Goal: Information Seeking & Learning: Learn about a topic

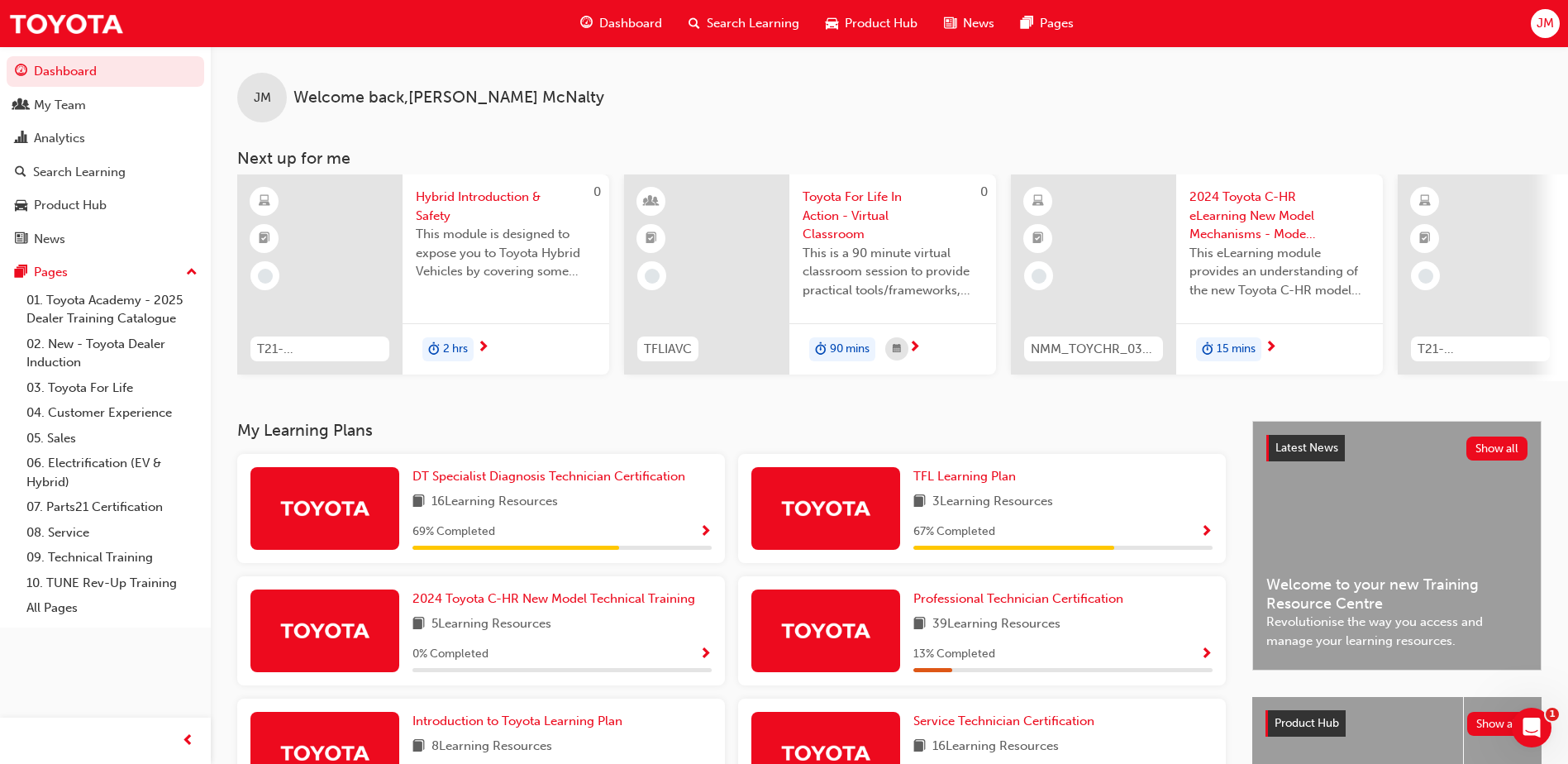
click at [797, 18] on span "Search Learning" at bounding box center [752, 24] width 92 height 19
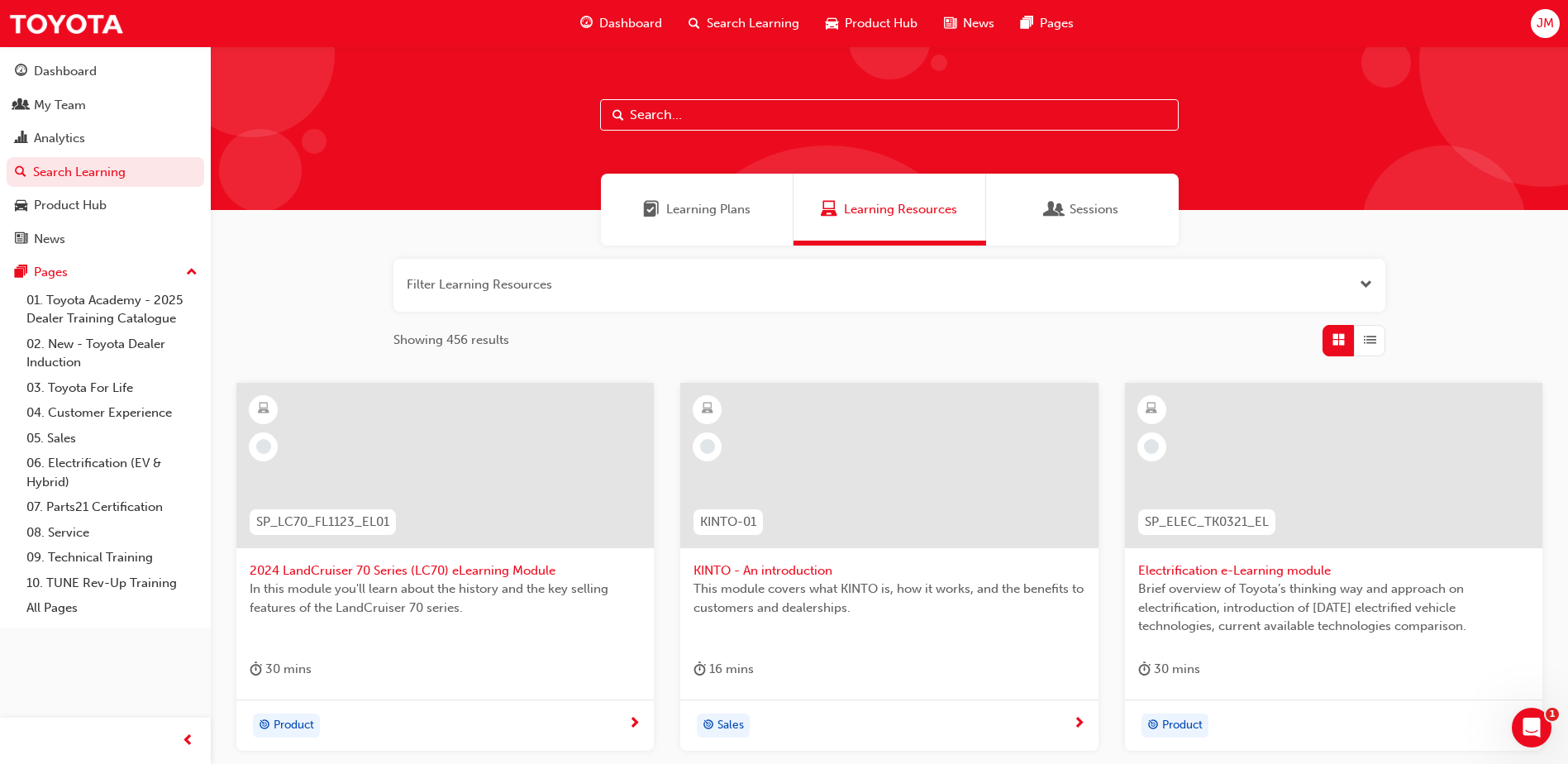
click at [648, 215] on span "Learning Plans" at bounding box center [650, 209] width 16 height 19
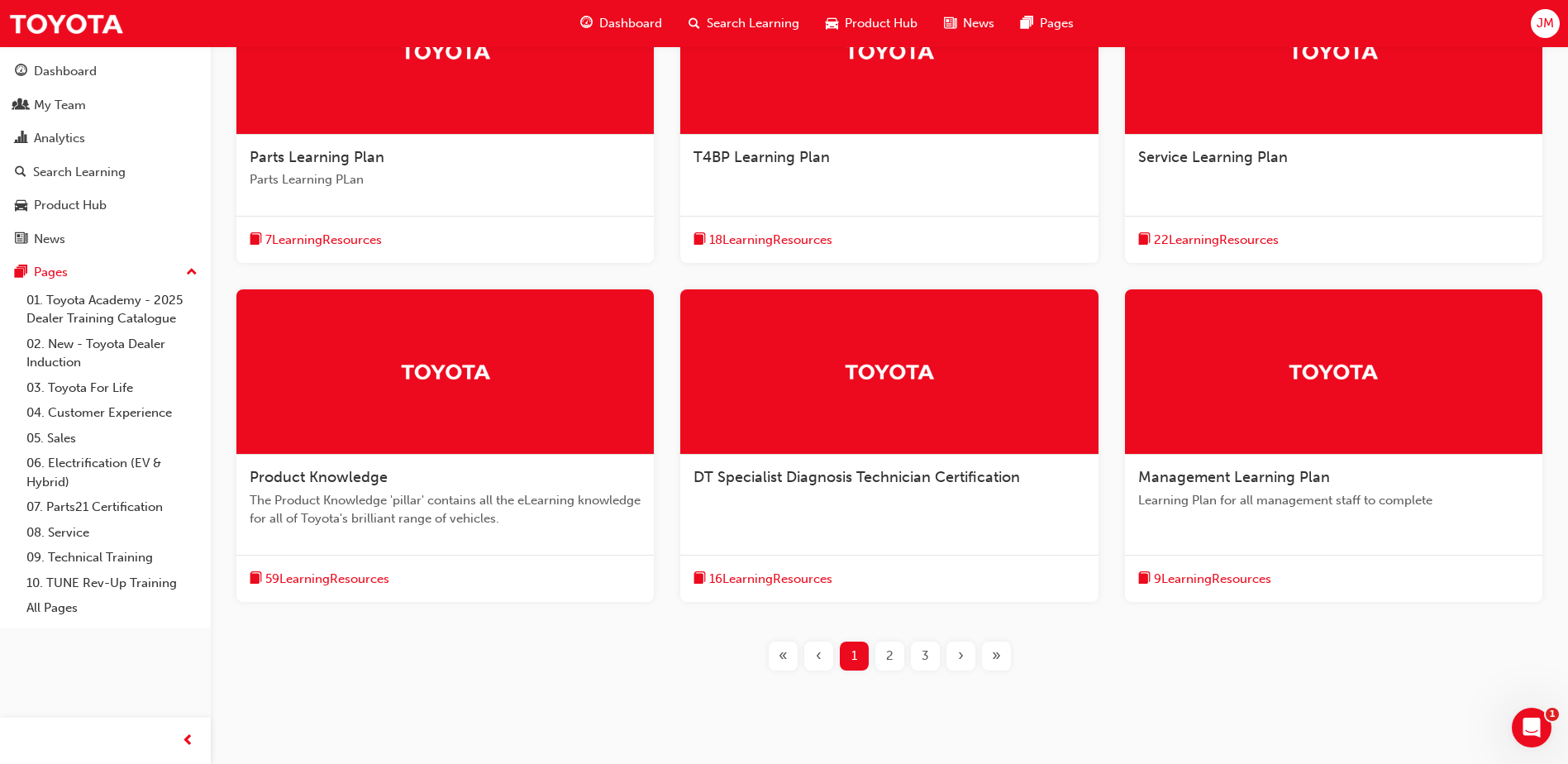
scroll to position [454, 0]
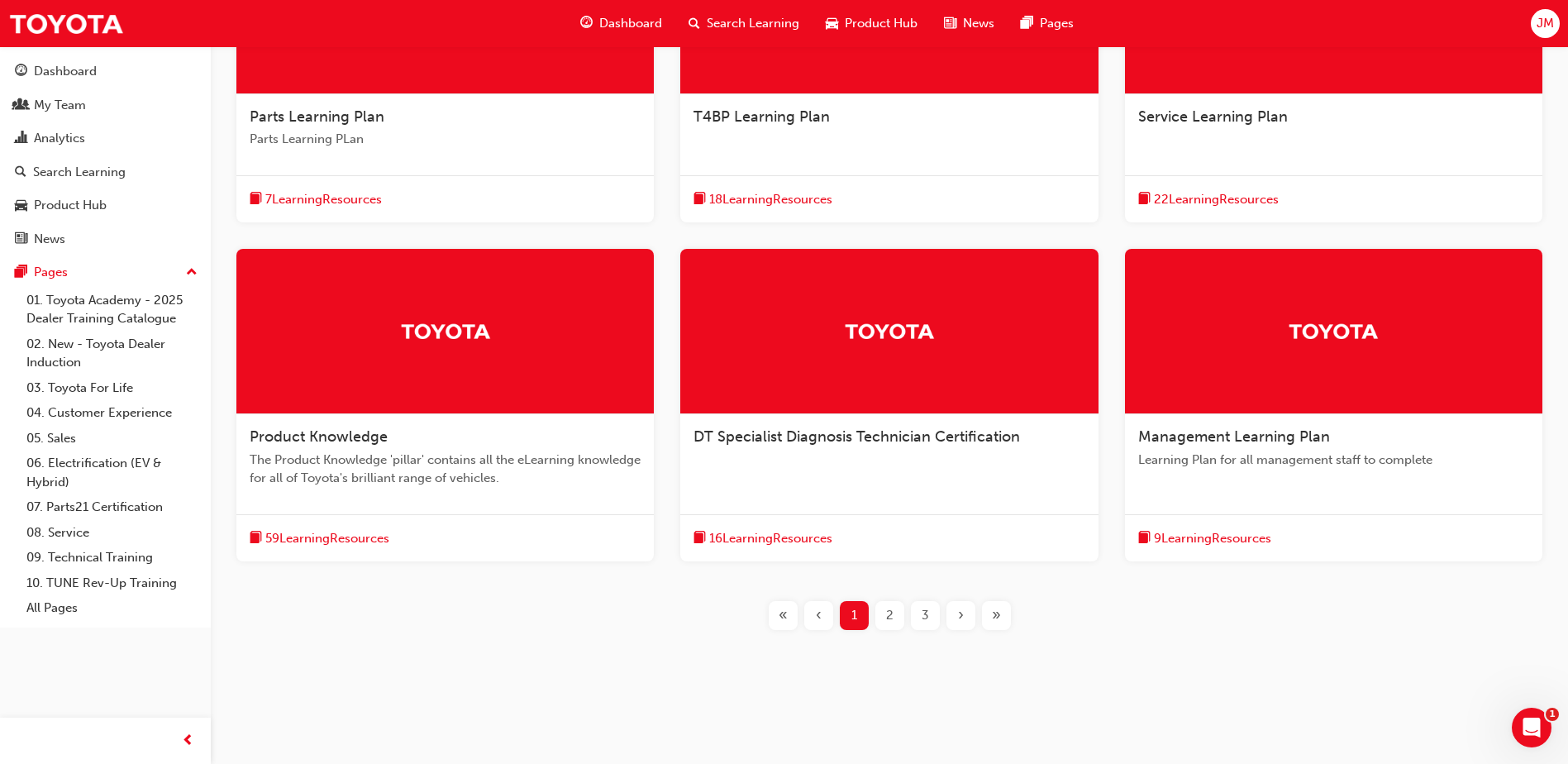
click at [1230, 176] on div "22 Learning Resources" at bounding box center [1334, 199] width 417 height 48
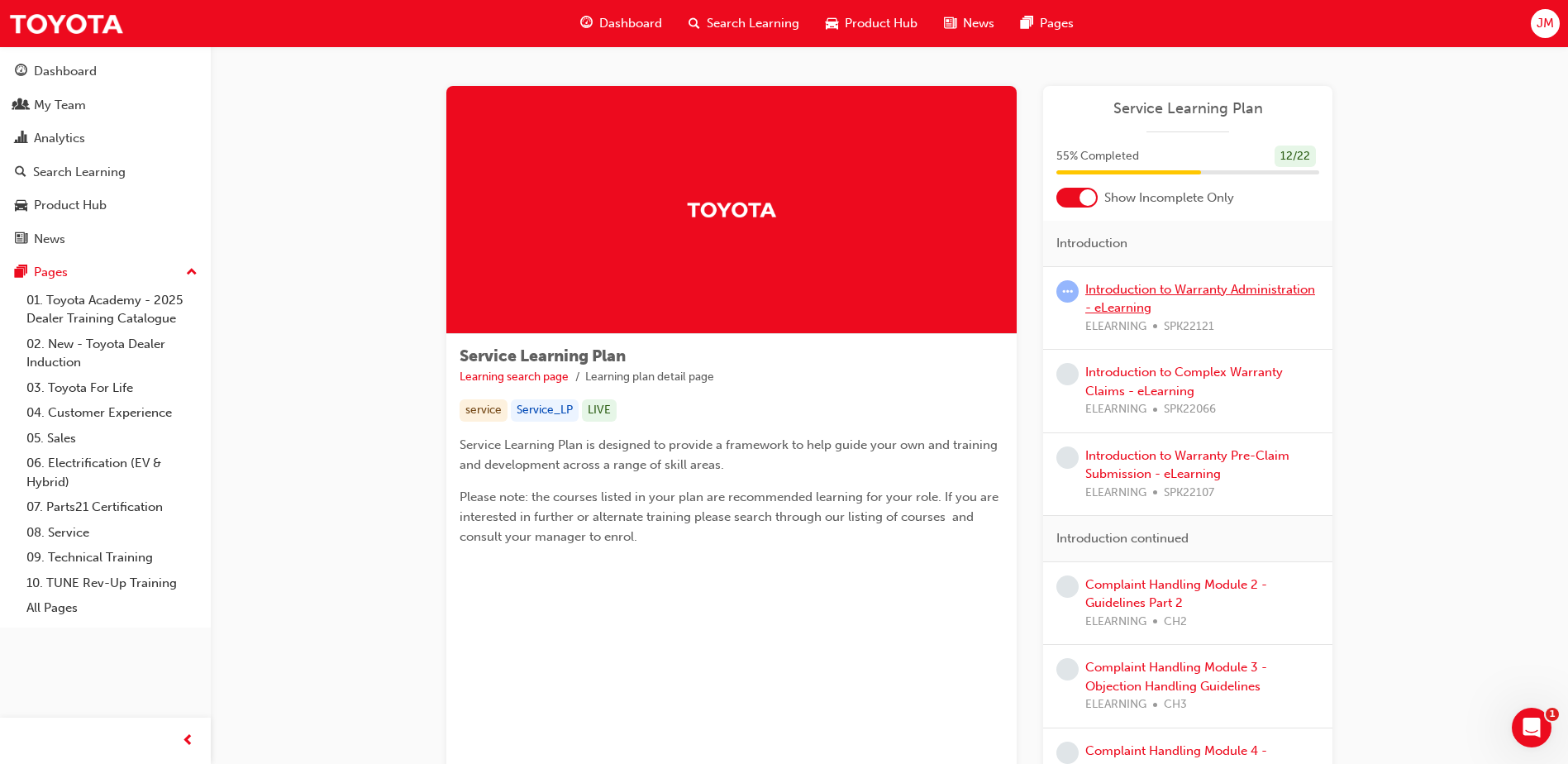
click at [1132, 293] on link "Introduction to Warranty Administration - eLearning" at bounding box center [1200, 298] width 230 height 34
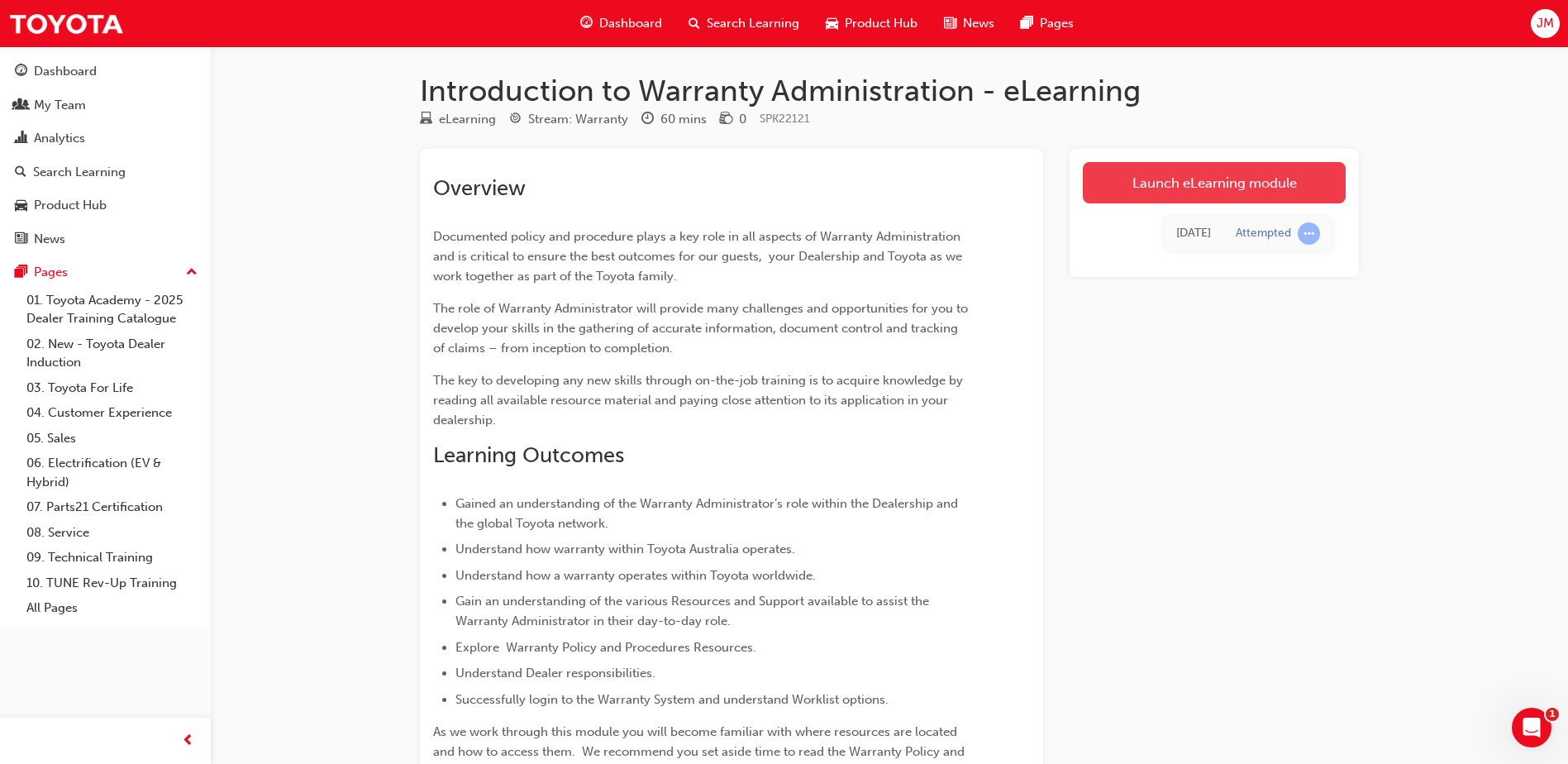
click at [1131, 171] on link "Launch eLearning module" at bounding box center [1214, 182] width 263 height 42
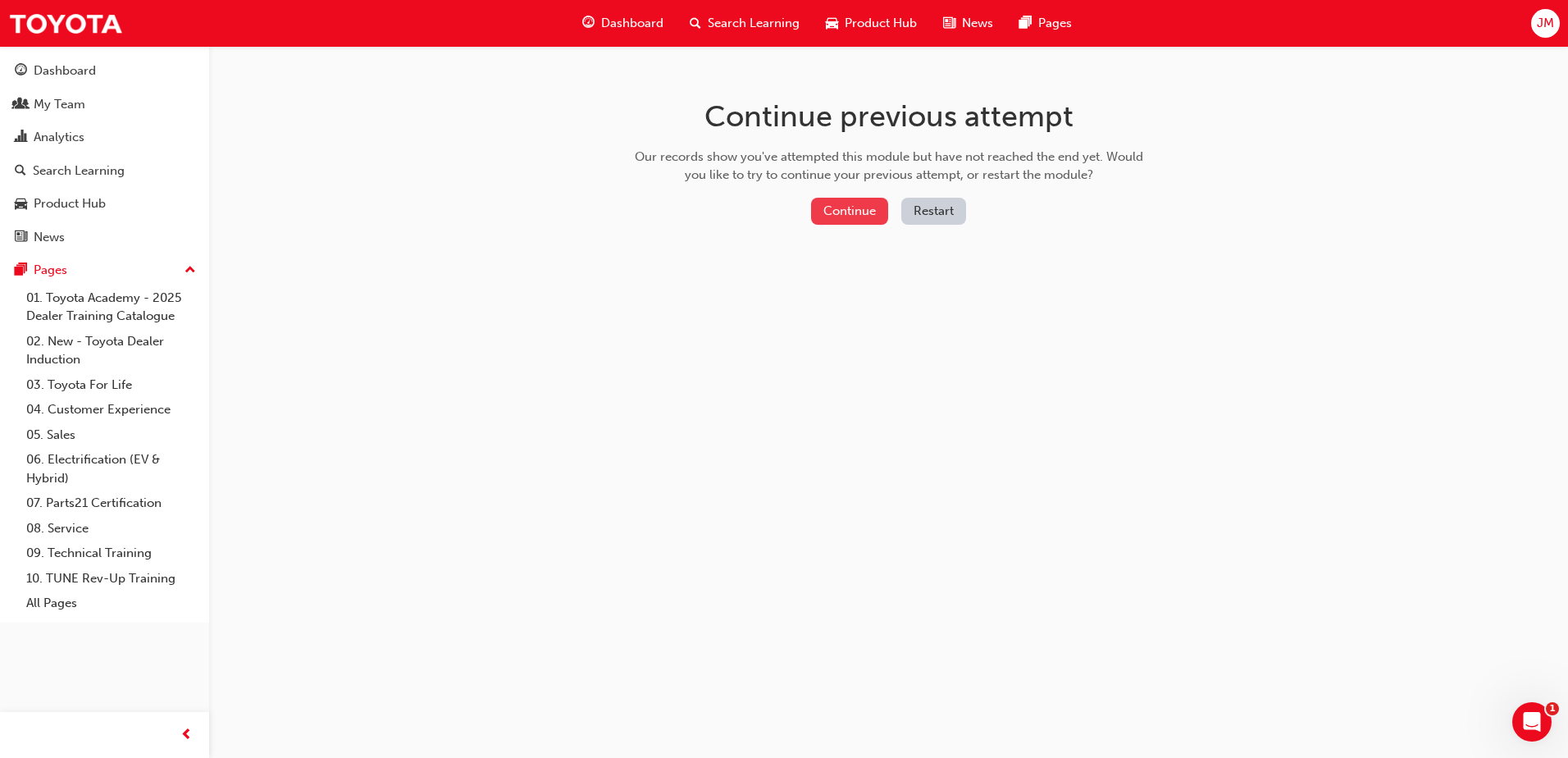
click at [869, 217] on button "Continue" at bounding box center [850, 211] width 77 height 27
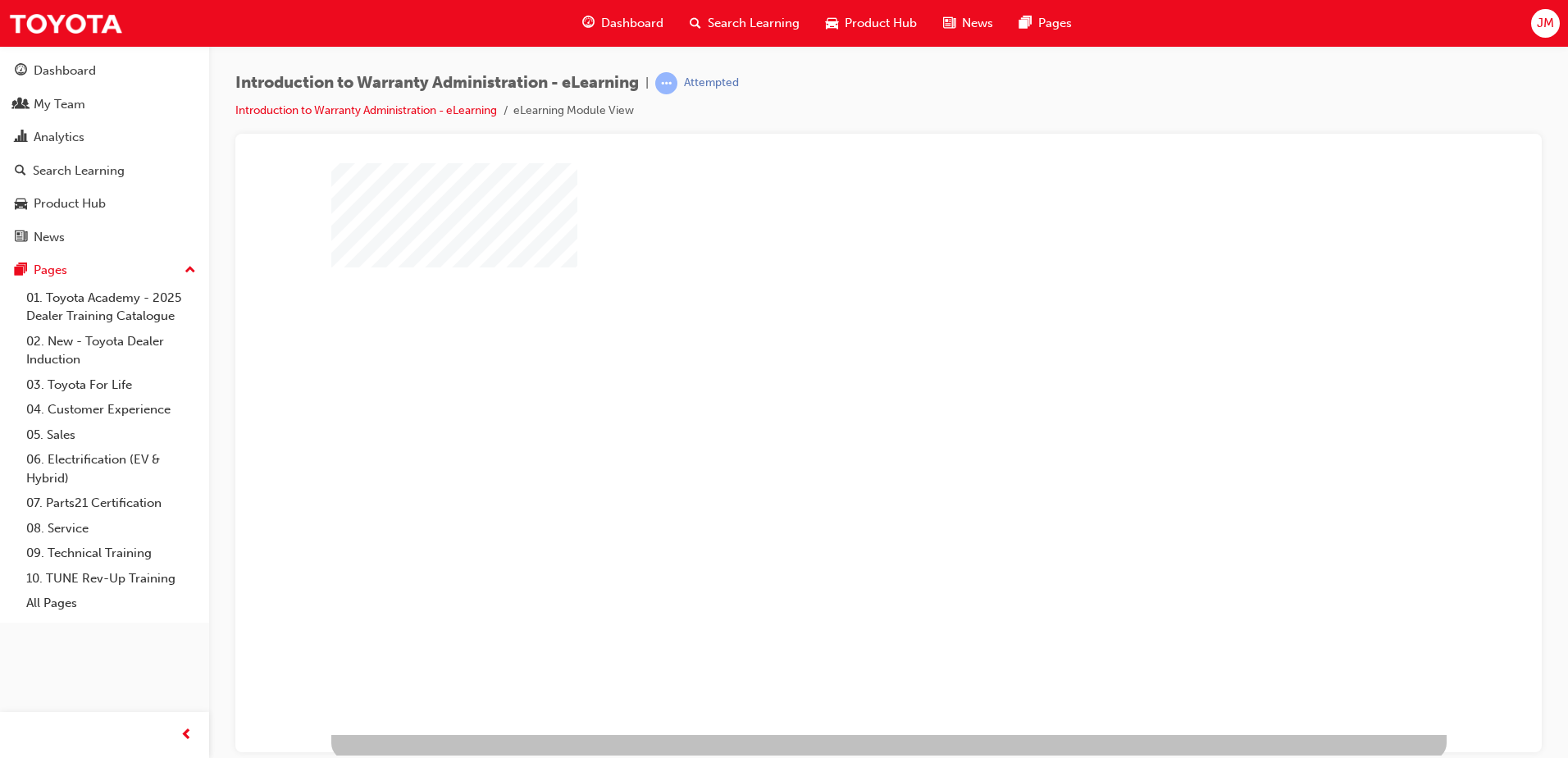
scroll to position [23, 0]
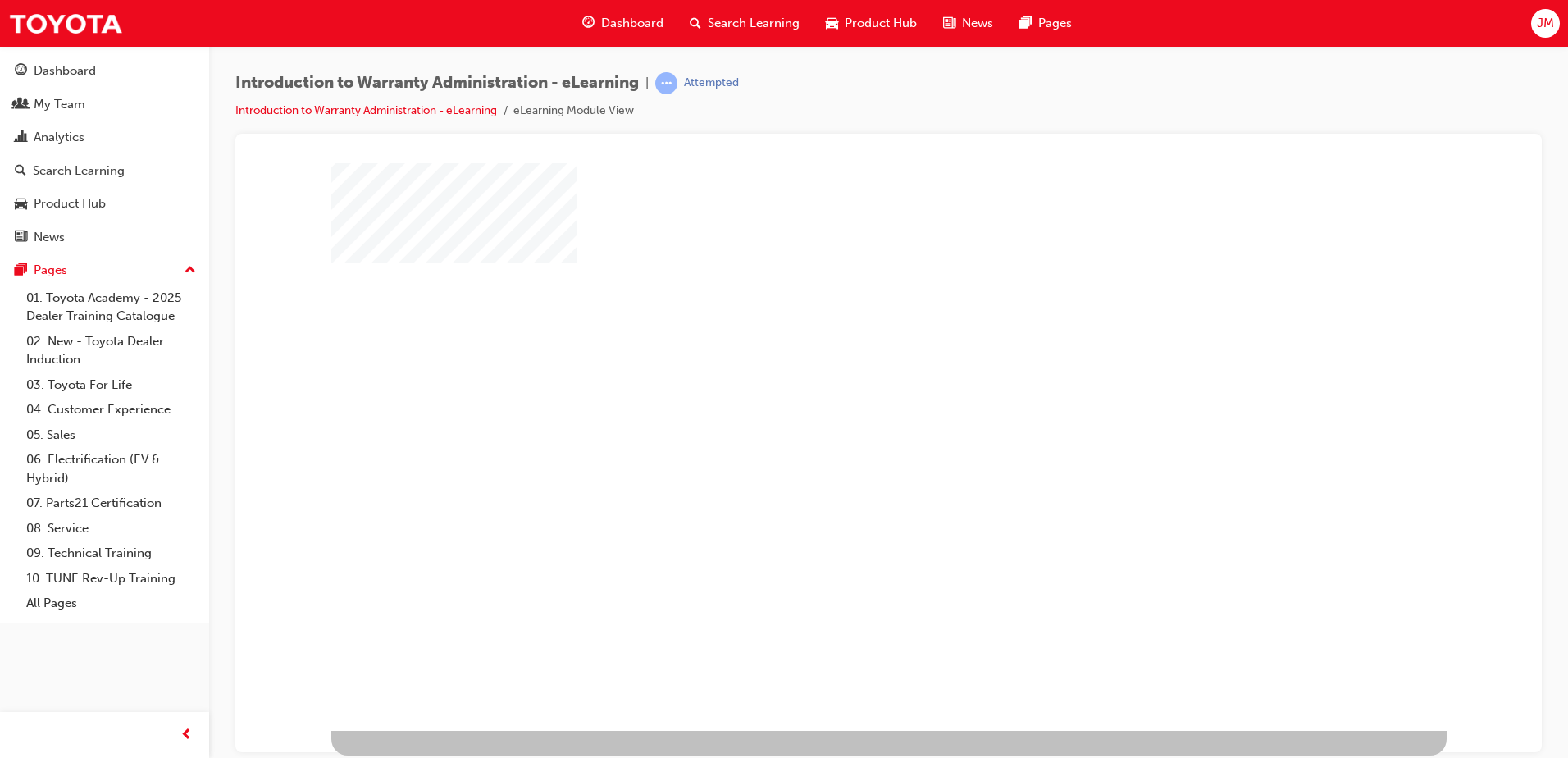
click at [841, 387] on div "play" at bounding box center [841, 387] width 0 height 0
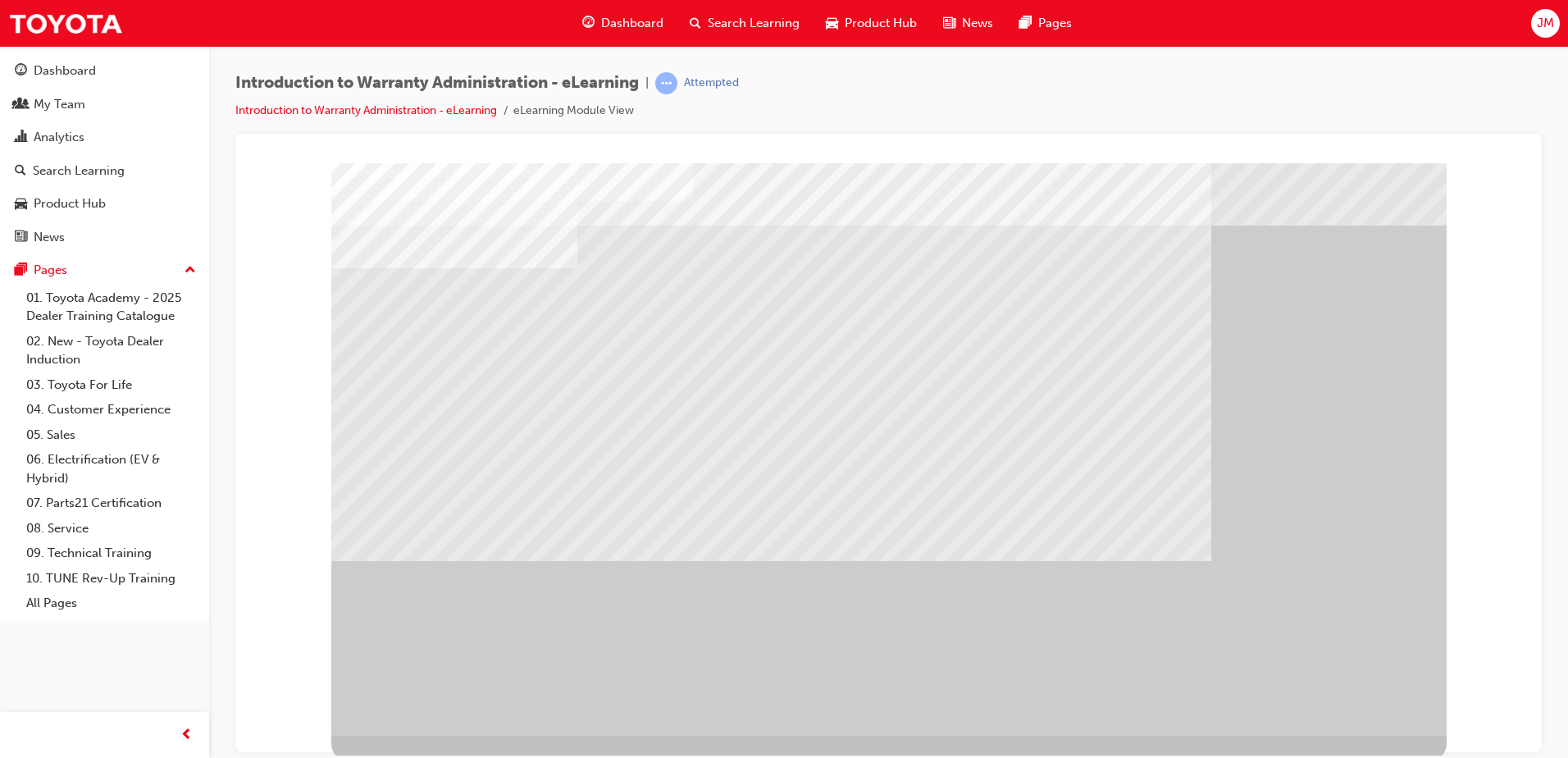
scroll to position [23, 0]
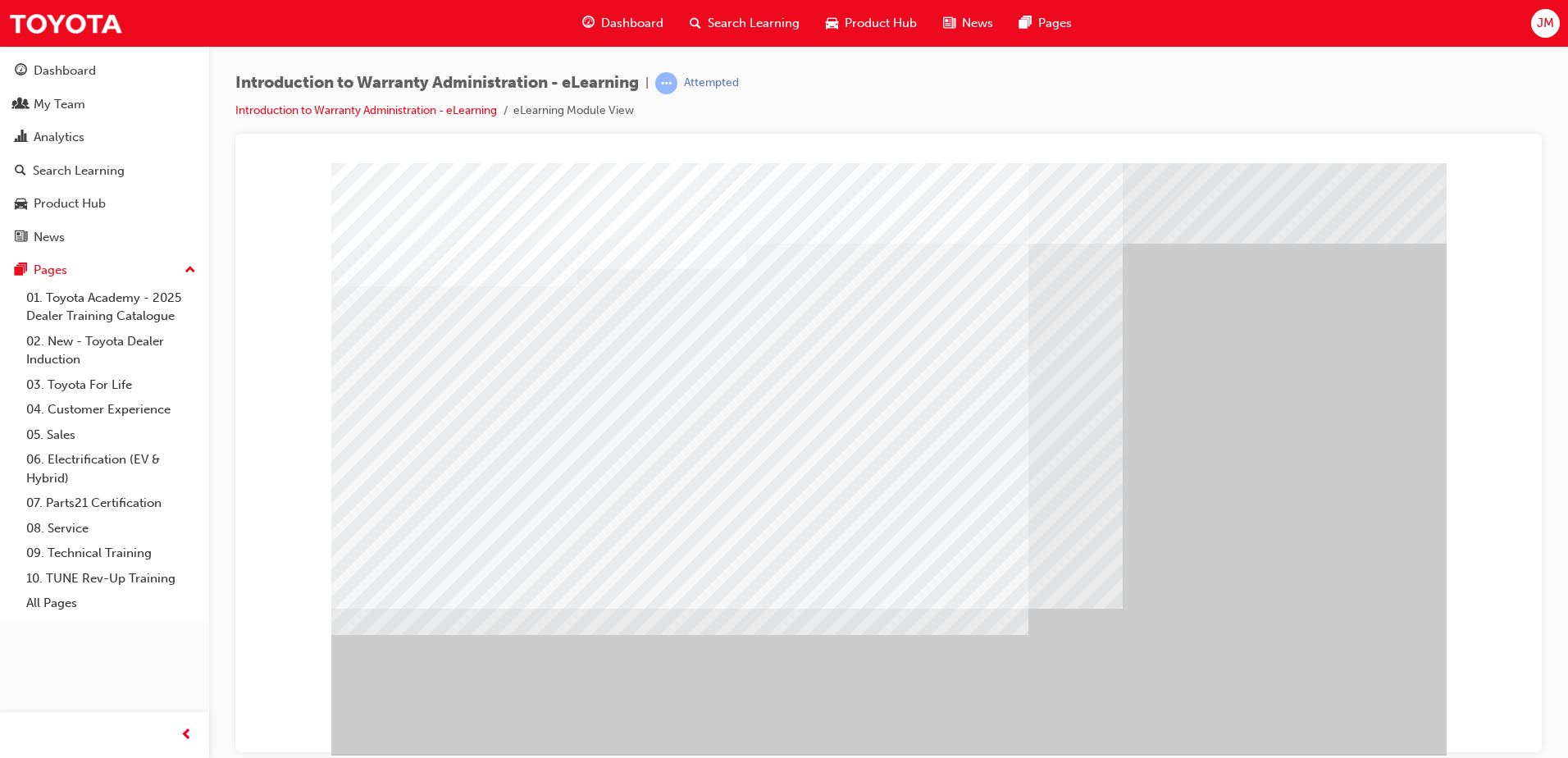
scroll to position [23, 0]
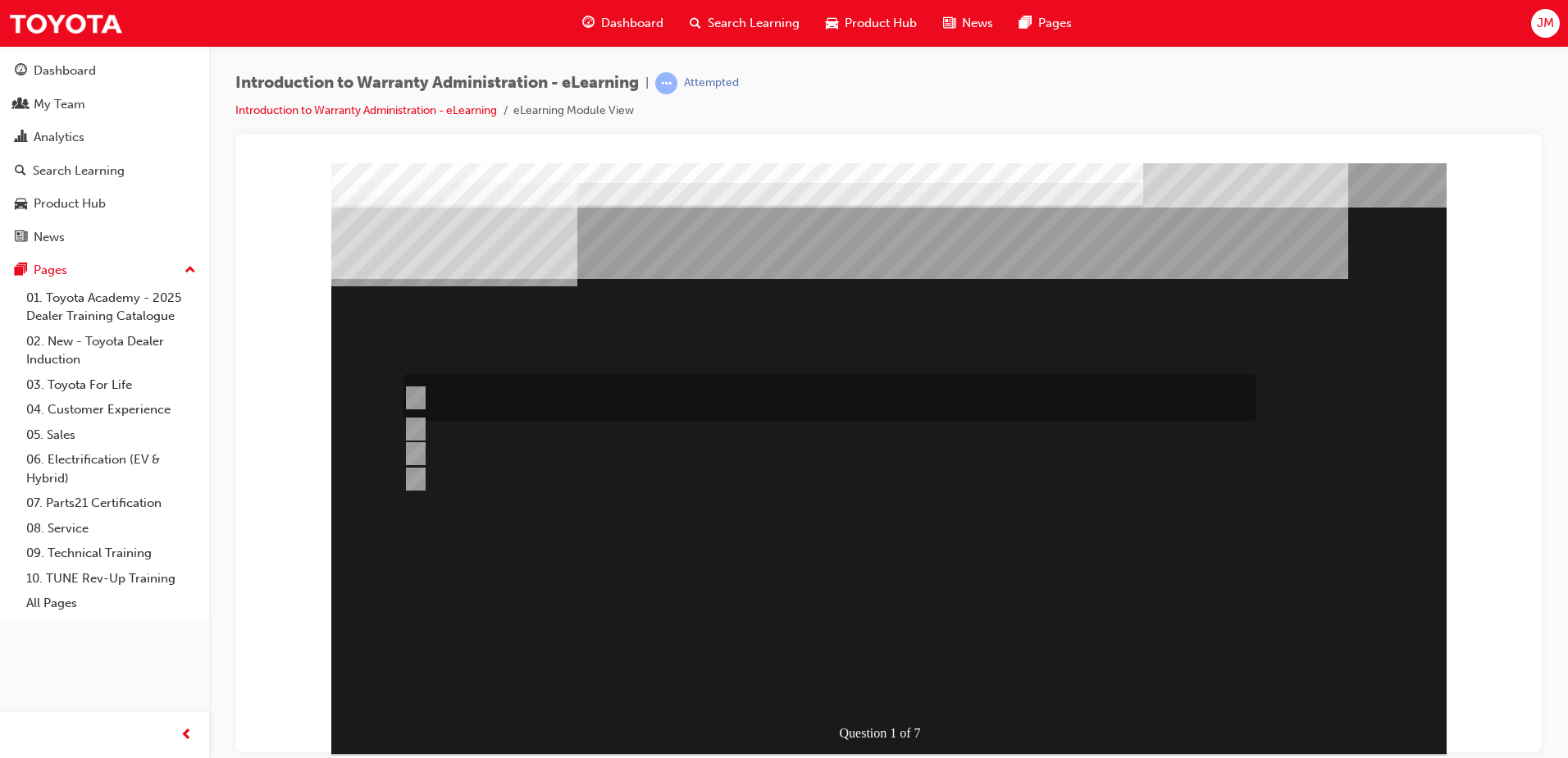
click at [602, 390] on div at bounding box center [826, 397] width 853 height 47
radio input "true"
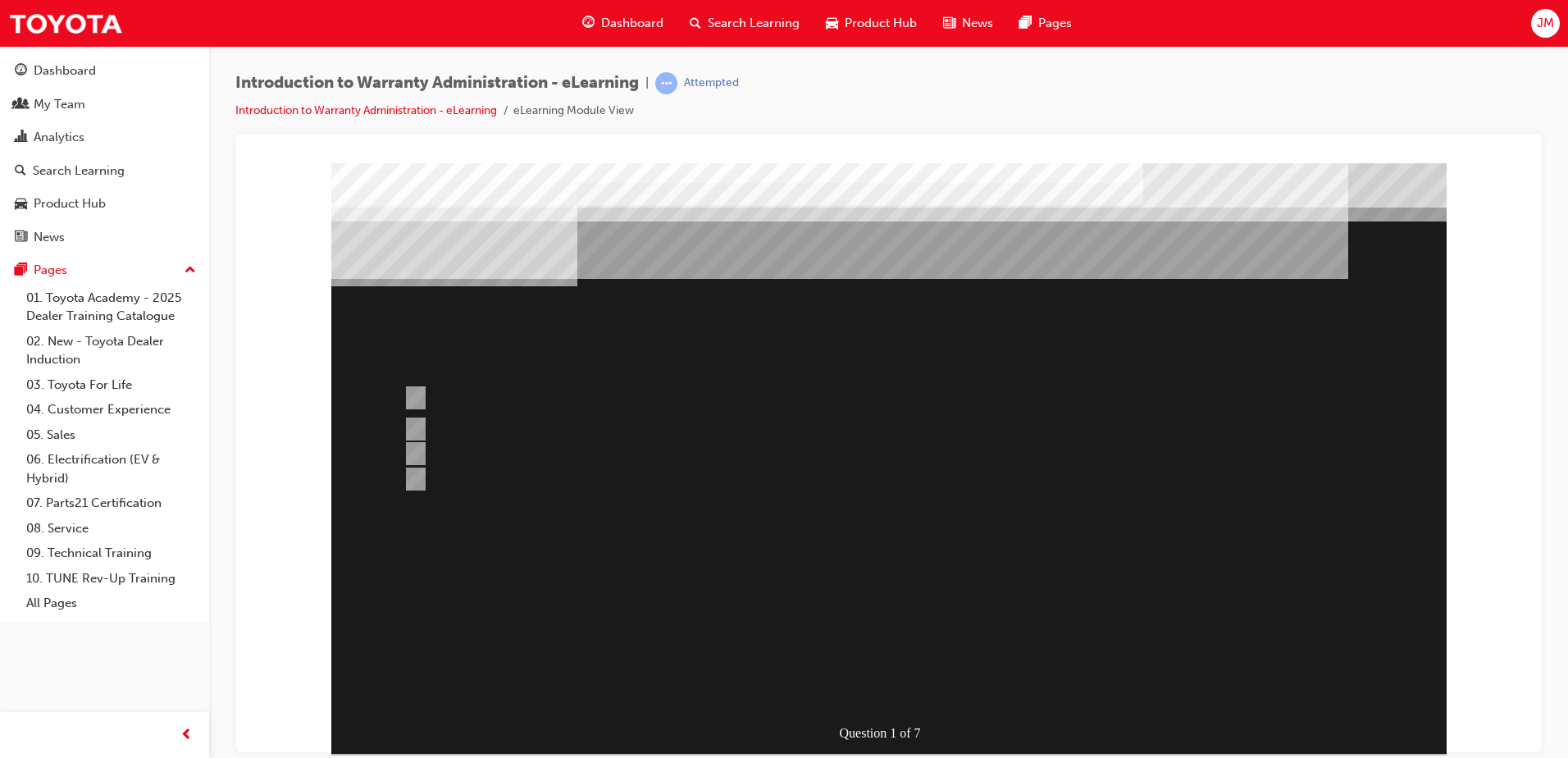
click at [898, 693] on div at bounding box center [889, 458] width 1115 height 591
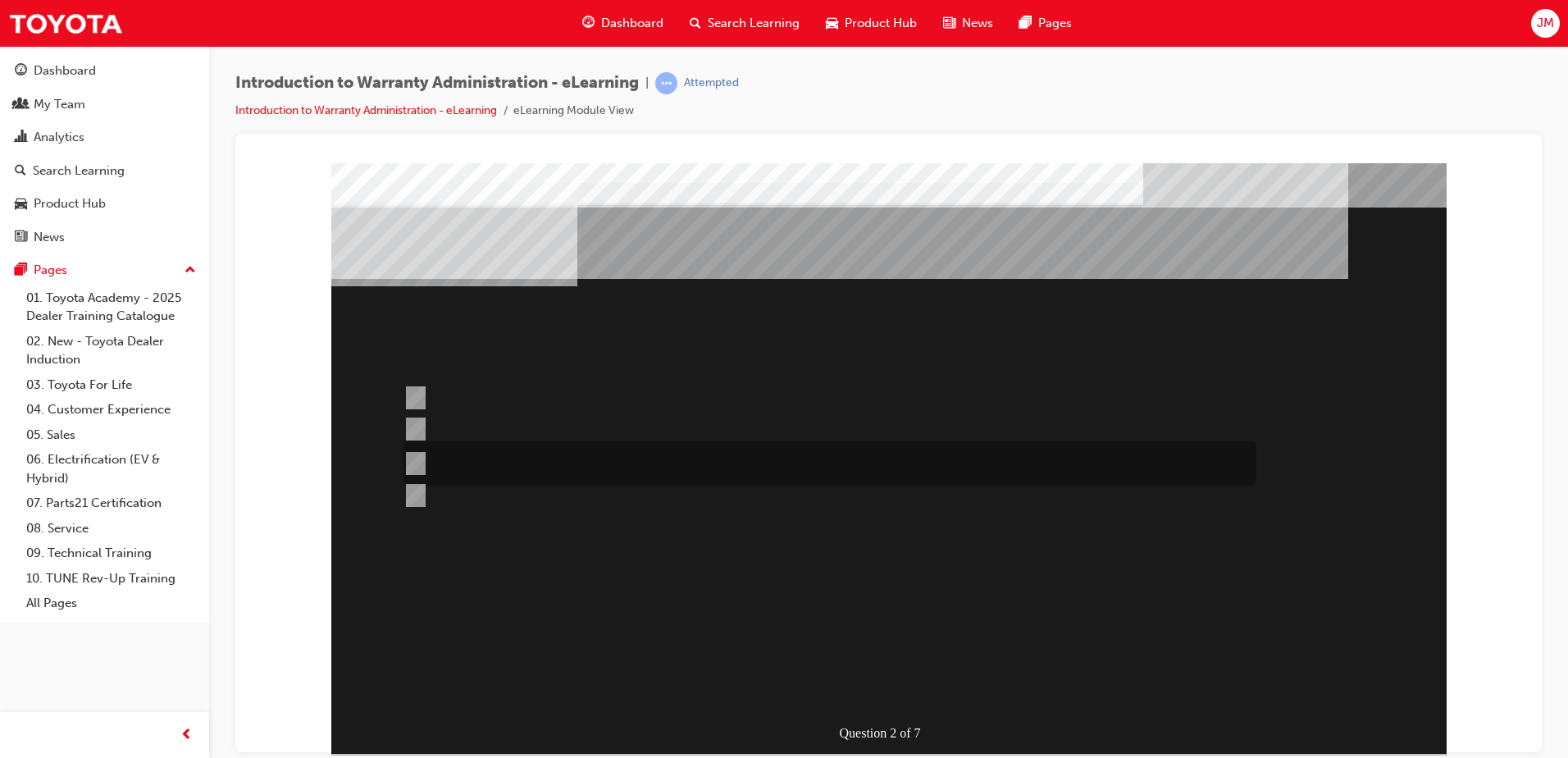
click at [775, 458] on div at bounding box center [826, 463] width 853 height 45
radio input "true"
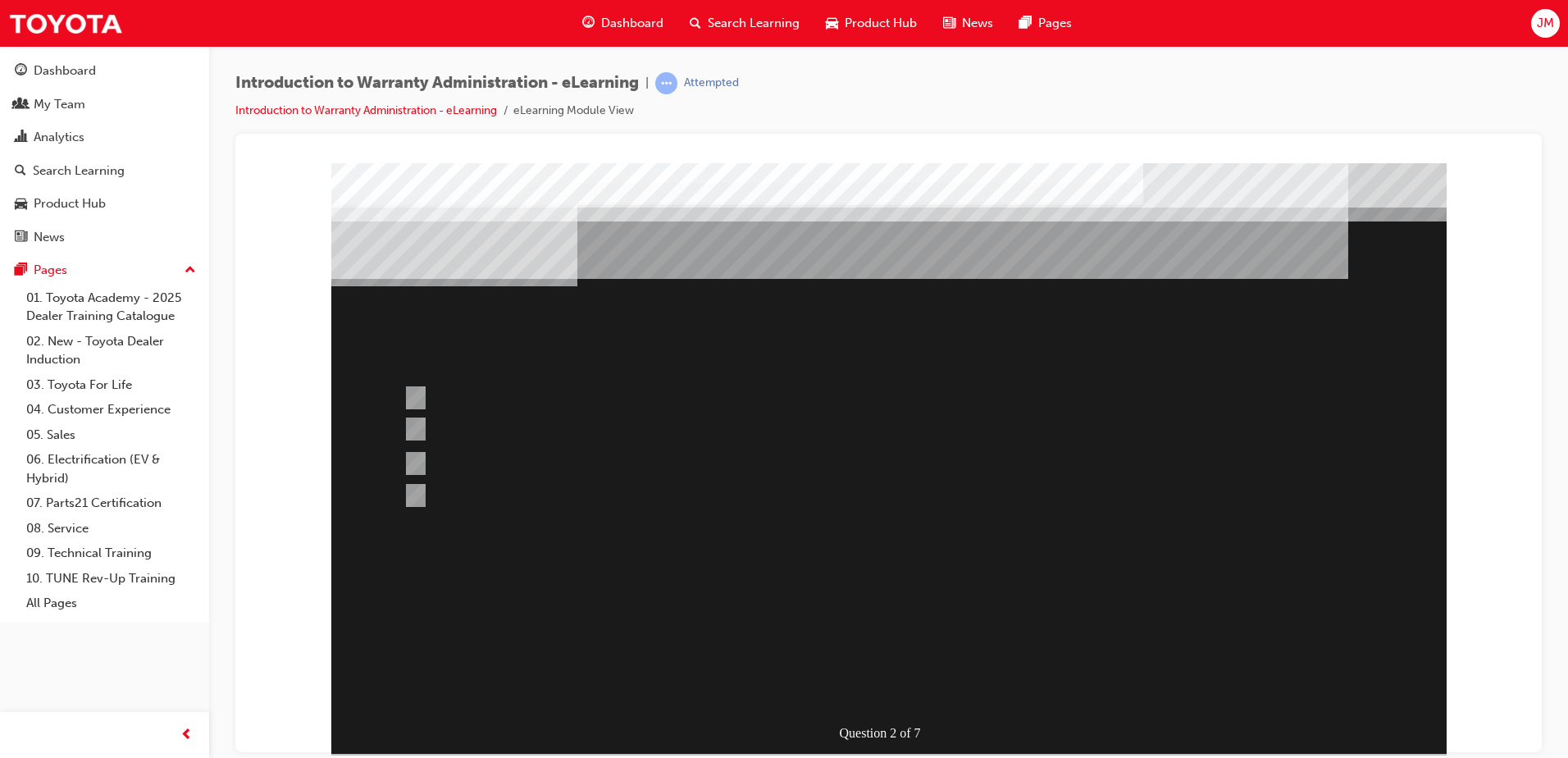
click at [925, 682] on div at bounding box center [889, 458] width 1115 height 591
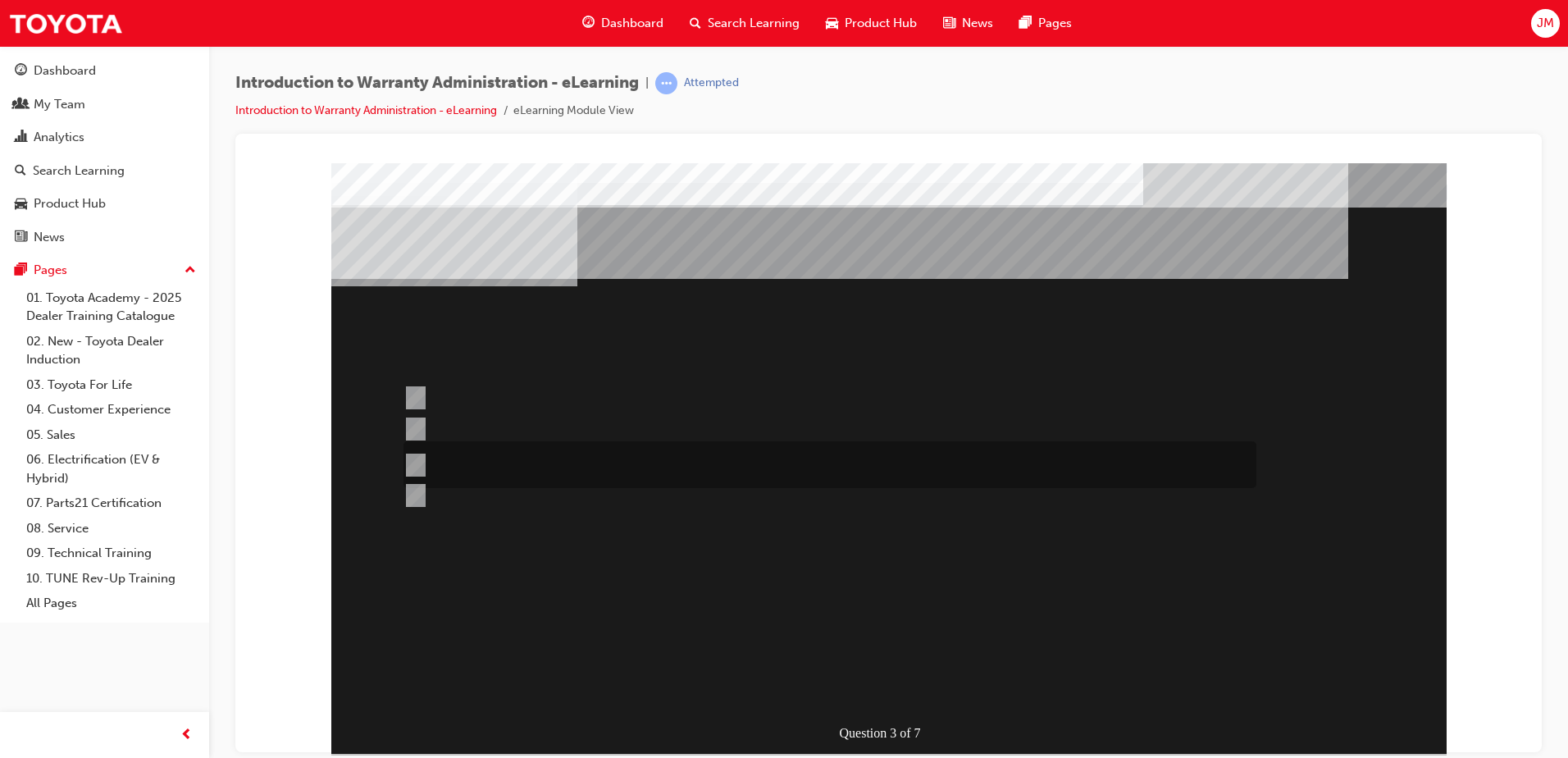
click at [471, 456] on div at bounding box center [826, 464] width 853 height 47
radio input "true"
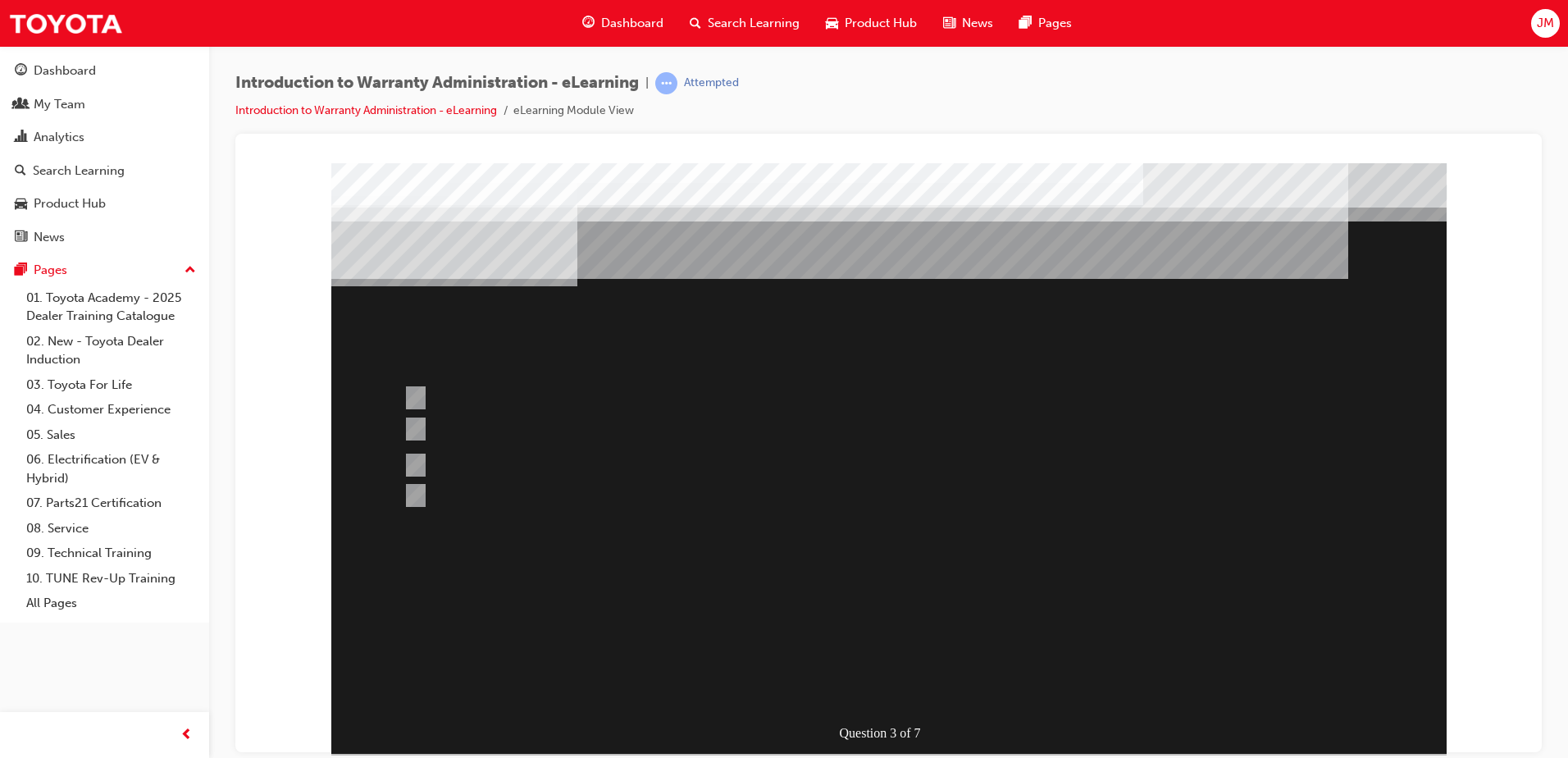
click at [932, 683] on div at bounding box center [889, 458] width 1115 height 591
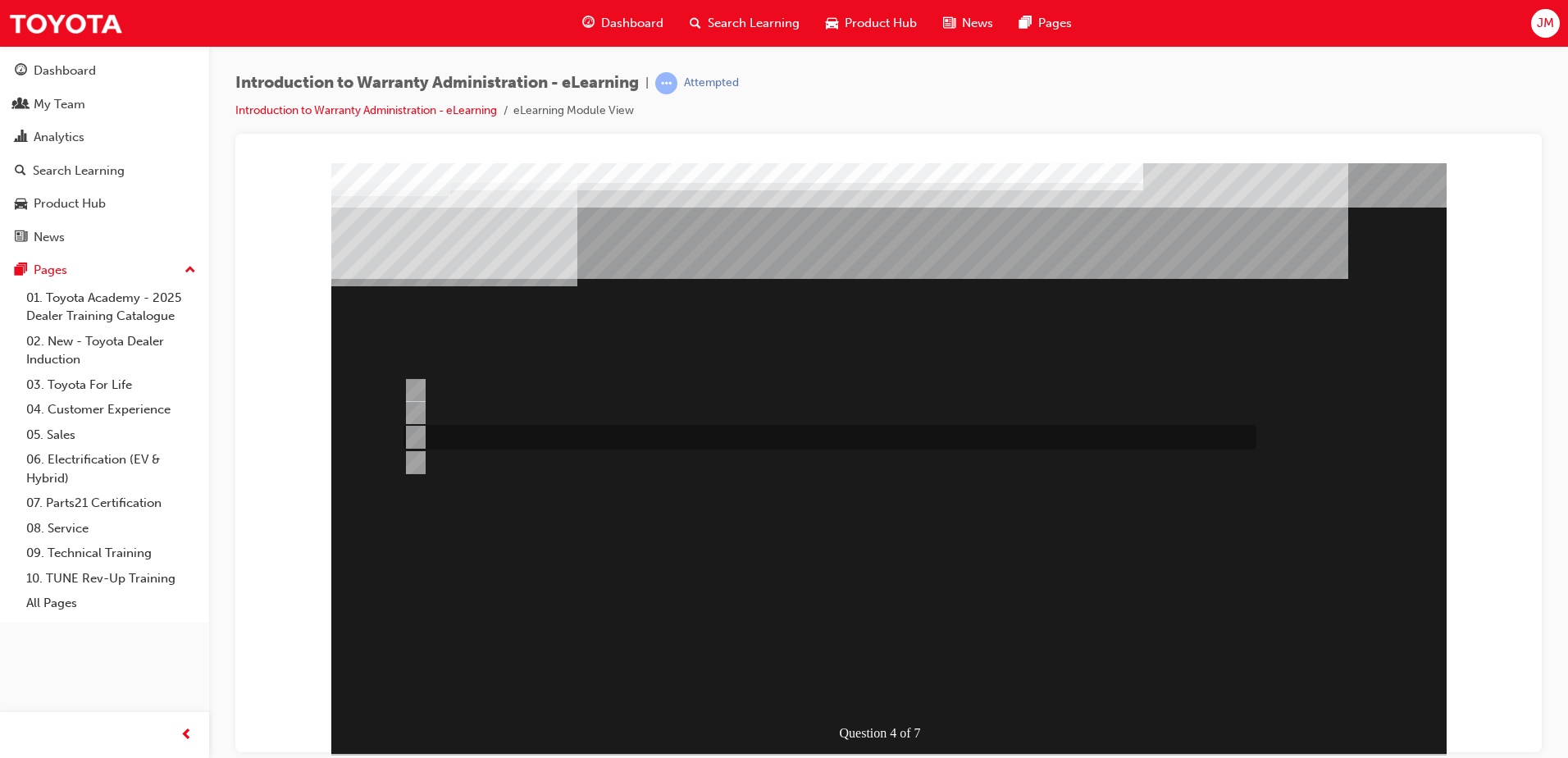
click at [563, 436] on div at bounding box center [826, 437] width 853 height 24
radio input "true"
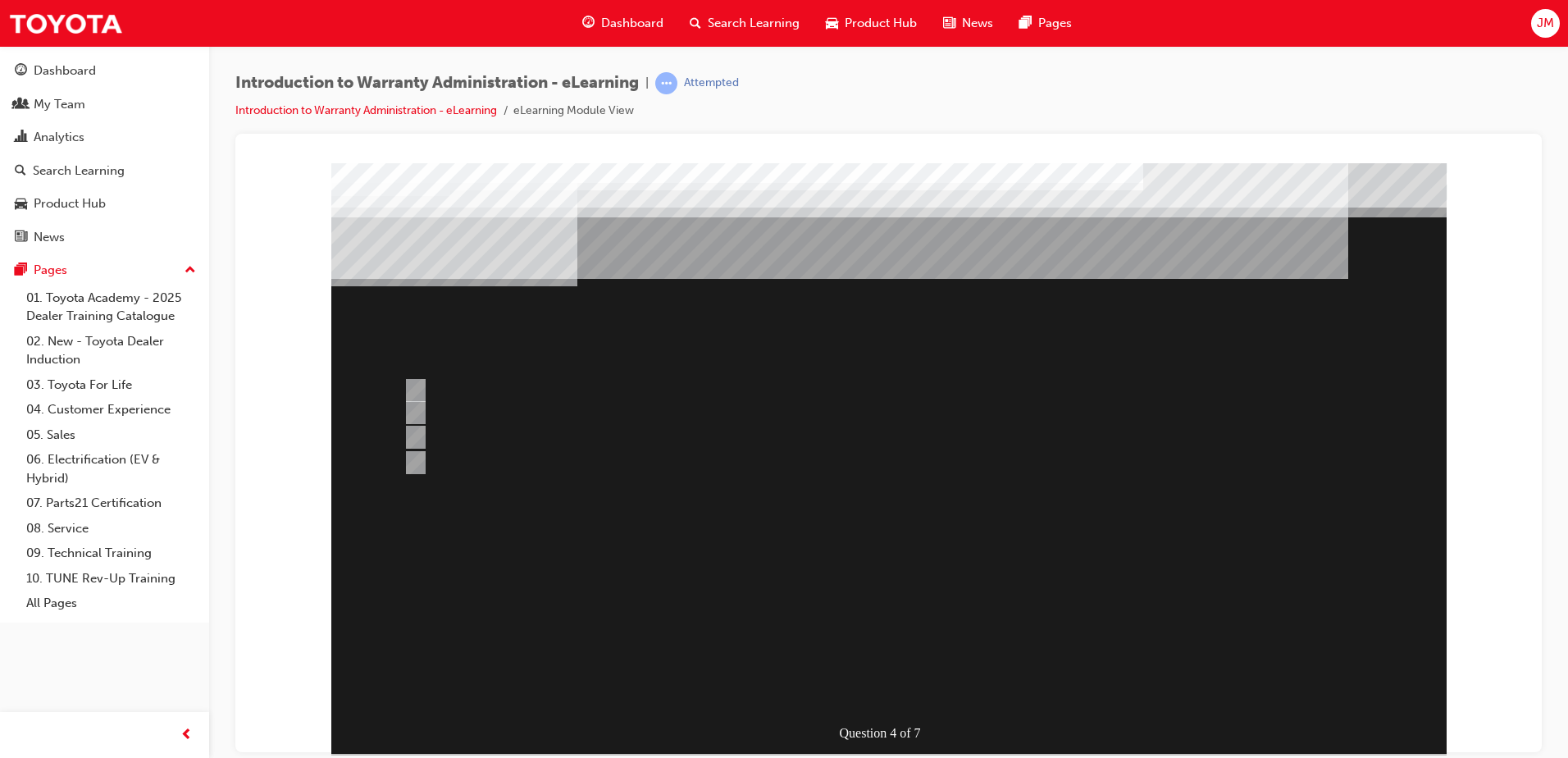
click at [416, 385] on div at bounding box center [889, 458] width 1115 height 591
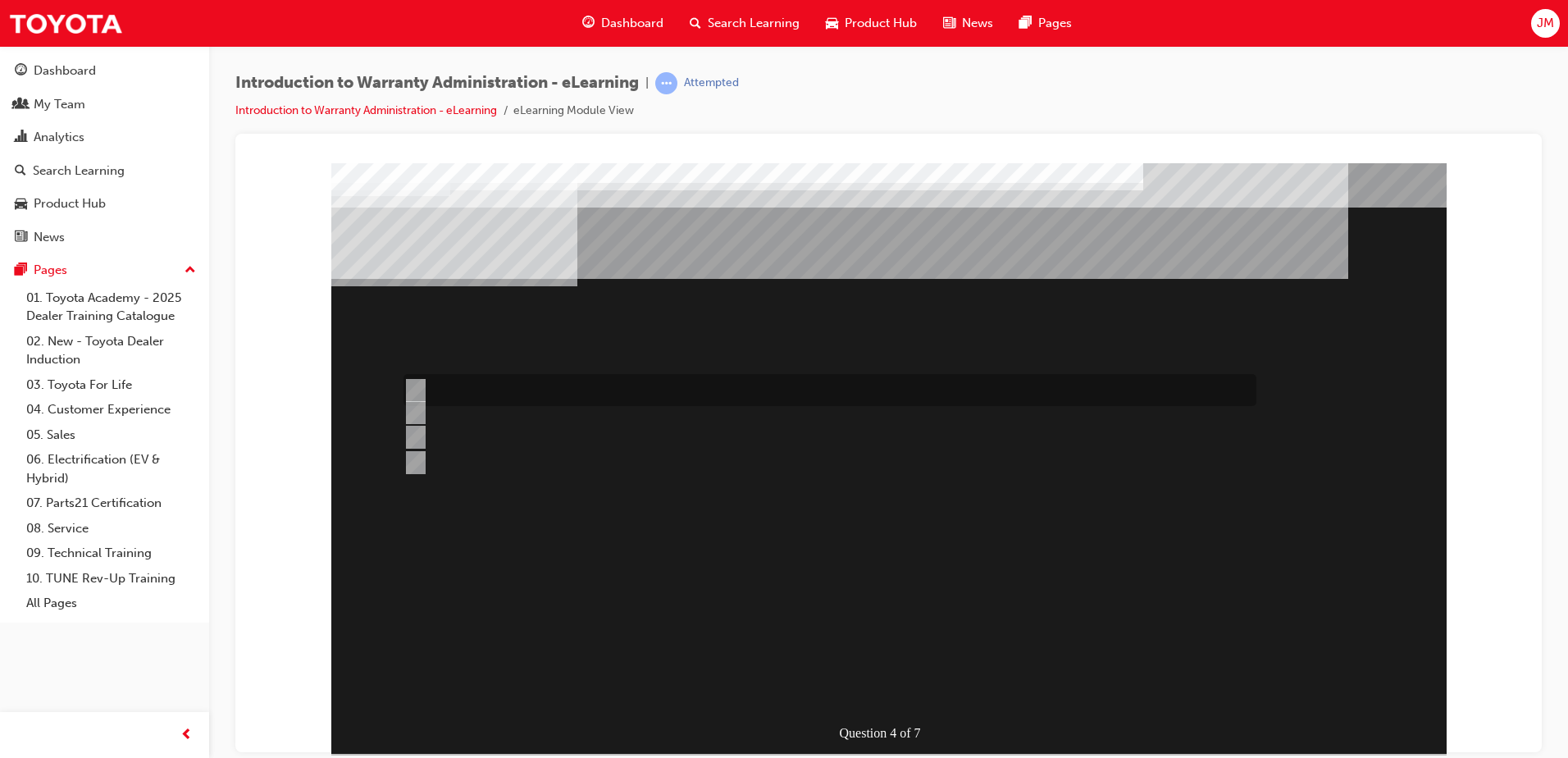
click at [419, 387] on input "Outstanding Recall Reports can be run using the reports process." at bounding box center [412, 390] width 18 height 18
radio input "true"
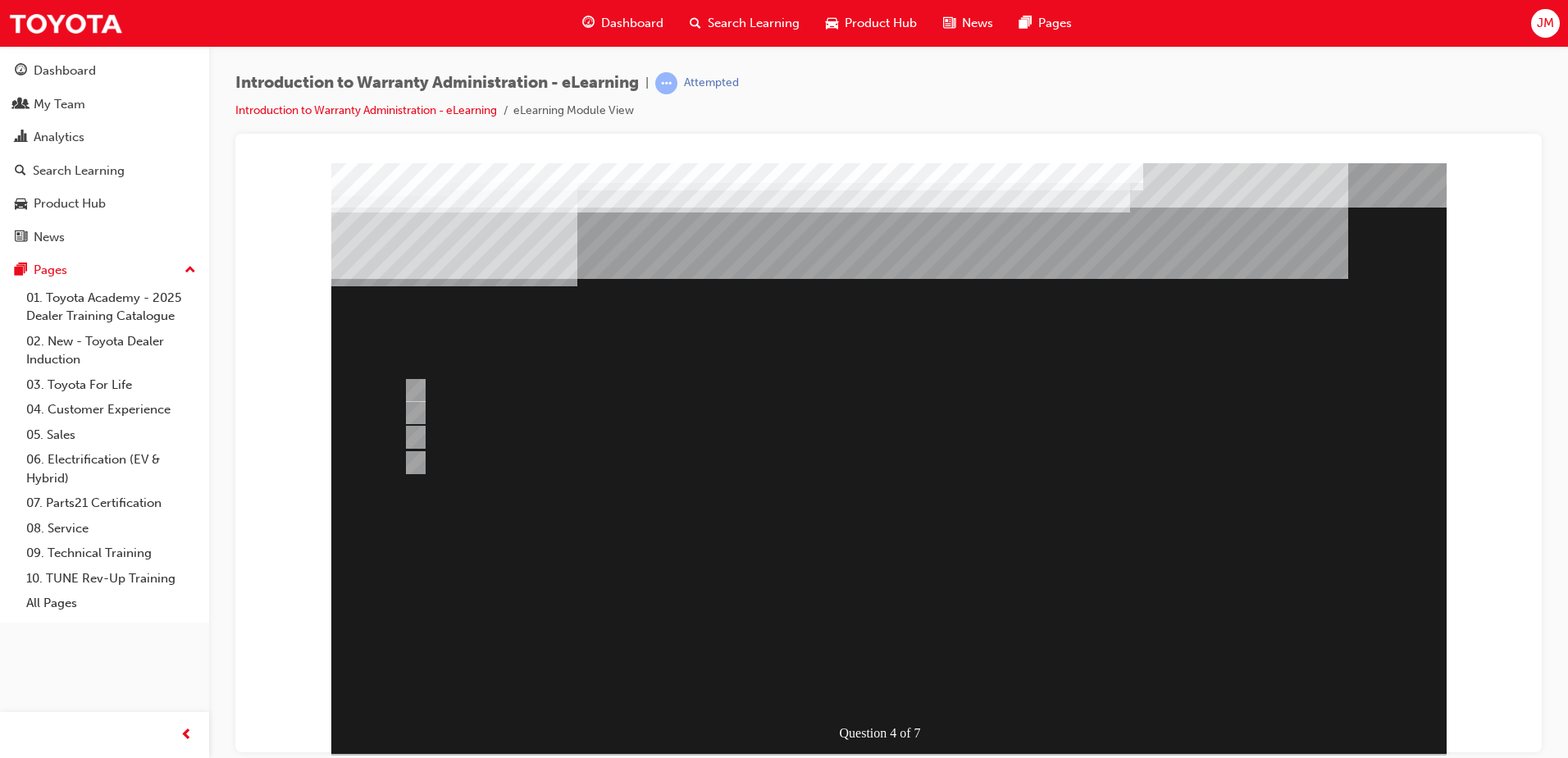
click at [852, 682] on div at bounding box center [889, 458] width 1115 height 591
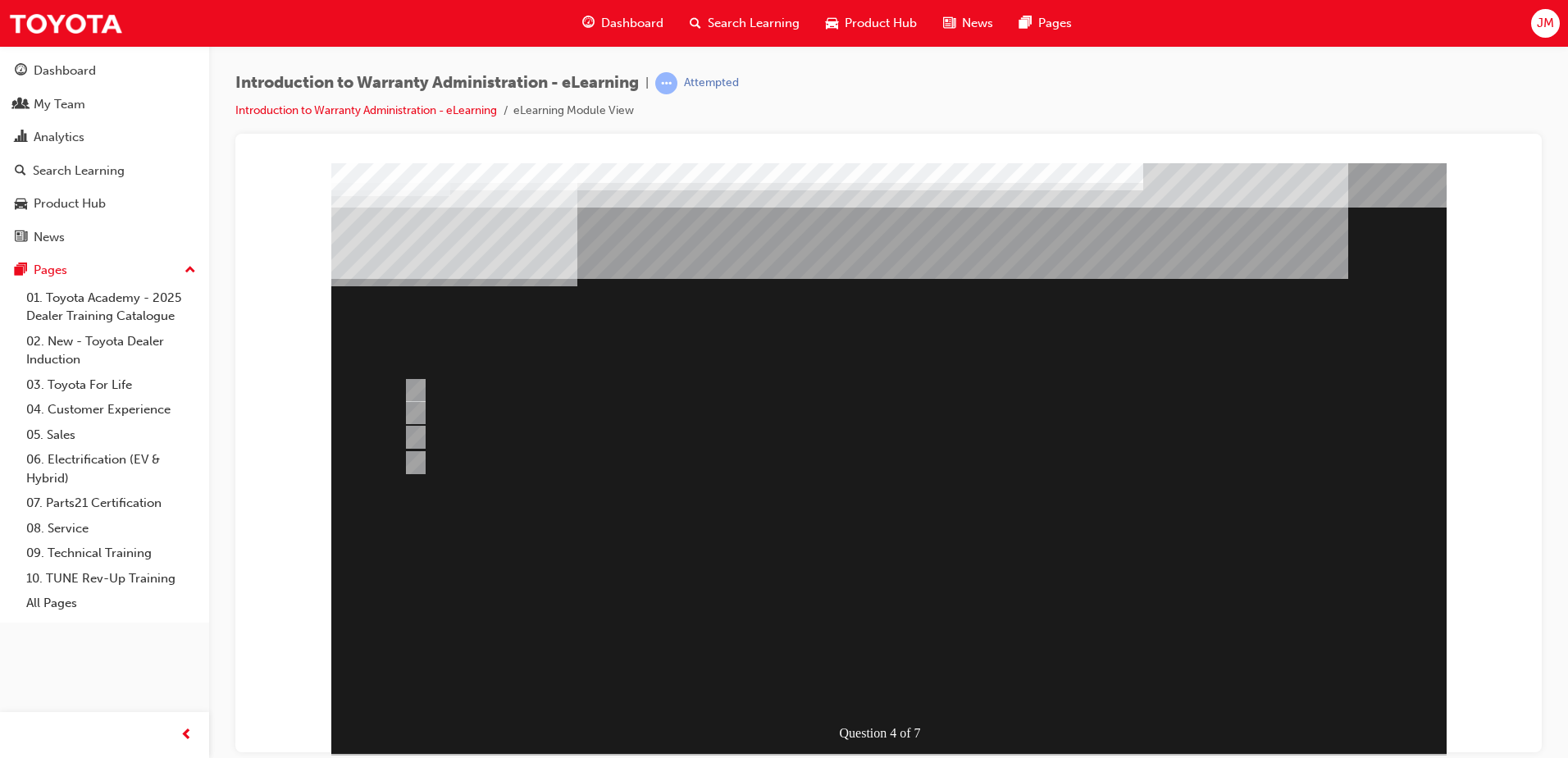
click at [721, 535] on div "Question 4 of 7" at bounding box center [889, 458] width 1115 height 591
click at [416, 382] on input "> 90%" at bounding box center [412, 390] width 18 height 18
radio input "true"
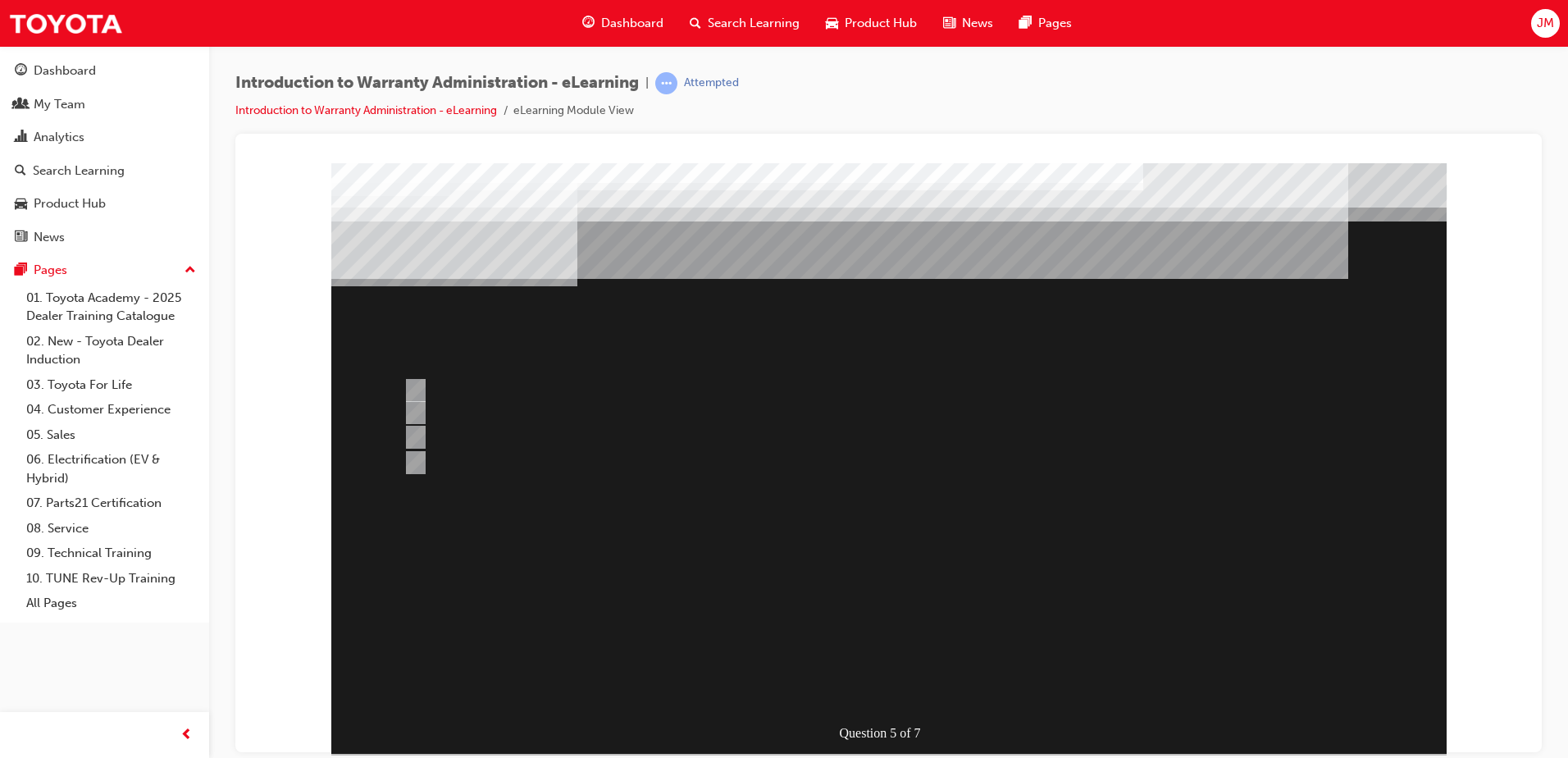
click at [901, 684] on div at bounding box center [889, 458] width 1115 height 591
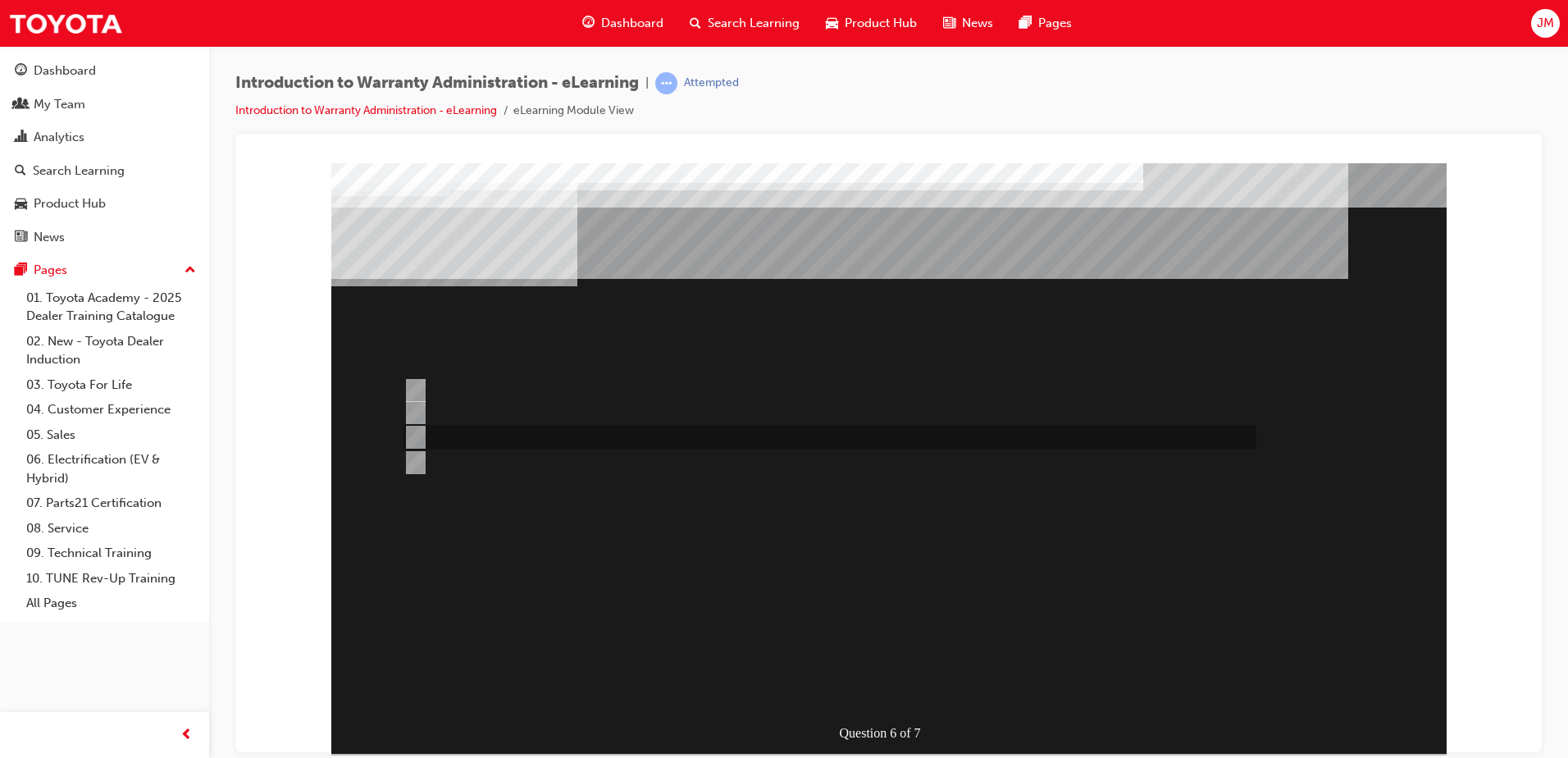
click at [569, 437] on div at bounding box center [826, 437] width 853 height 24
radio input "true"
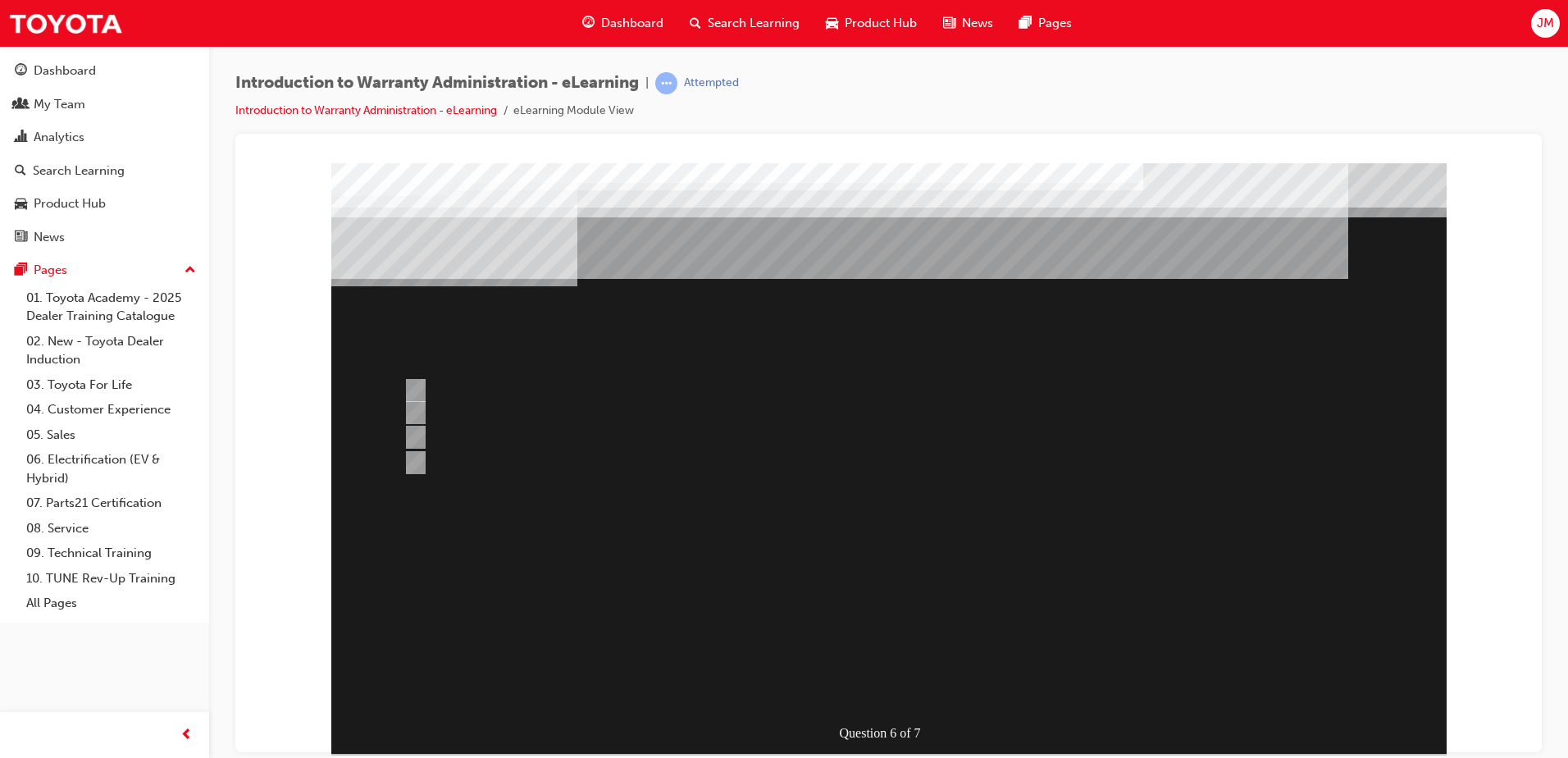
click at [416, 402] on div at bounding box center [889, 458] width 1115 height 591
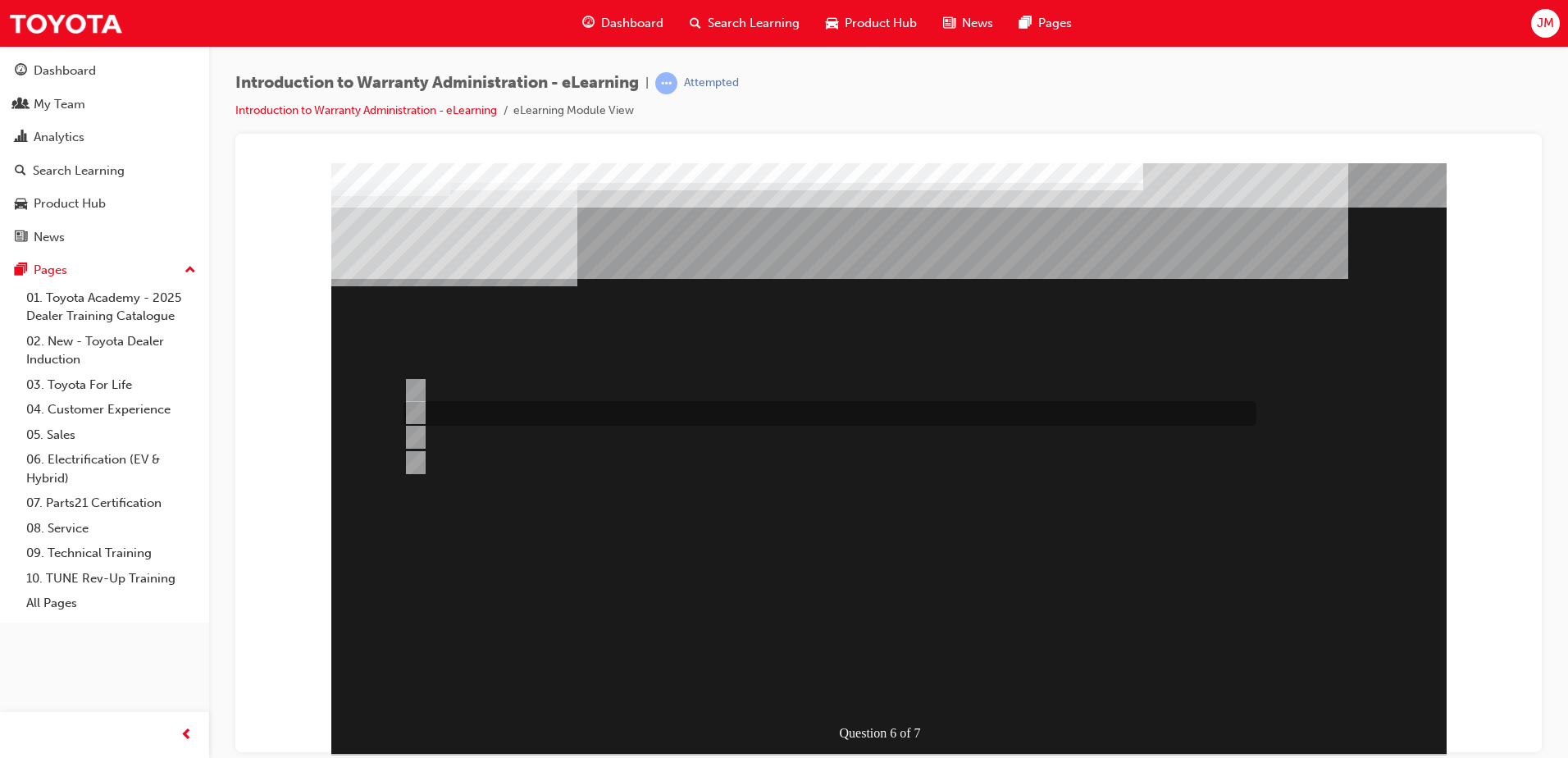
click at [416, 411] on input "The Warranty Policy & Procedures Manual." at bounding box center [412, 412] width 18 height 18
radio input "true"
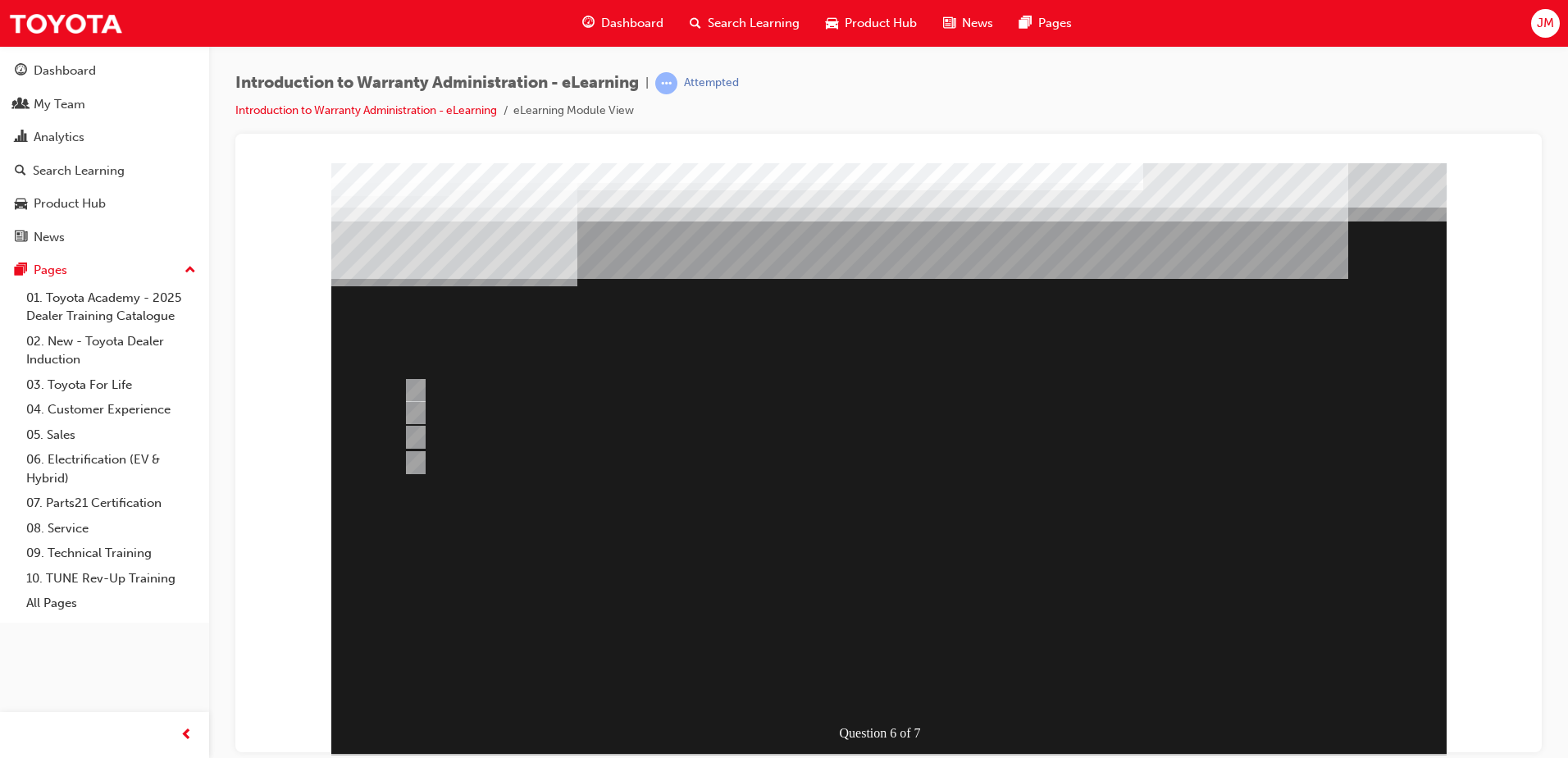
click at [927, 676] on div at bounding box center [889, 458] width 1115 height 591
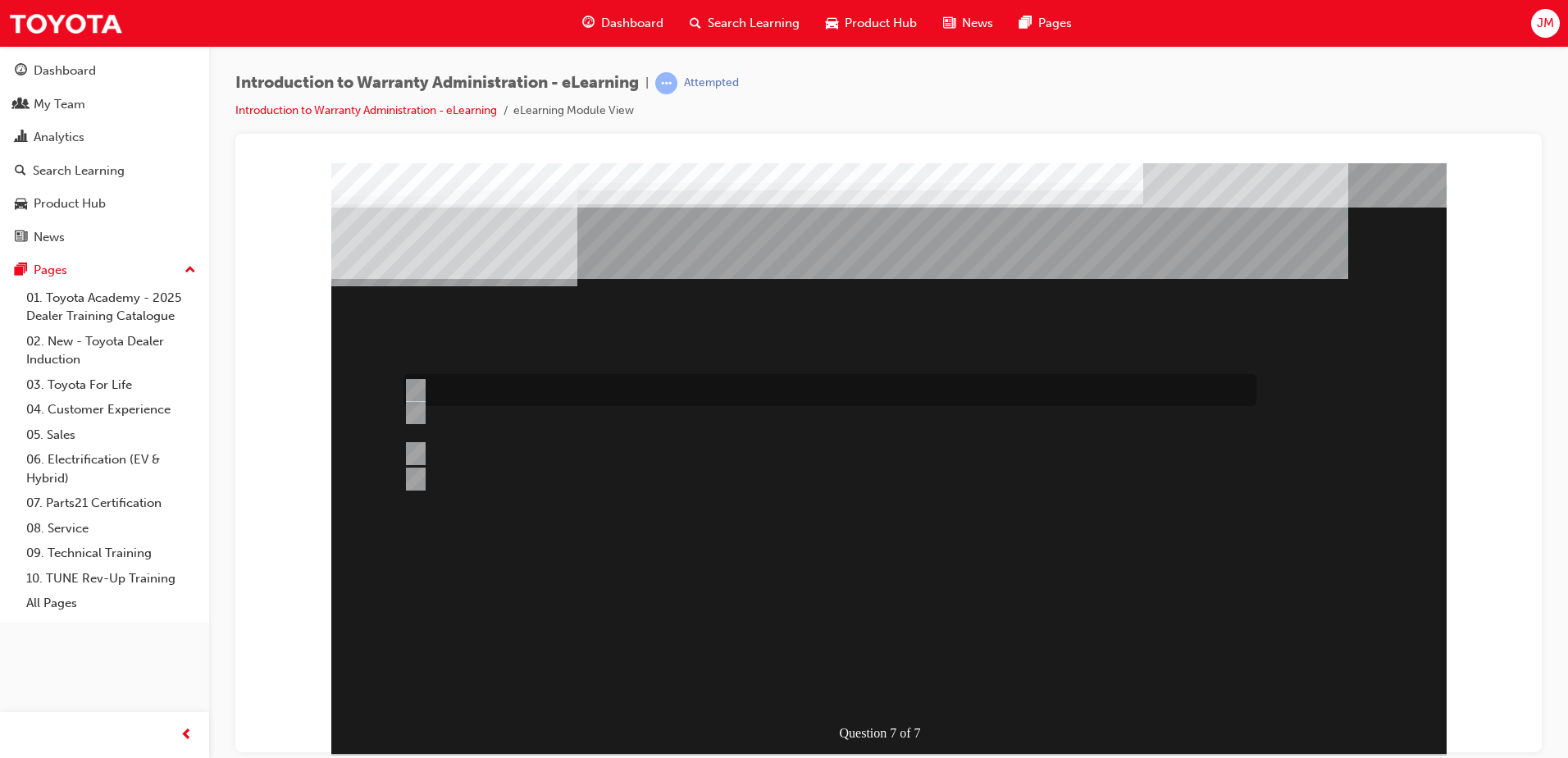
click at [597, 391] on div at bounding box center [826, 390] width 853 height 32
radio input "true"
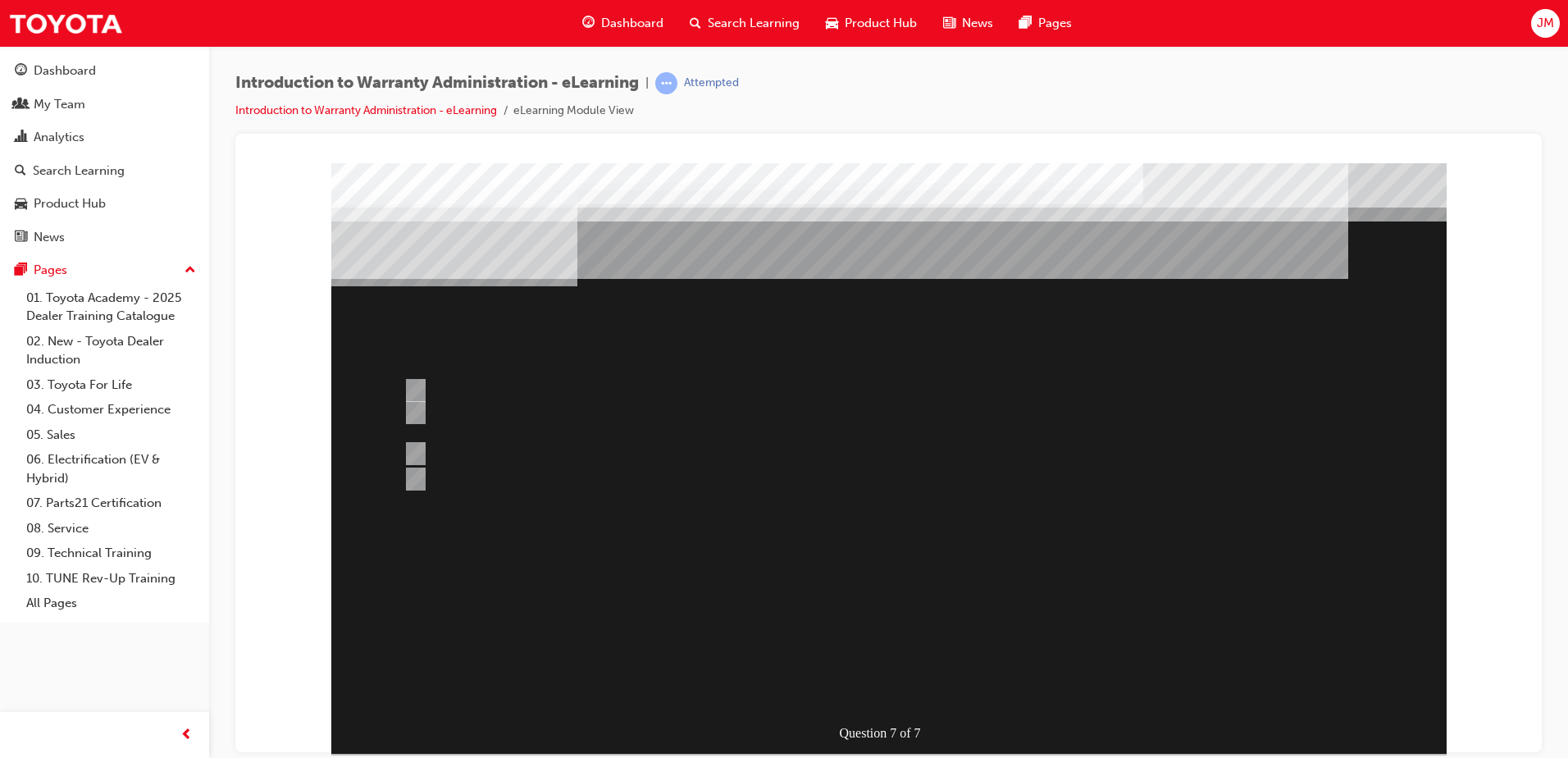
click at [915, 695] on div at bounding box center [889, 458] width 1115 height 591
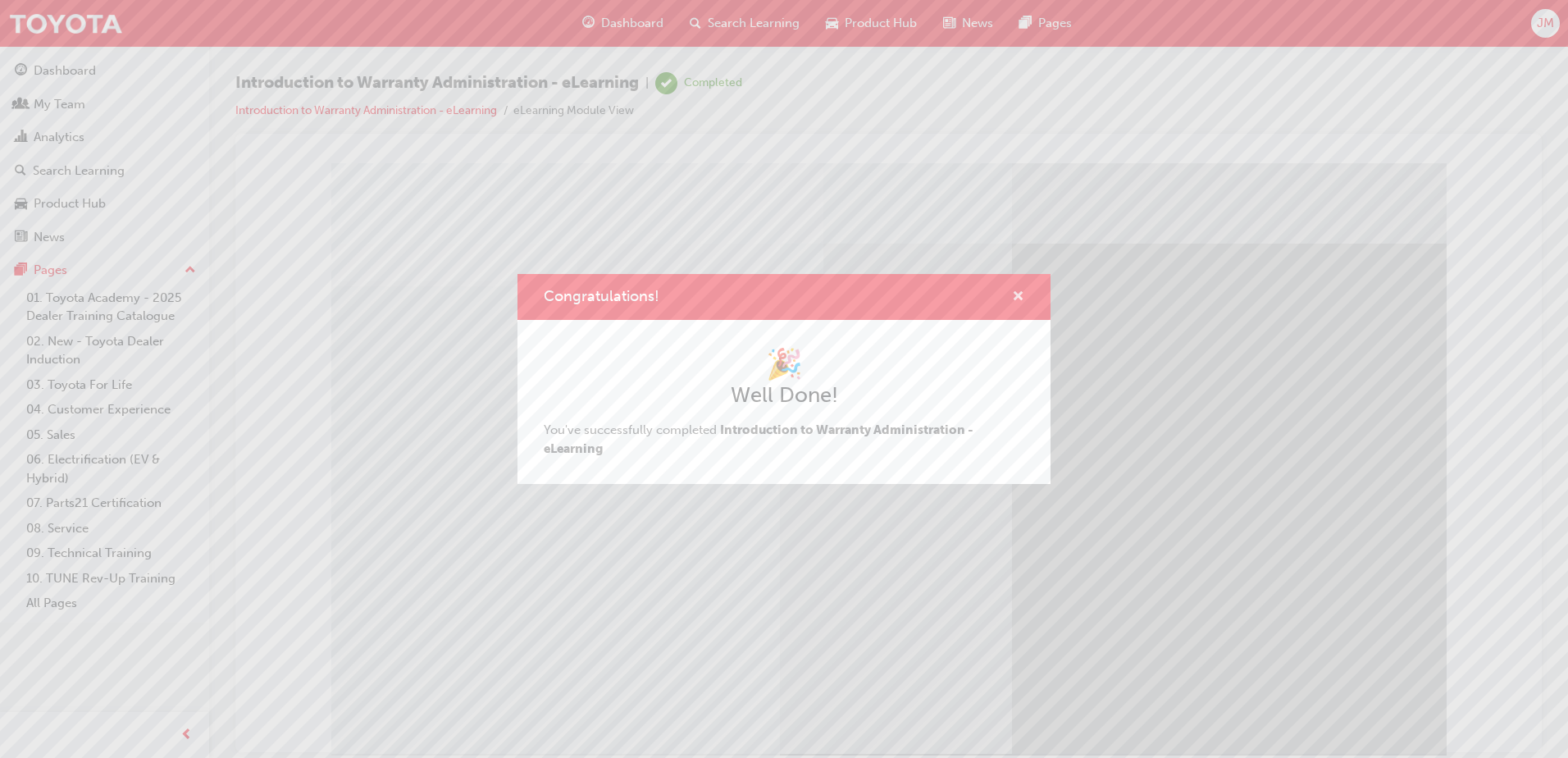
click at [1023, 297] on span "cross-icon" at bounding box center [1018, 298] width 13 height 15
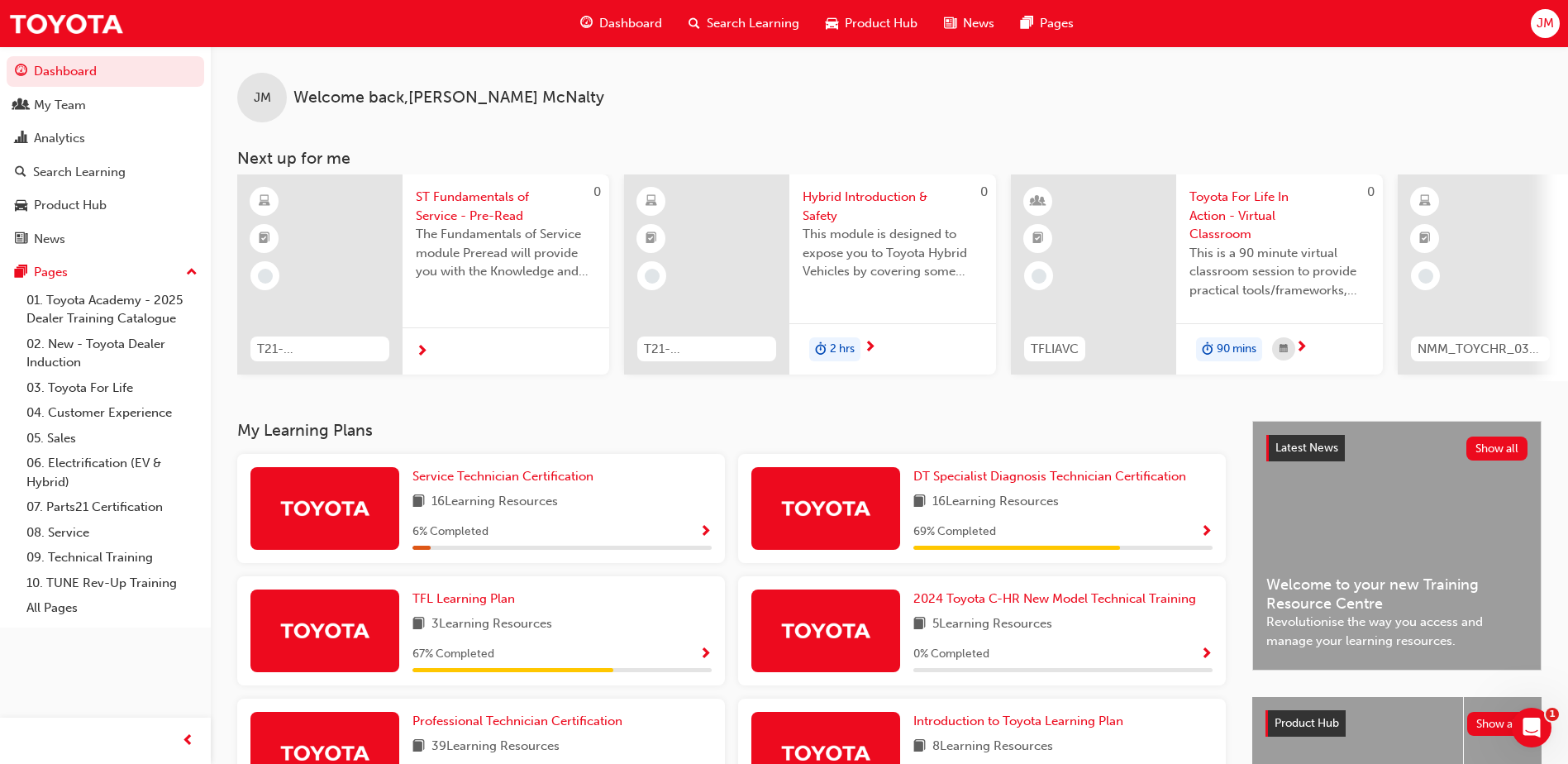
click at [731, 25] on span "Search Learning" at bounding box center [752, 24] width 92 height 19
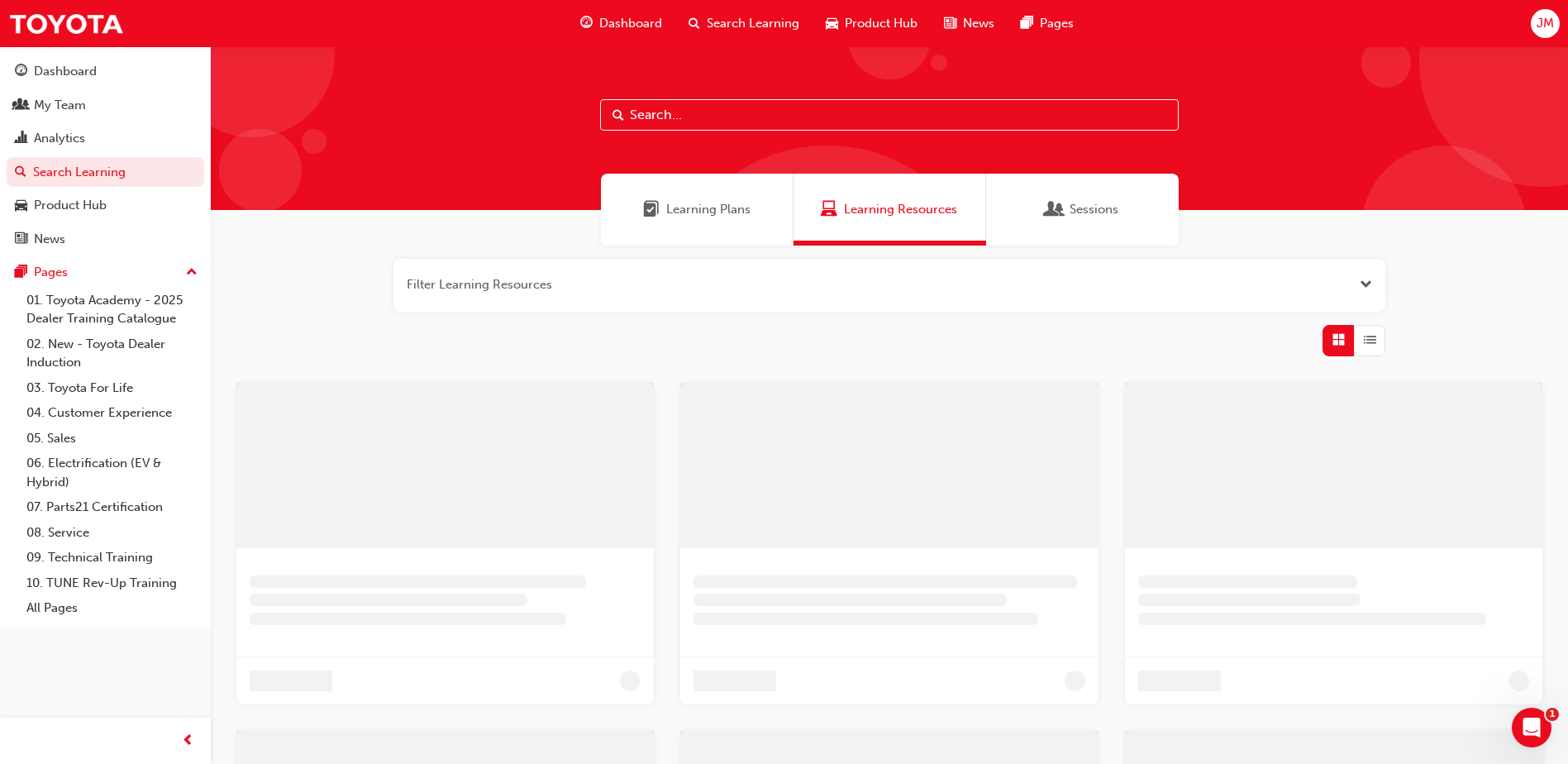
click at [638, 219] on div "Learning Plans" at bounding box center [697, 209] width 193 height 72
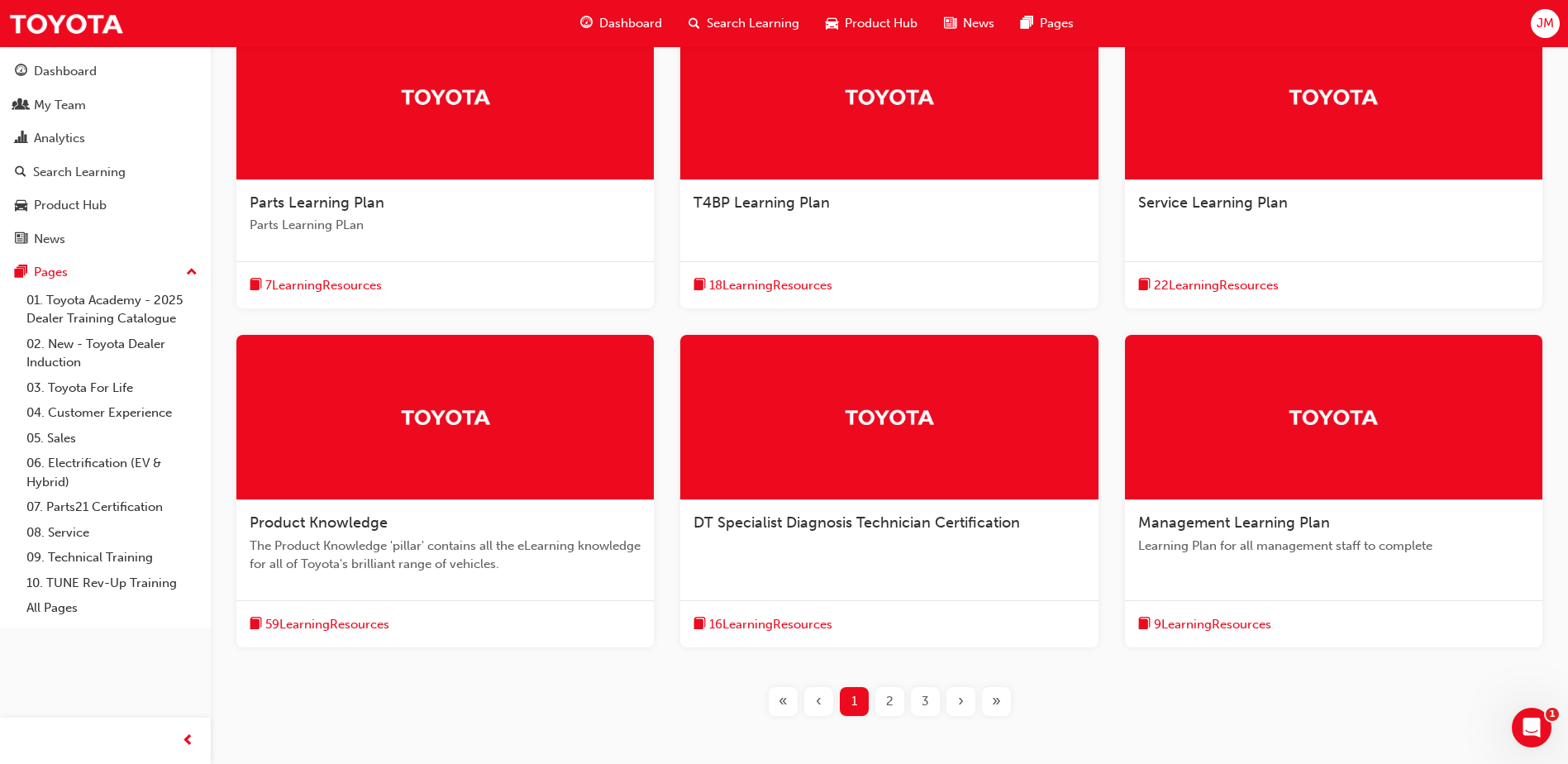
scroll to position [413, 0]
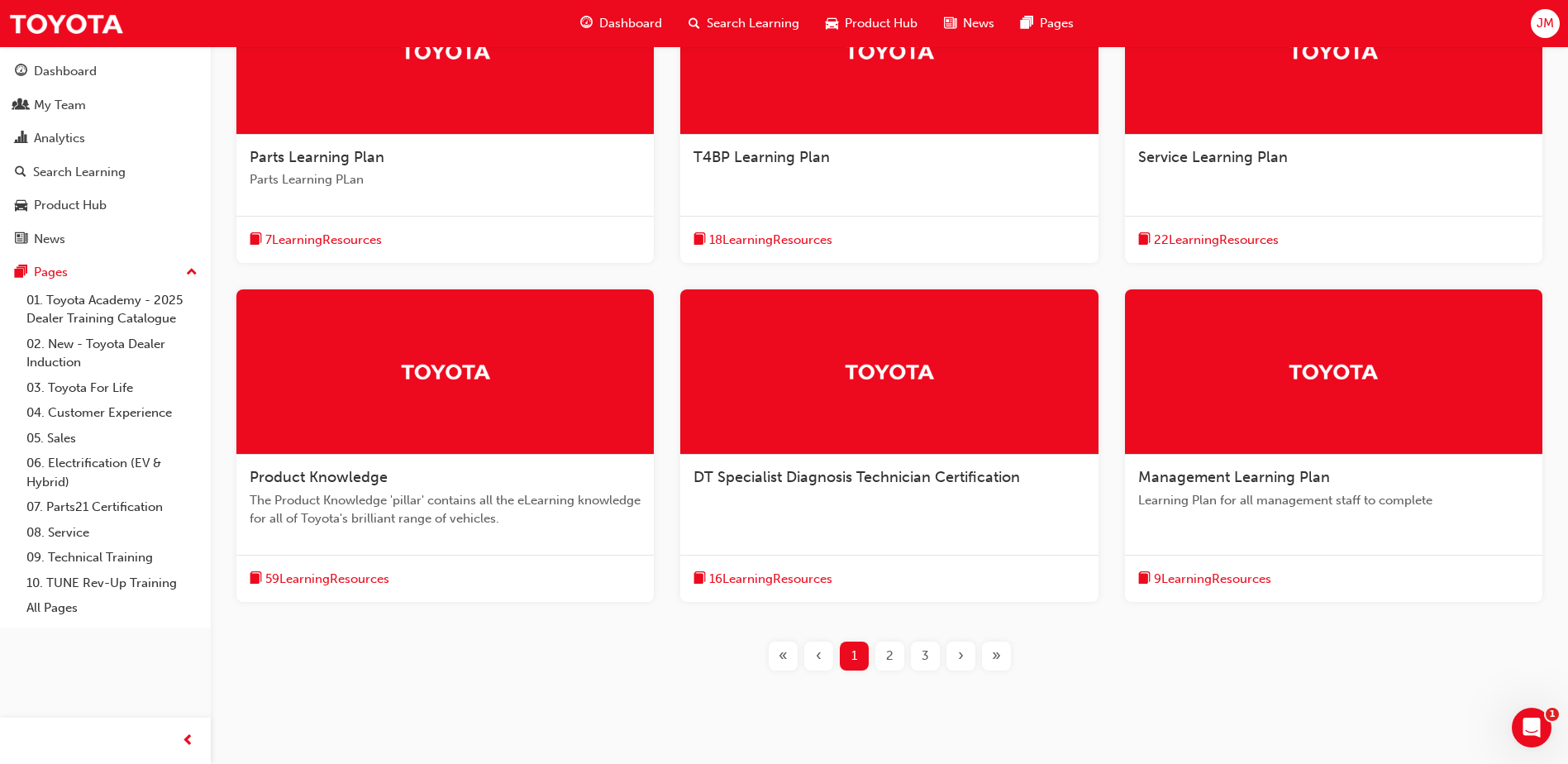
click at [1238, 160] on span "Service Learning Plan" at bounding box center [1213, 156] width 149 height 18
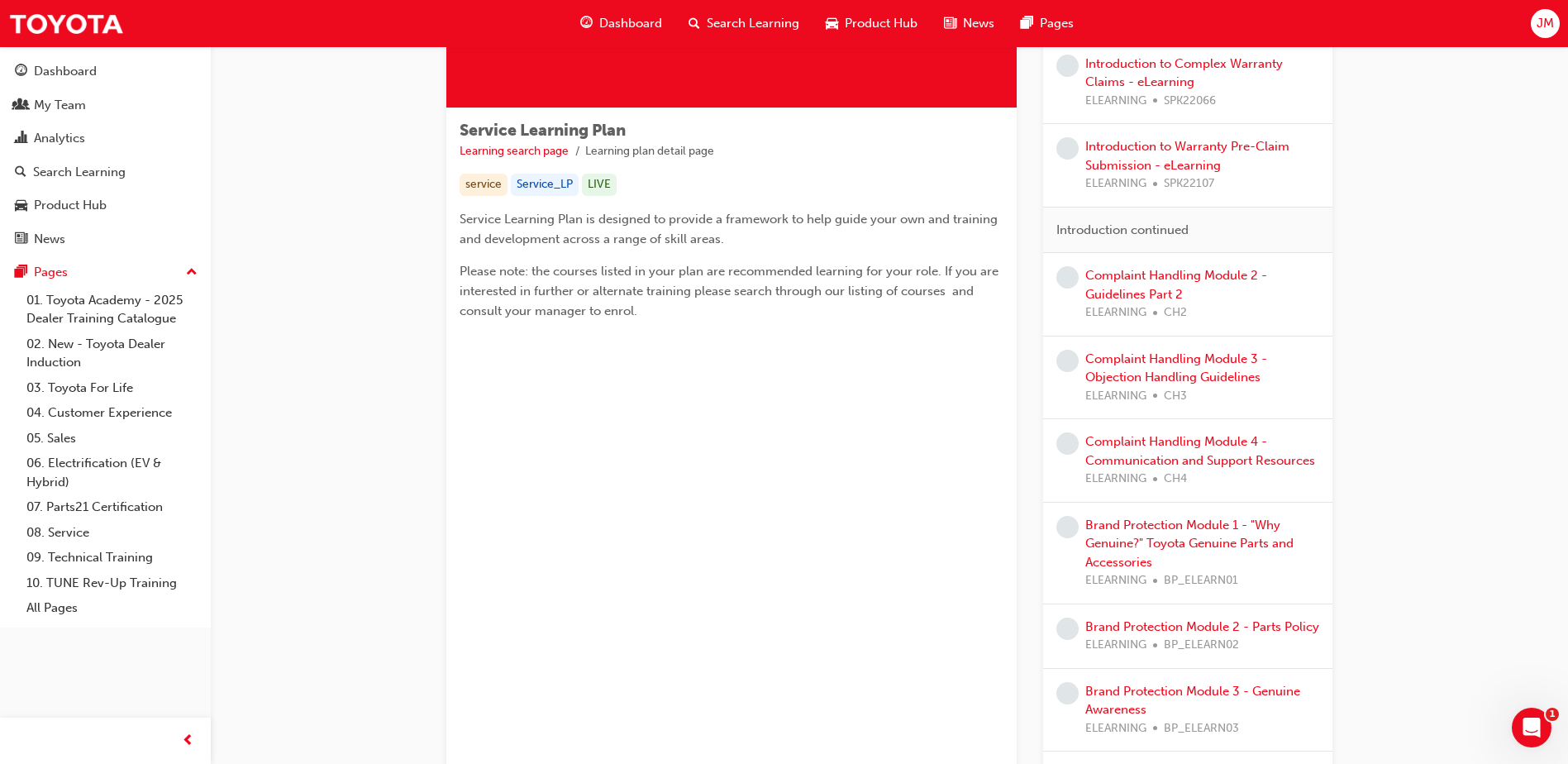
scroll to position [248, 0]
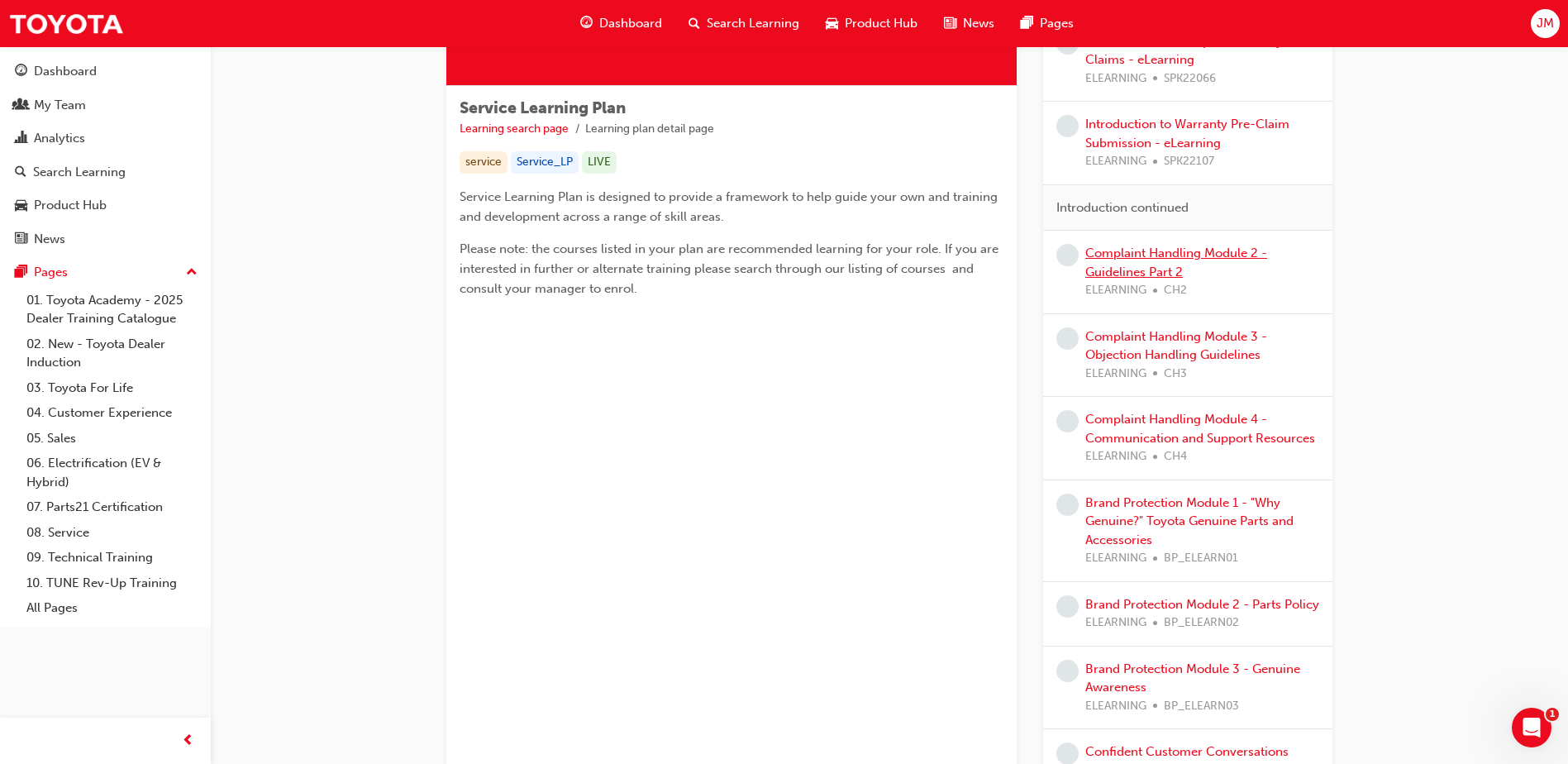
click at [1124, 266] on link "Complaint Handling Module 2 - Guidelines Part 2" at bounding box center [1176, 263] width 181 height 34
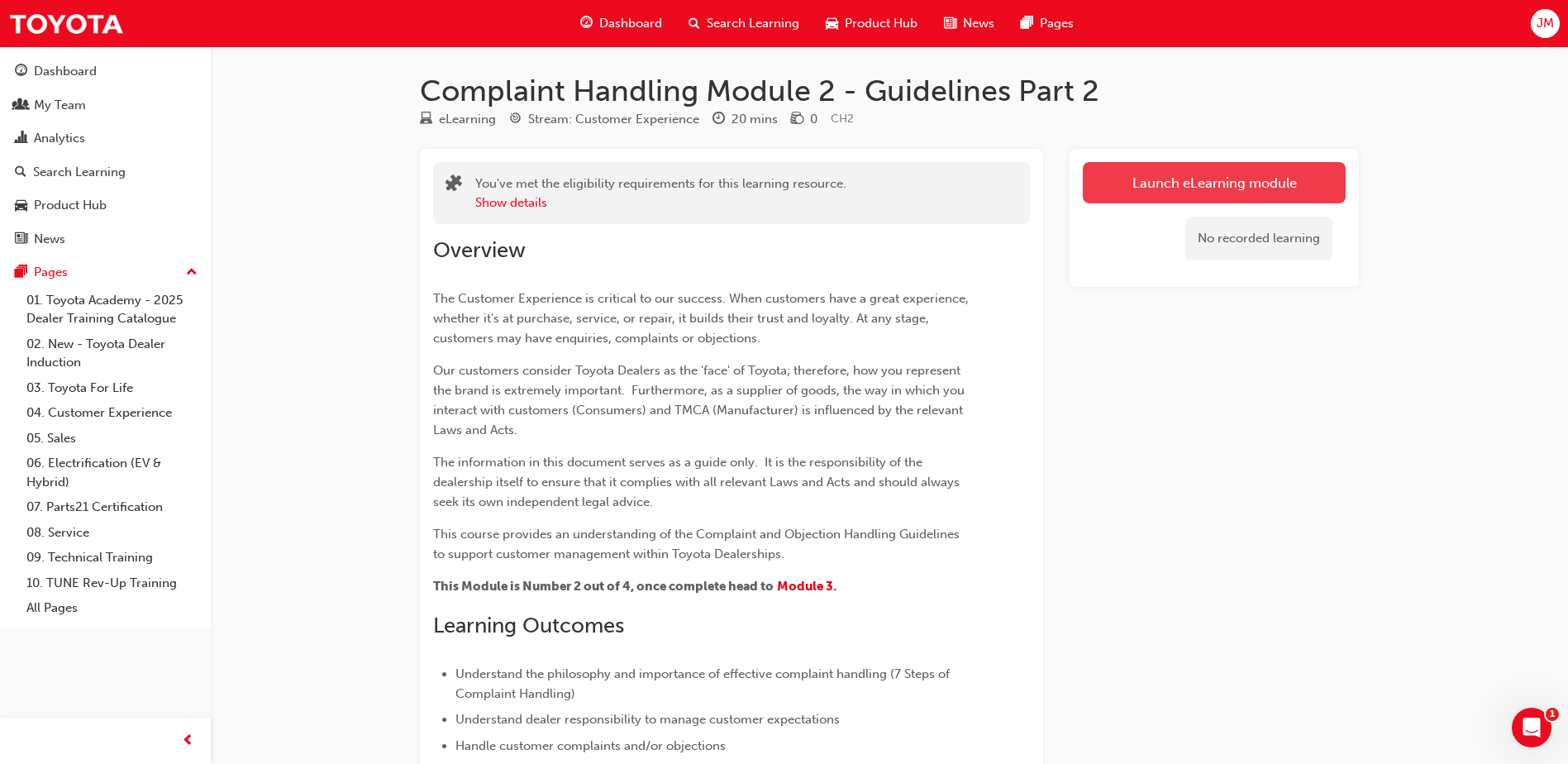
click at [1149, 187] on link "Launch eLearning module" at bounding box center [1214, 182] width 263 height 42
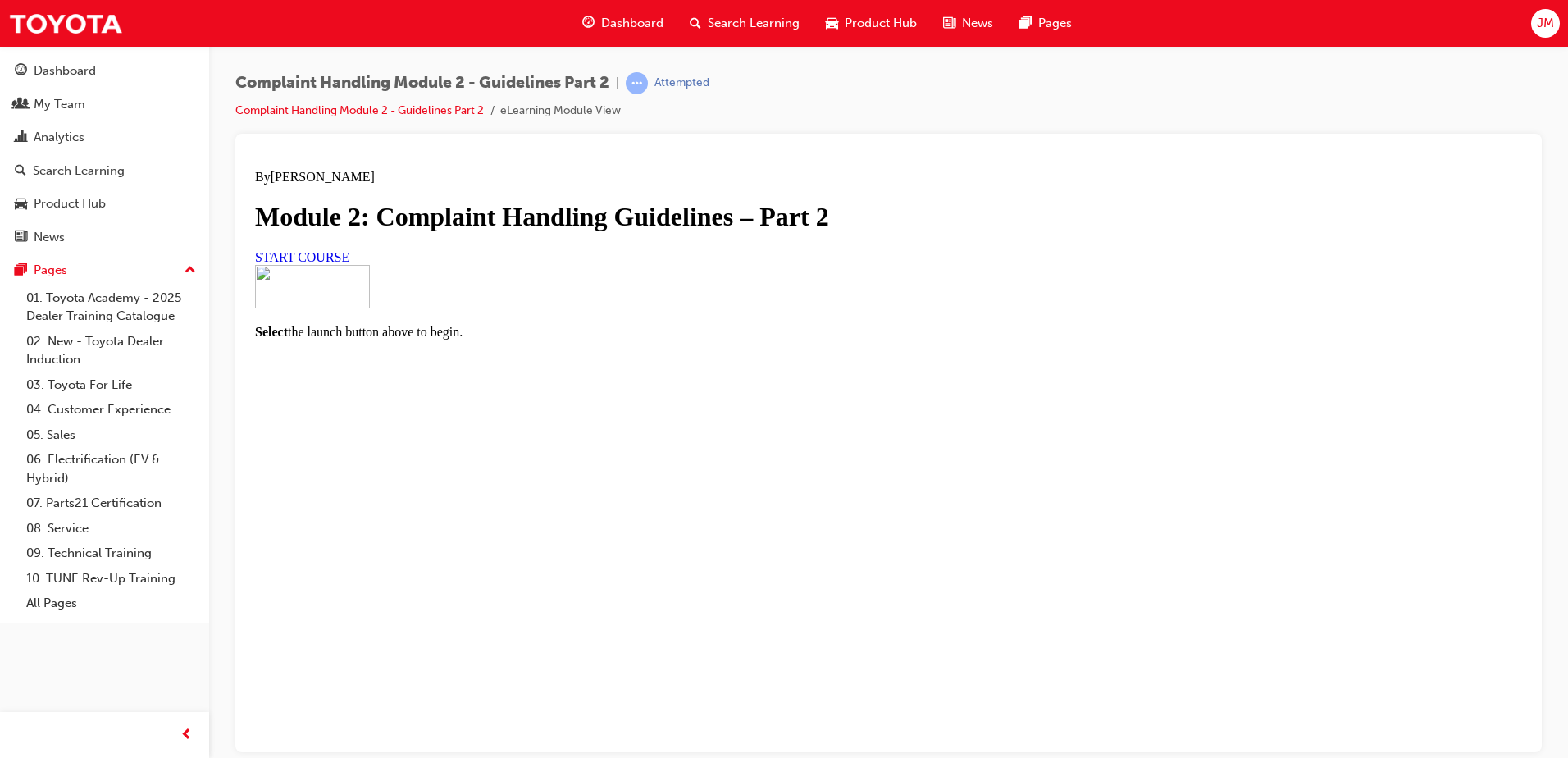
scroll to position [97, 0]
click at [349, 263] on link "START COURSE" at bounding box center [302, 256] width 94 height 14
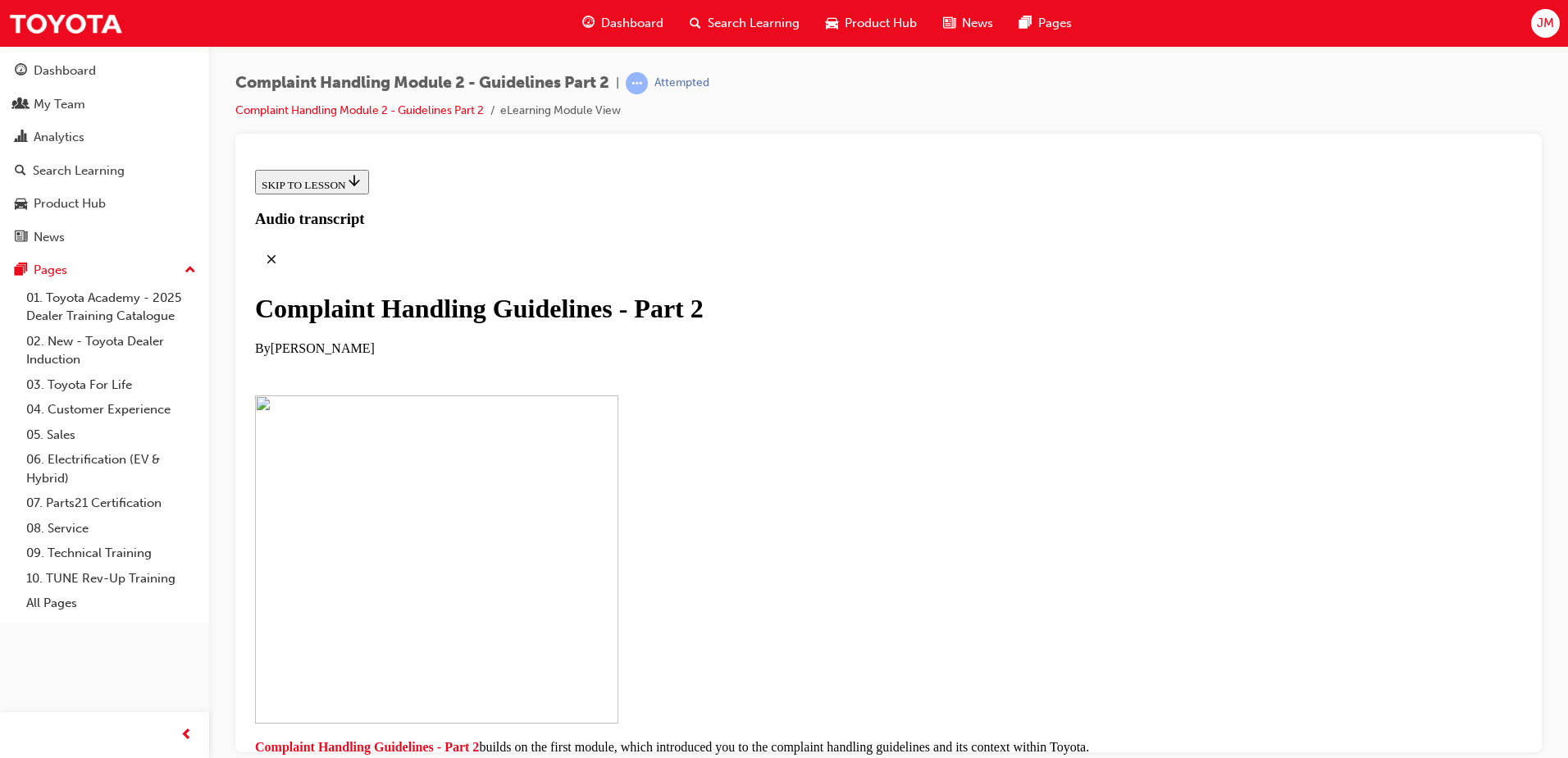
scroll to position [332, 0]
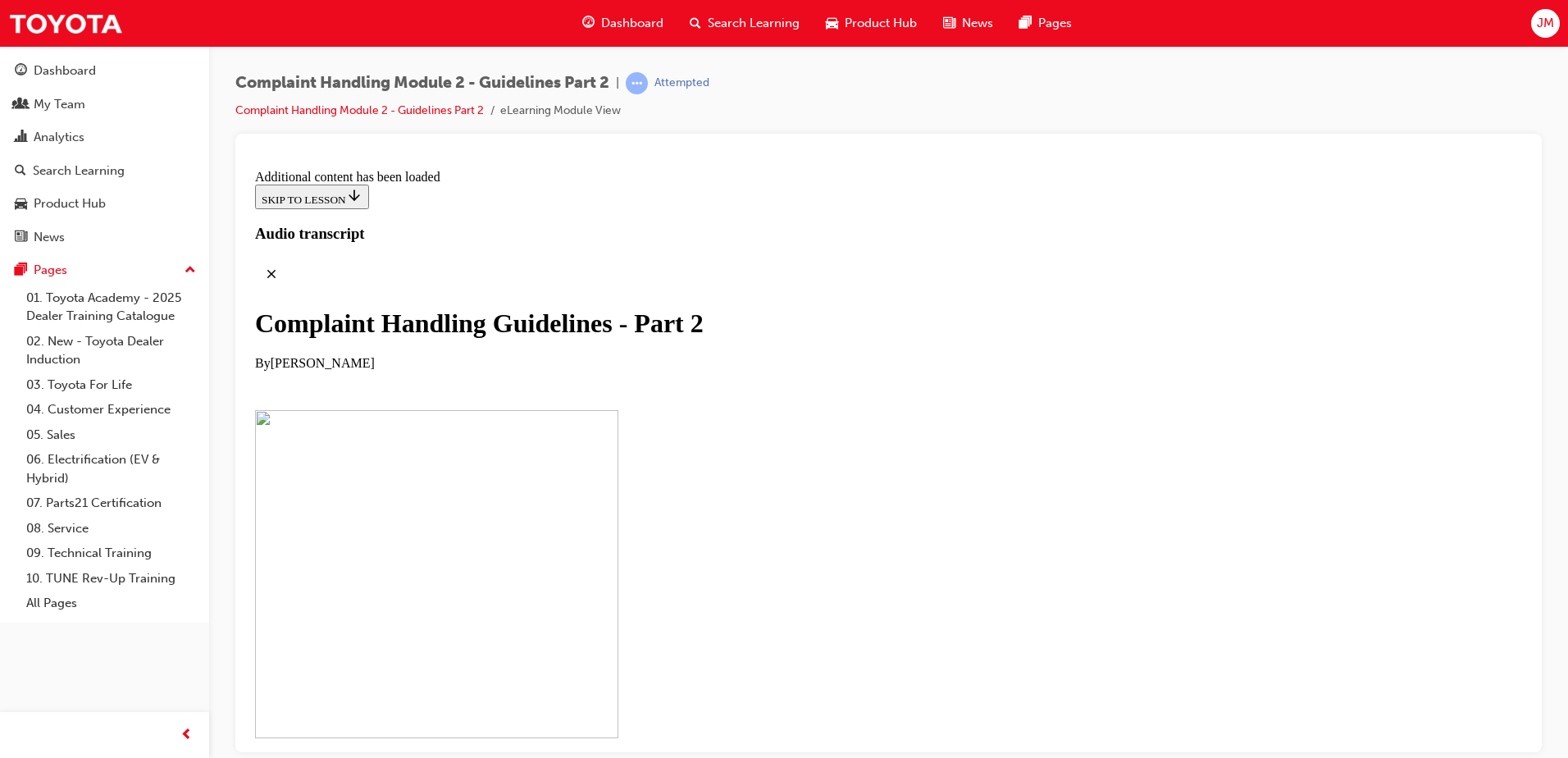
scroll to position [1271, 0]
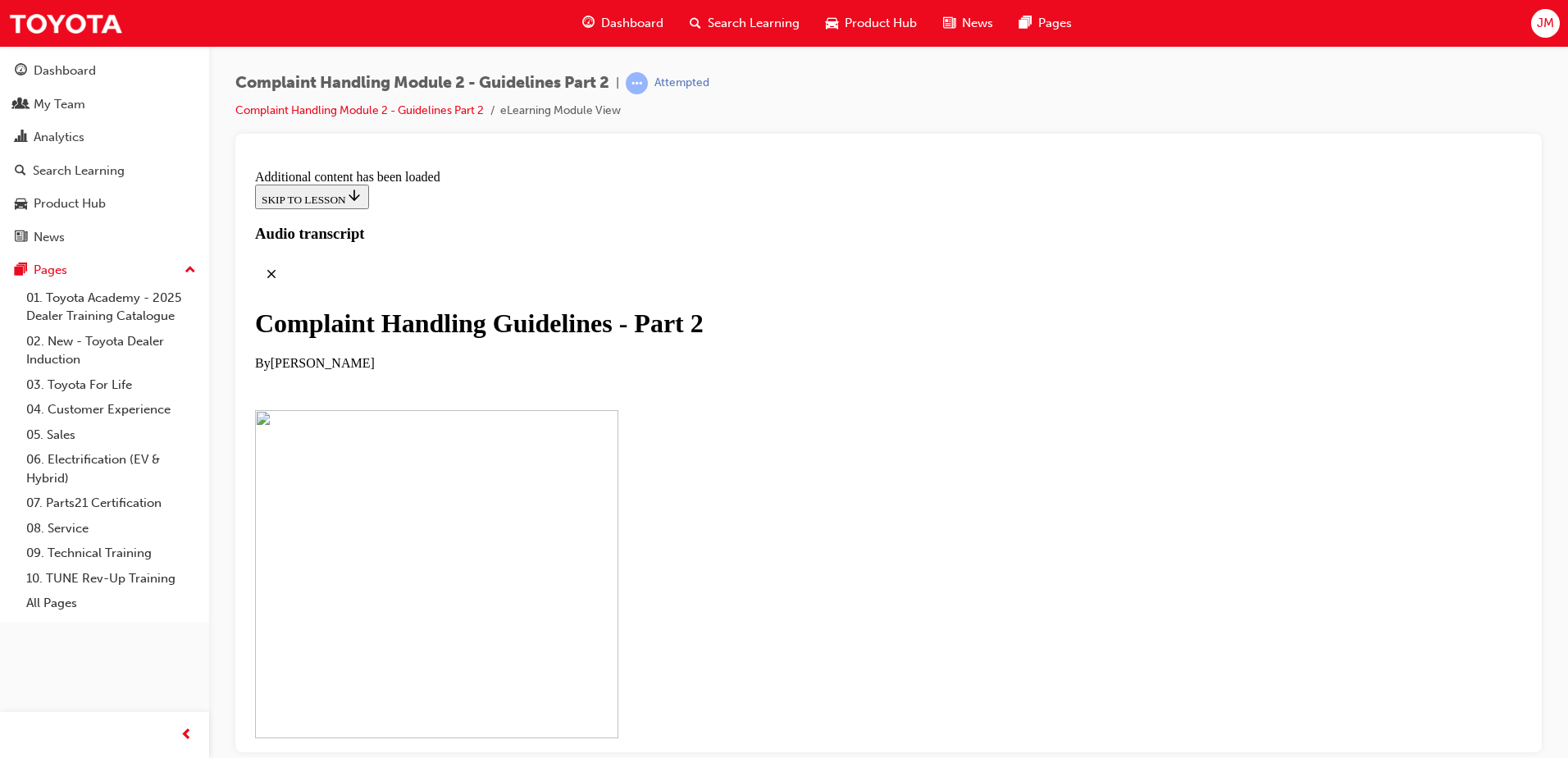
scroll to position [4330, 0]
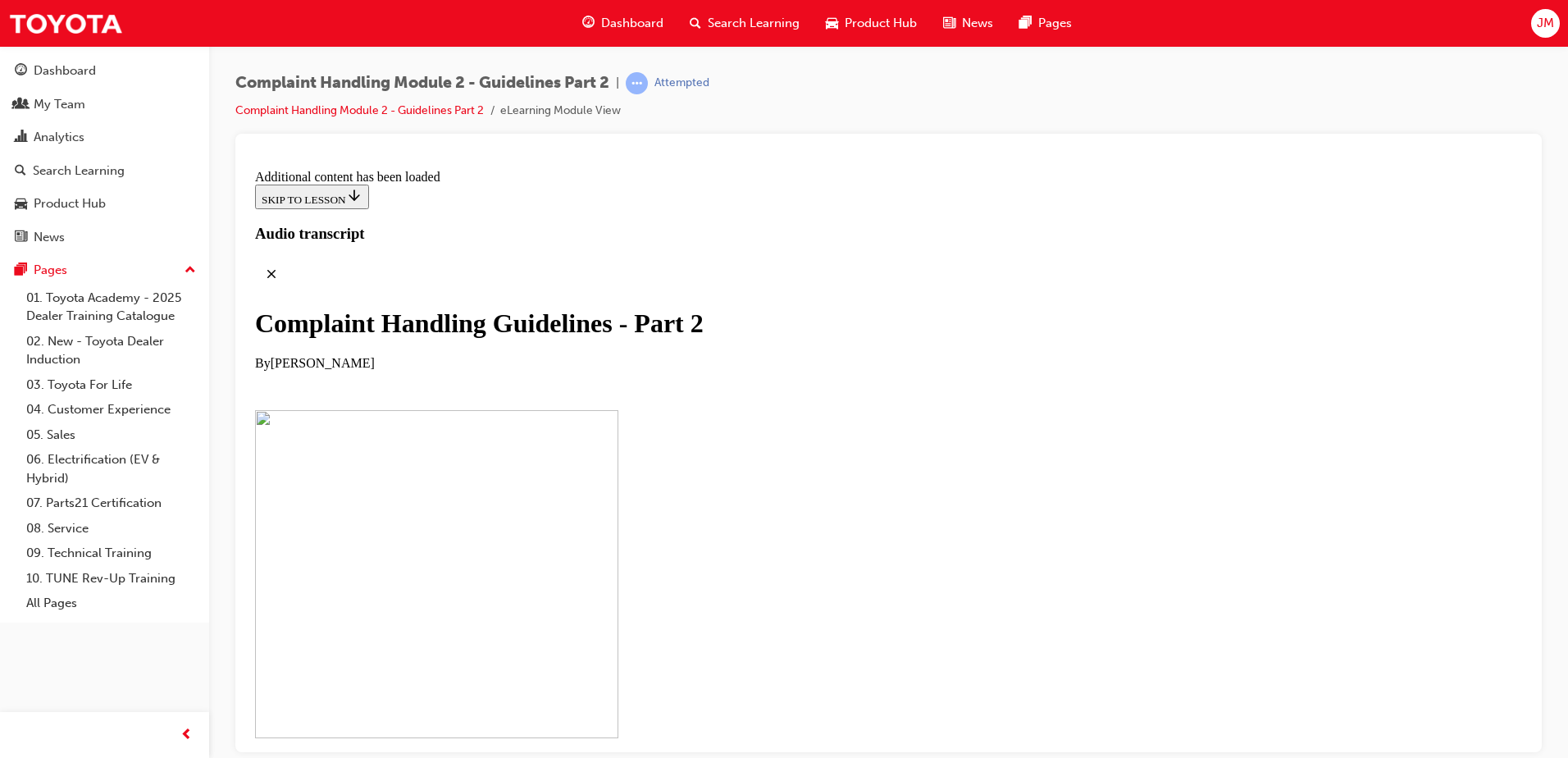
scroll to position [8044, 0]
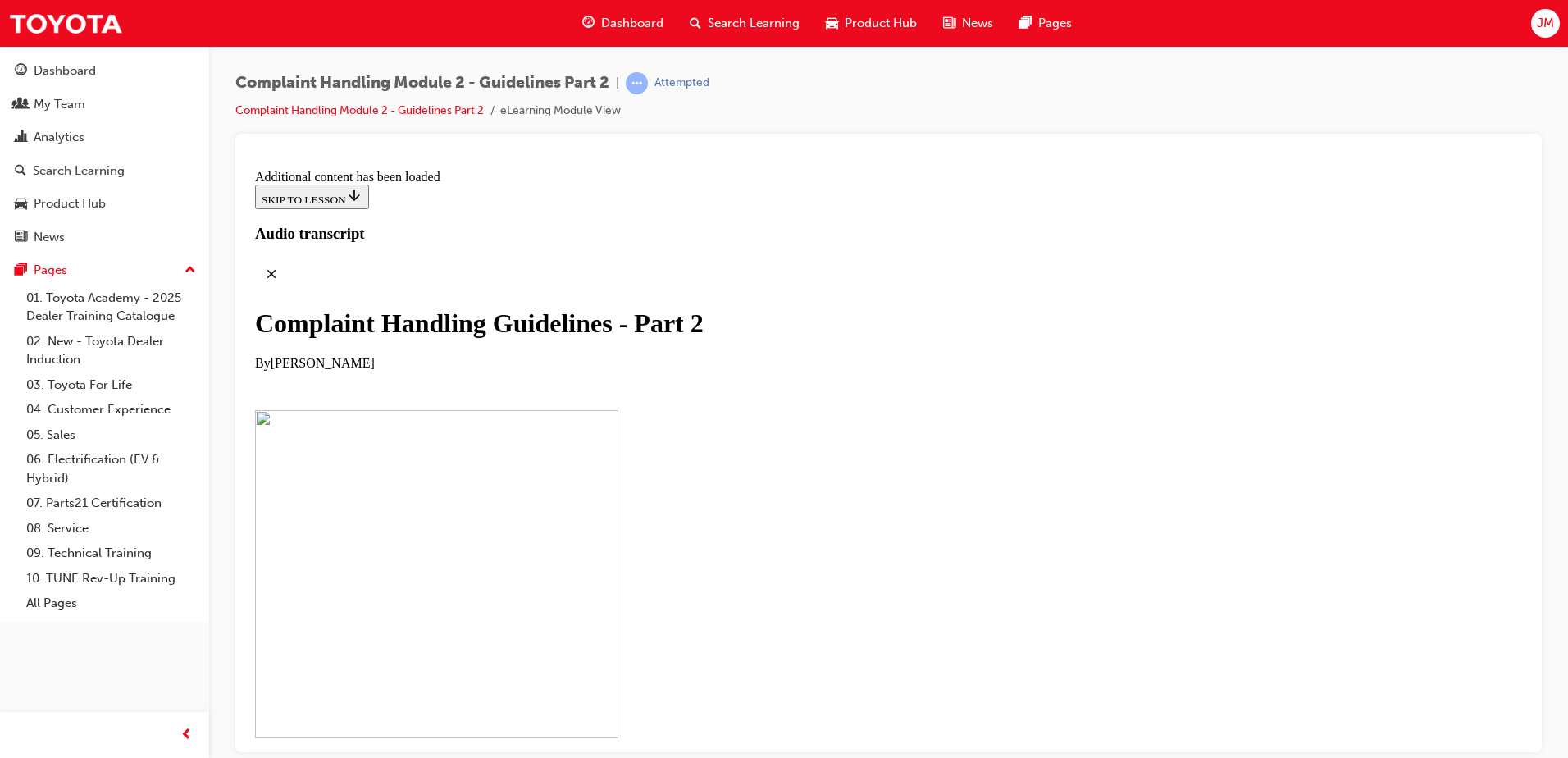
scroll to position [9868, 0]
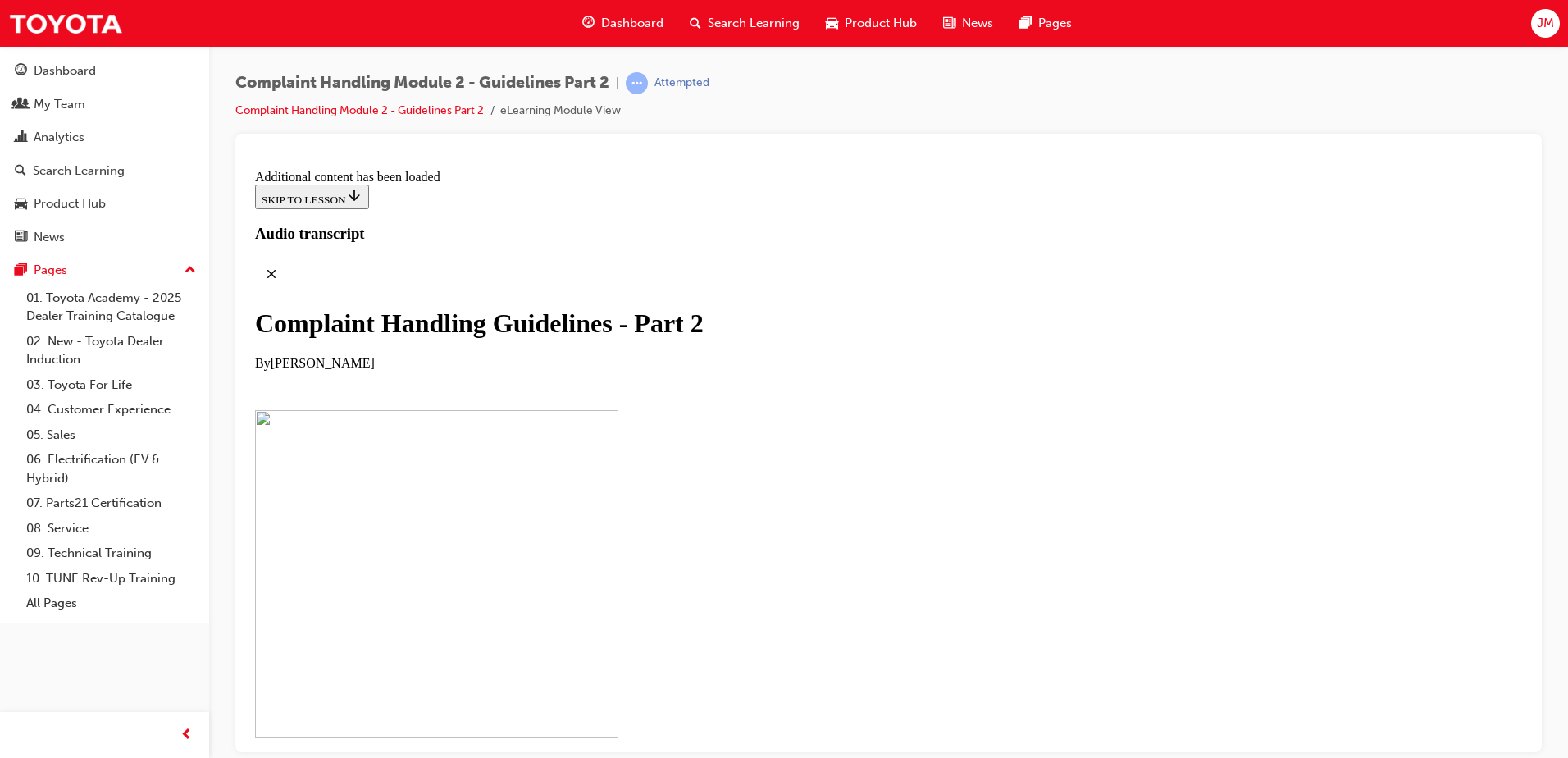
checkbox input "true"
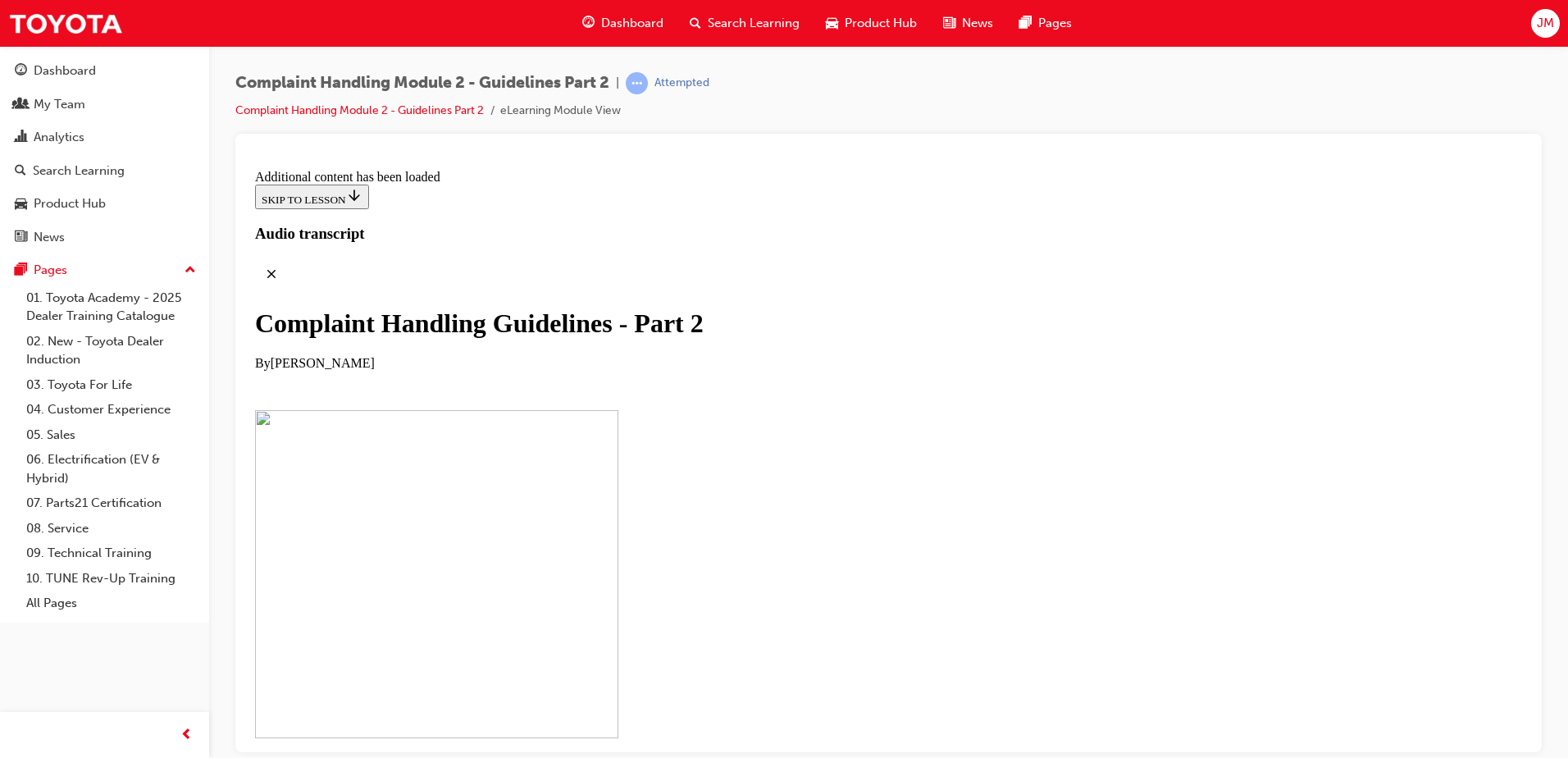
checkbox input "true"
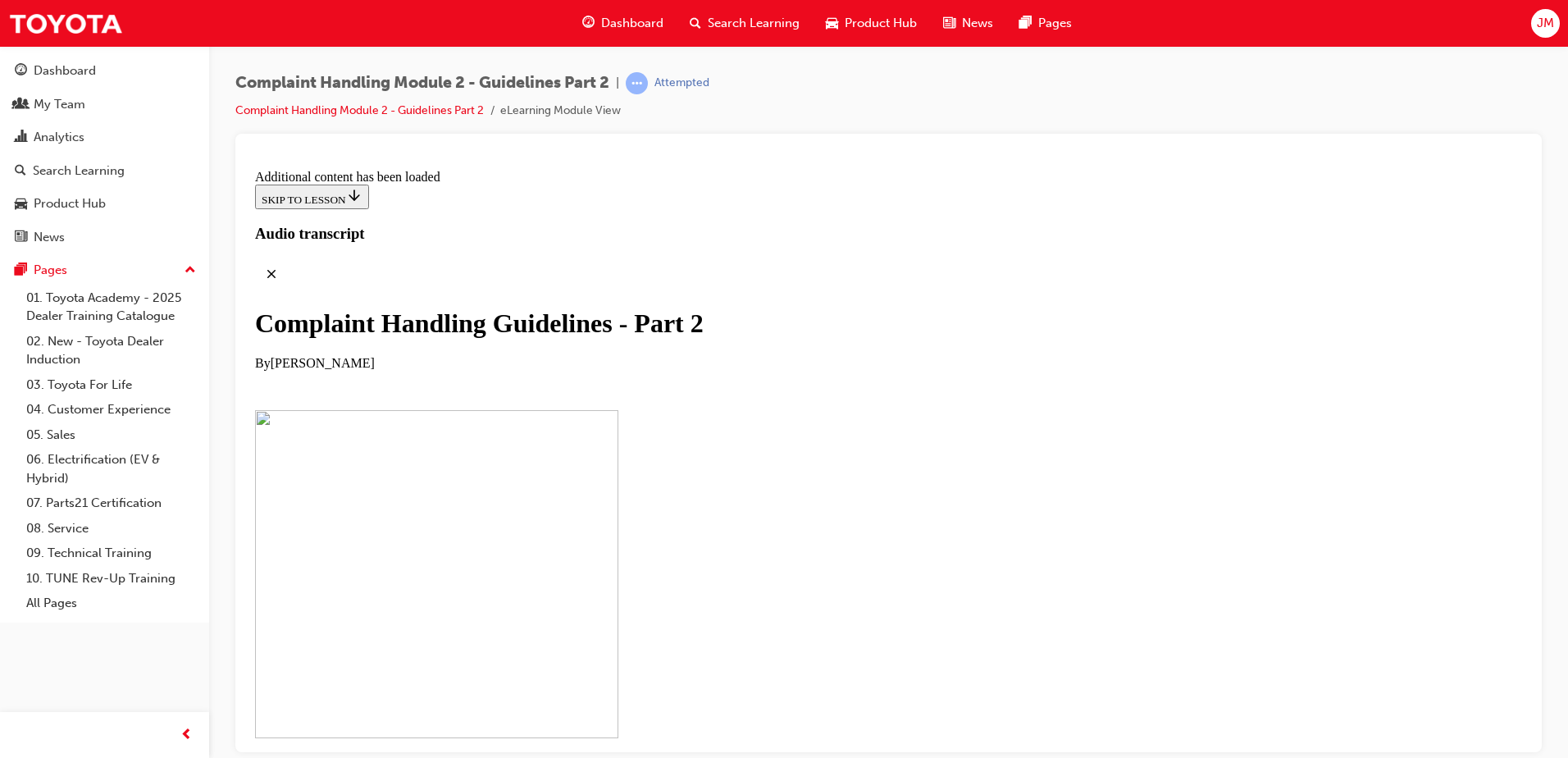
checkbox input "true"
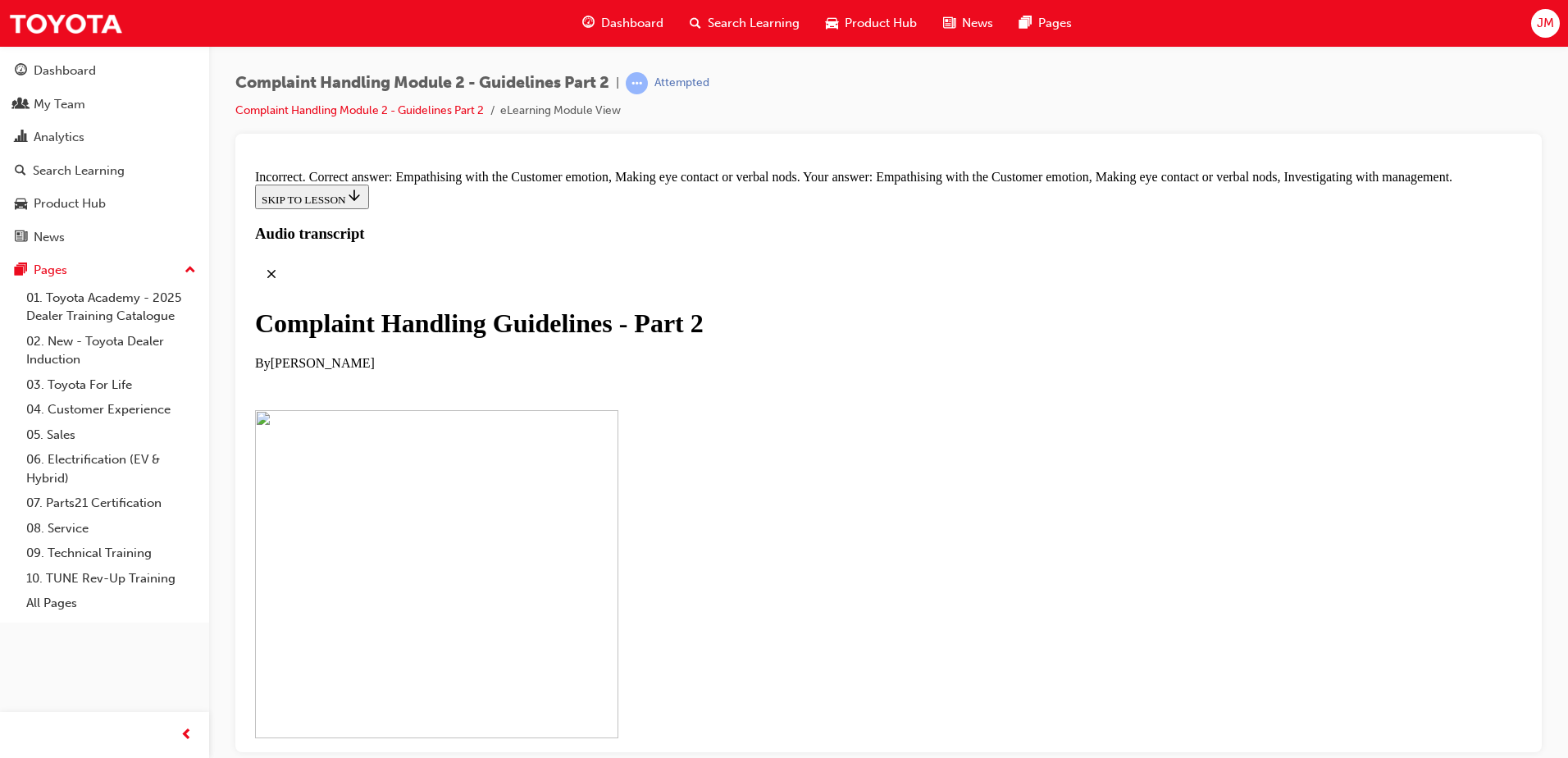
scroll to position [10854, 0]
checkbox input "false"
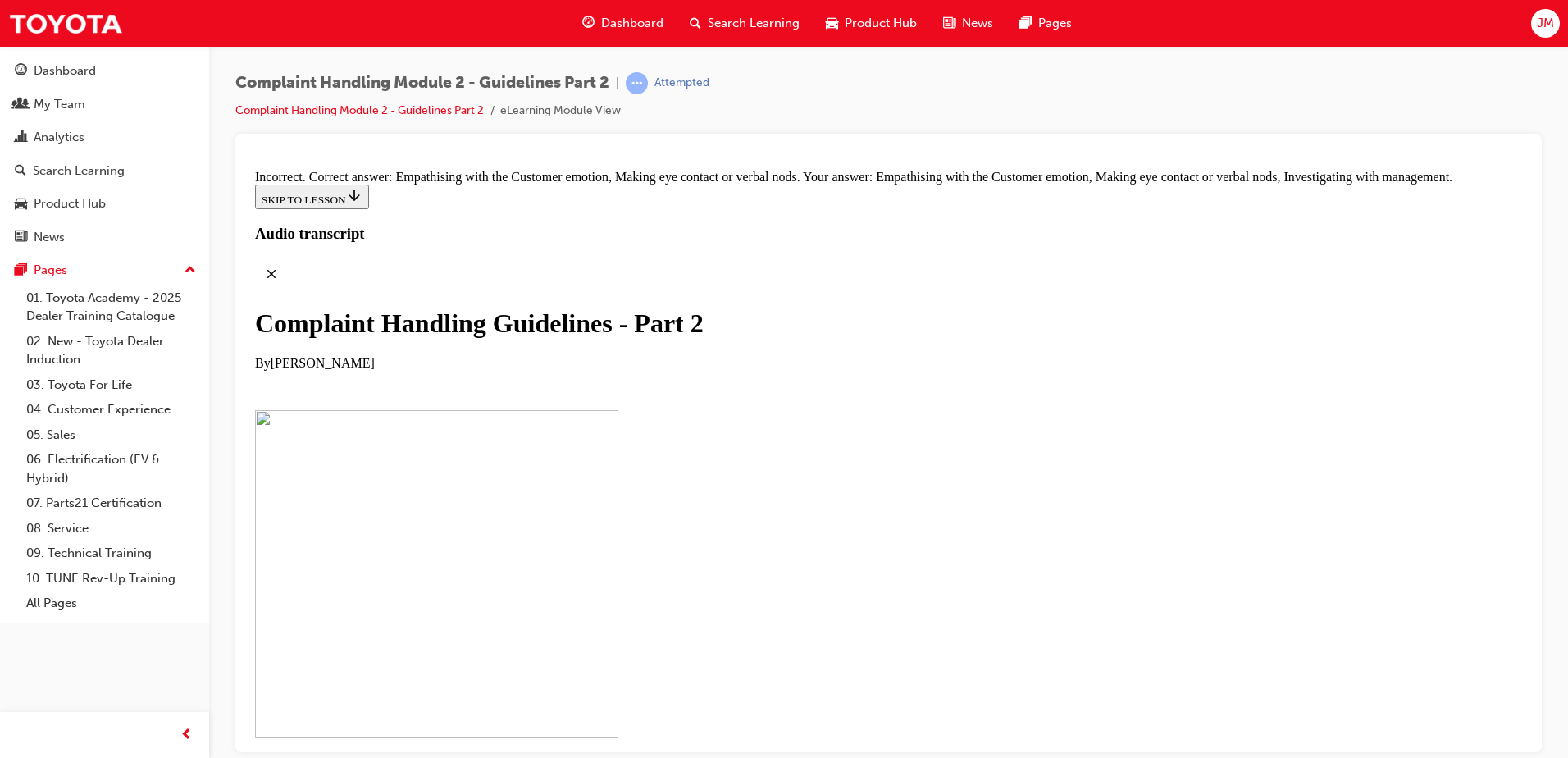
checkbox input "false"
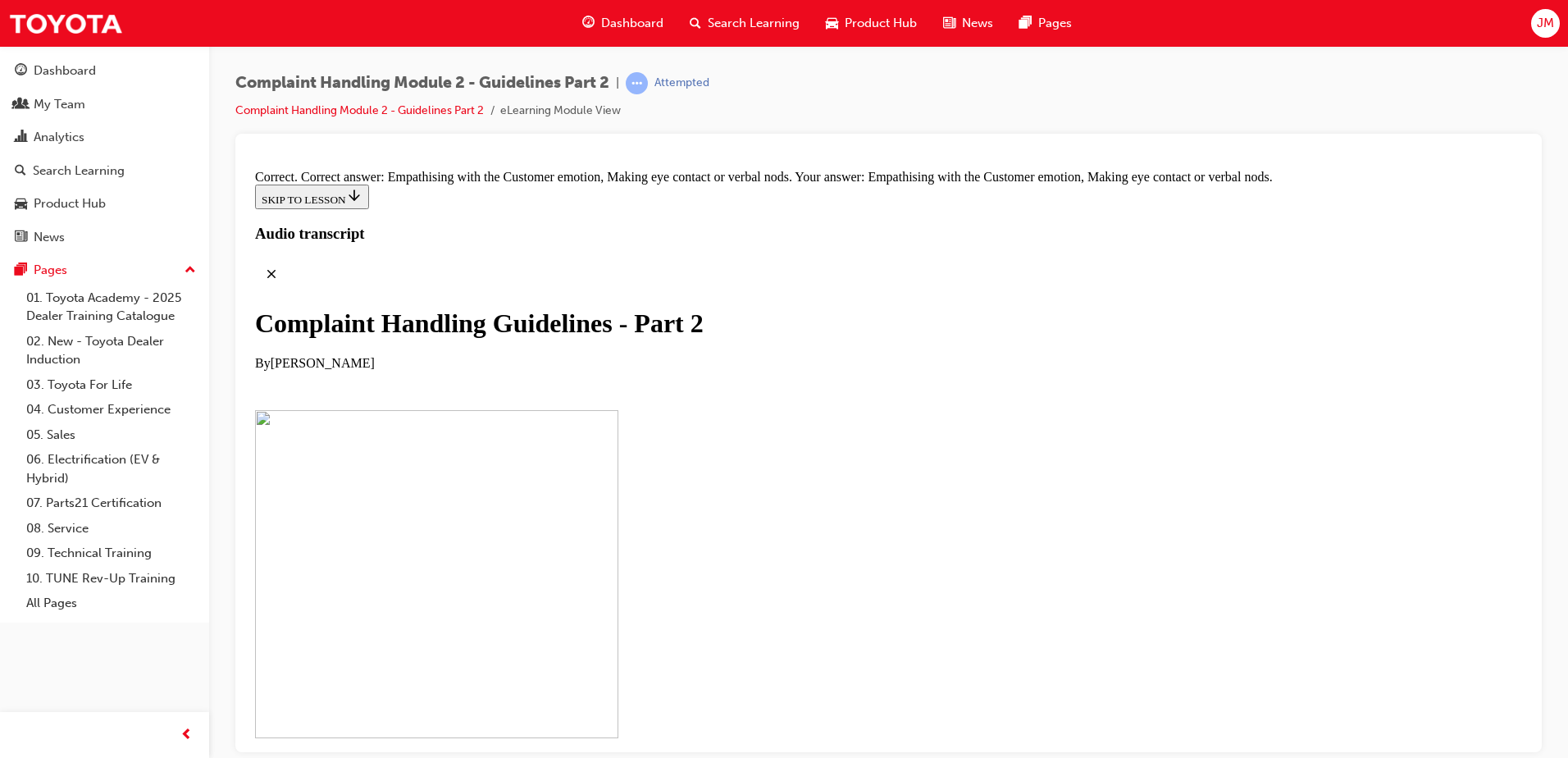
drag, startPoint x: 734, startPoint y: 400, endPoint x: 997, endPoint y: 228, distance: 314.2
drag, startPoint x: 801, startPoint y: 389, endPoint x: 845, endPoint y: 304, distance: 95.7
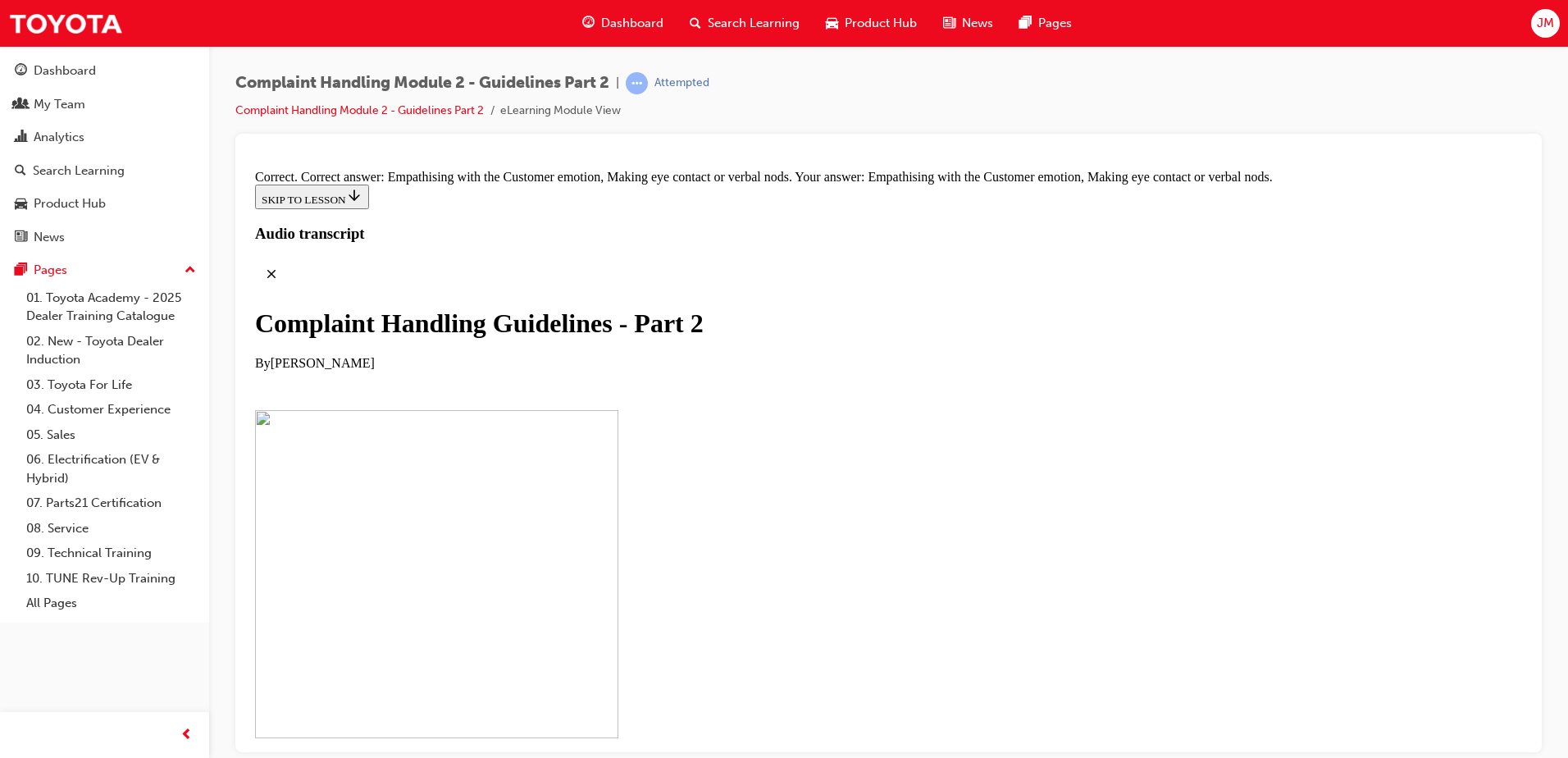
drag, startPoint x: 824, startPoint y: 438, endPoint x: 855, endPoint y: 259, distance: 181.7
drag, startPoint x: 783, startPoint y: 261, endPoint x: 734, endPoint y: 448, distance: 193.3
drag, startPoint x: 746, startPoint y: 431, endPoint x: 787, endPoint y: 260, distance: 175.8
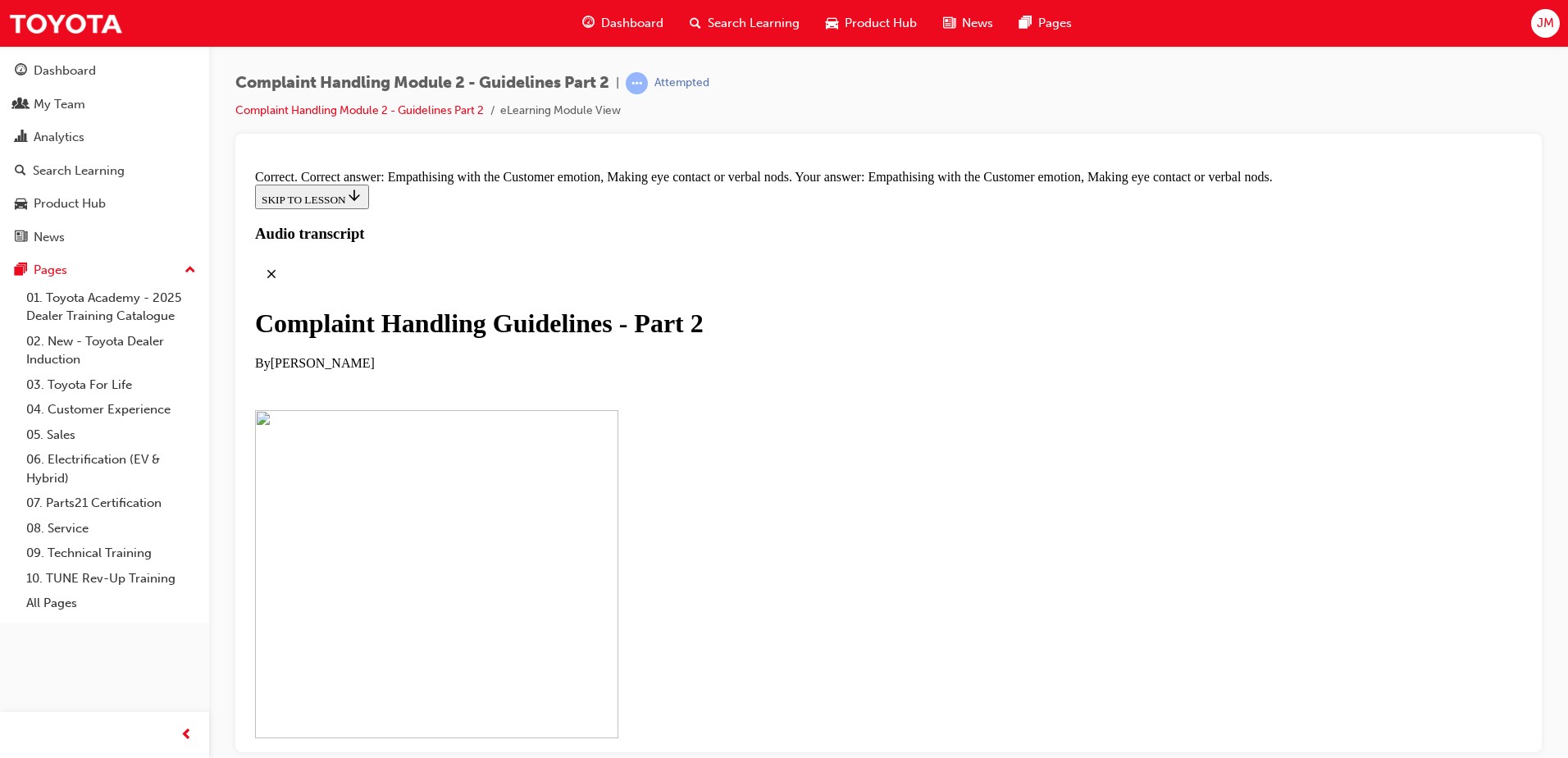
drag, startPoint x: 1527, startPoint y: 676, endPoint x: 1815, endPoint y: 845, distance: 333.9
drag, startPoint x: 764, startPoint y: 522, endPoint x: 797, endPoint y: 342, distance: 183.0
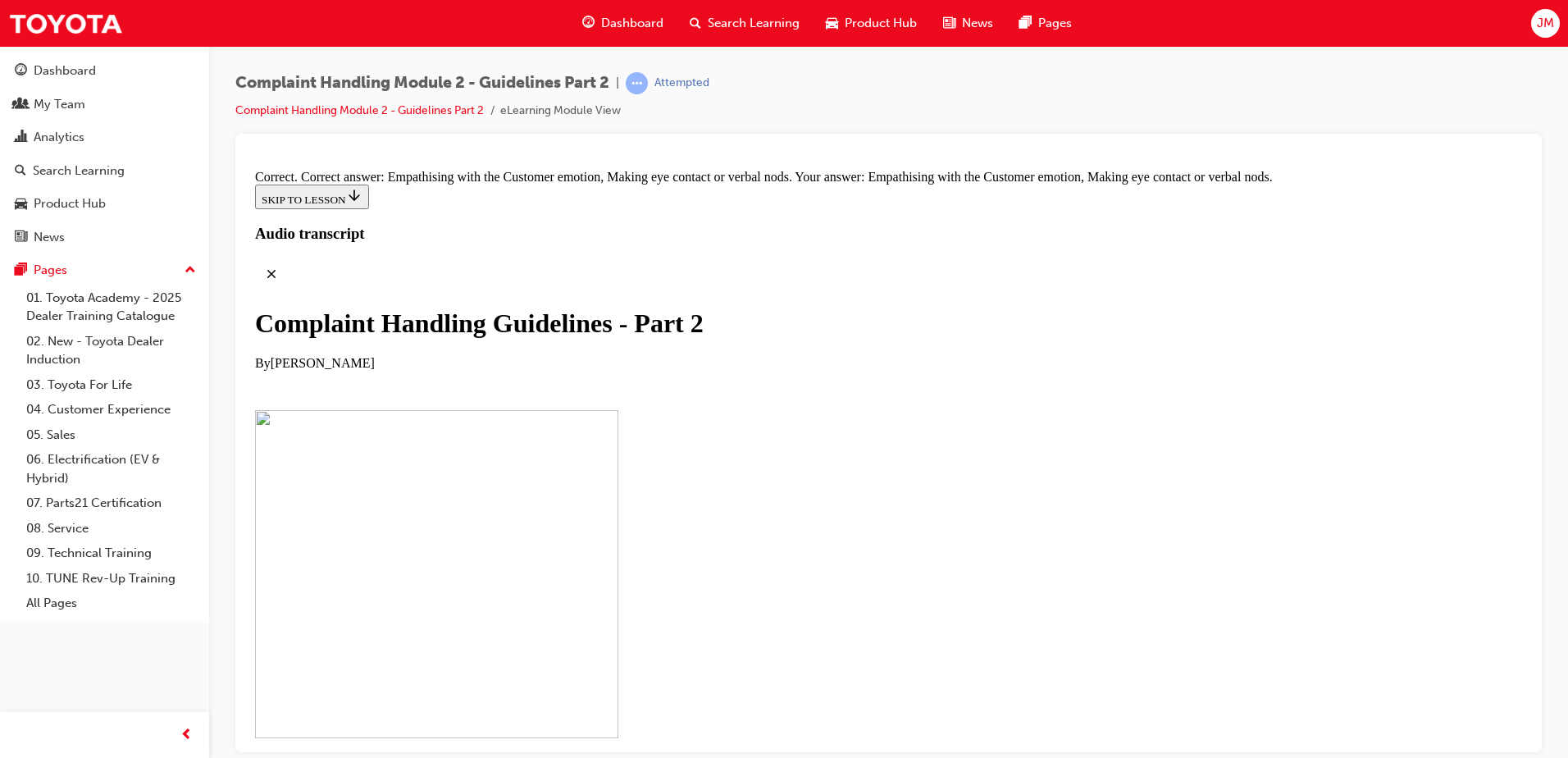
drag, startPoint x: 785, startPoint y: 535, endPoint x: 838, endPoint y: 363, distance: 180.0
drag, startPoint x: 764, startPoint y: 557, endPoint x: 803, endPoint y: 561, distance: 39.2
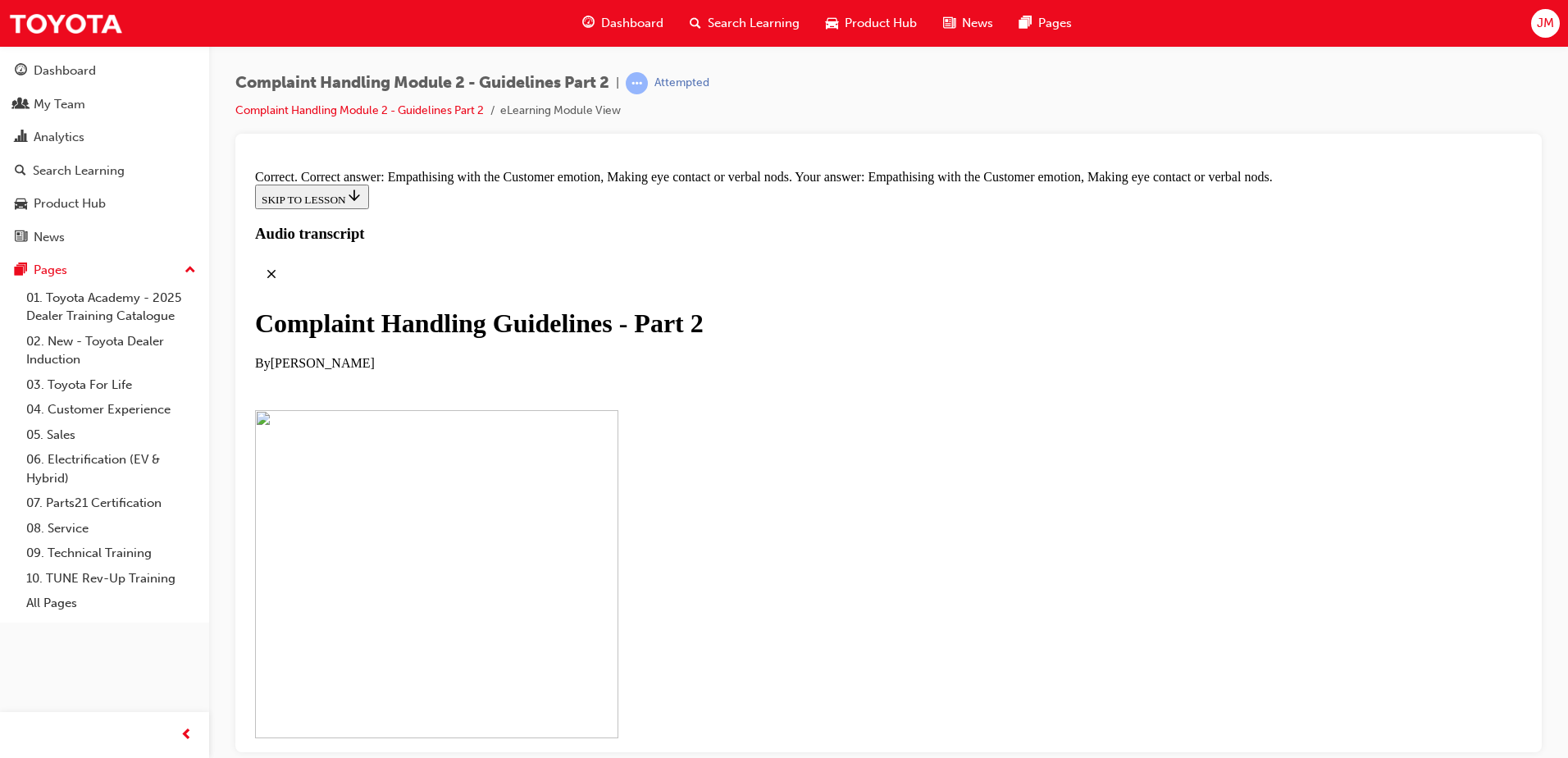
scroll to position [11510, 0]
drag, startPoint x: 764, startPoint y: 654, endPoint x: 815, endPoint y: 563, distance: 104.3
drag, startPoint x: 776, startPoint y: 652, endPoint x: 828, endPoint y: 646, distance: 52.3
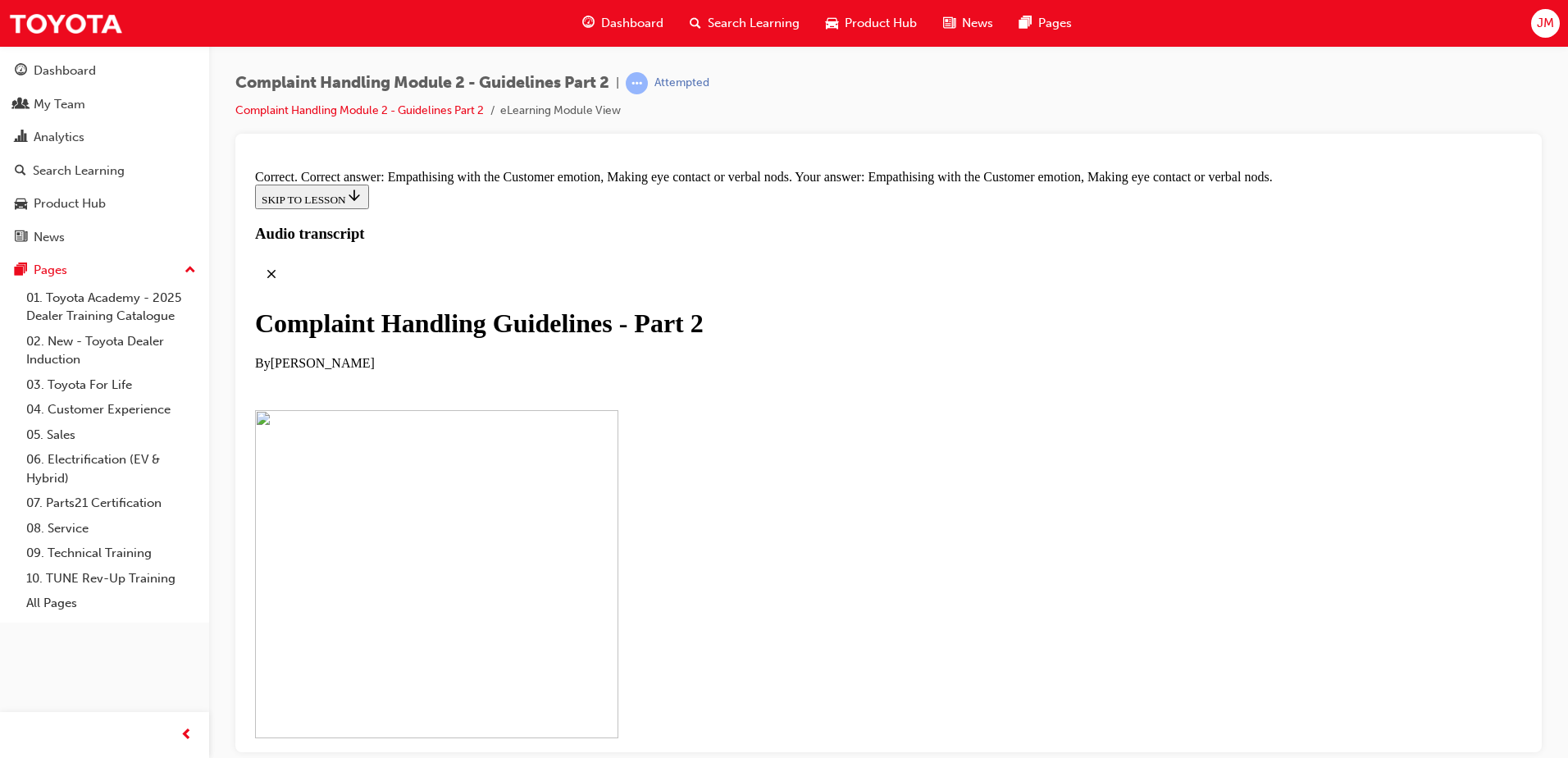
scroll to position [11590, 0]
drag, startPoint x: 768, startPoint y: 704, endPoint x: 821, endPoint y: 617, distance: 101.9
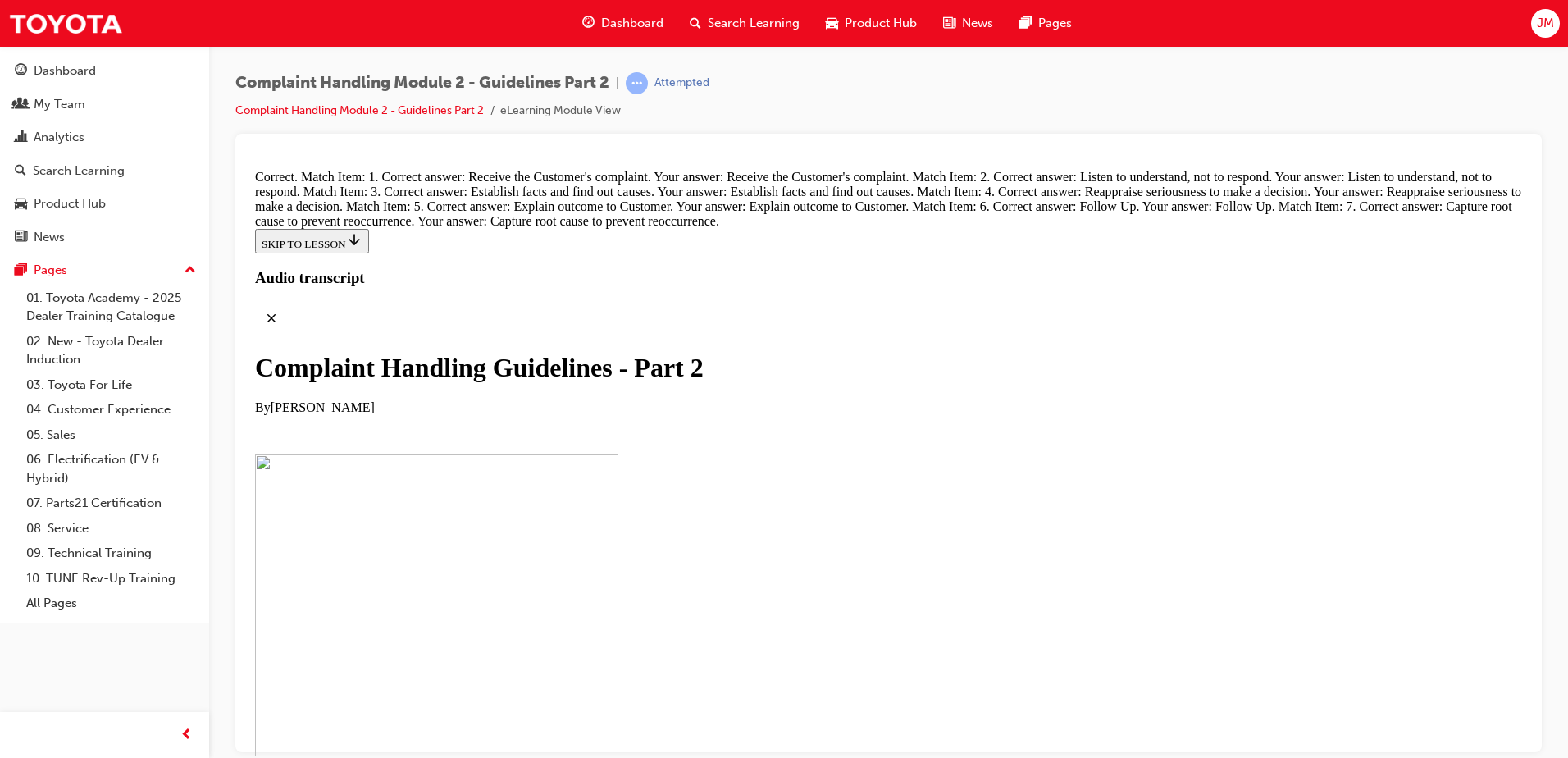
scroll to position [12328, 0]
radio input "true"
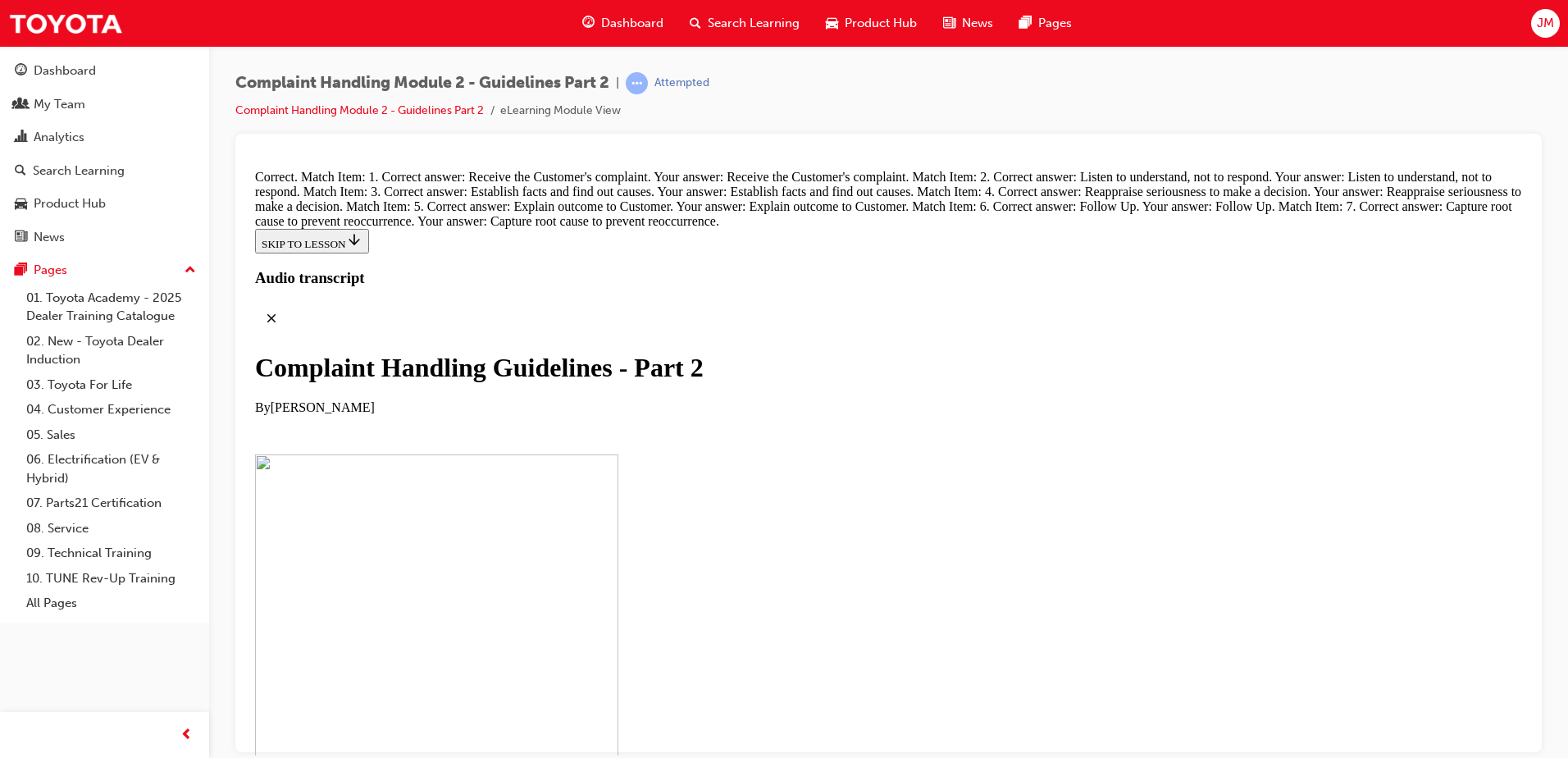
radio input "true"
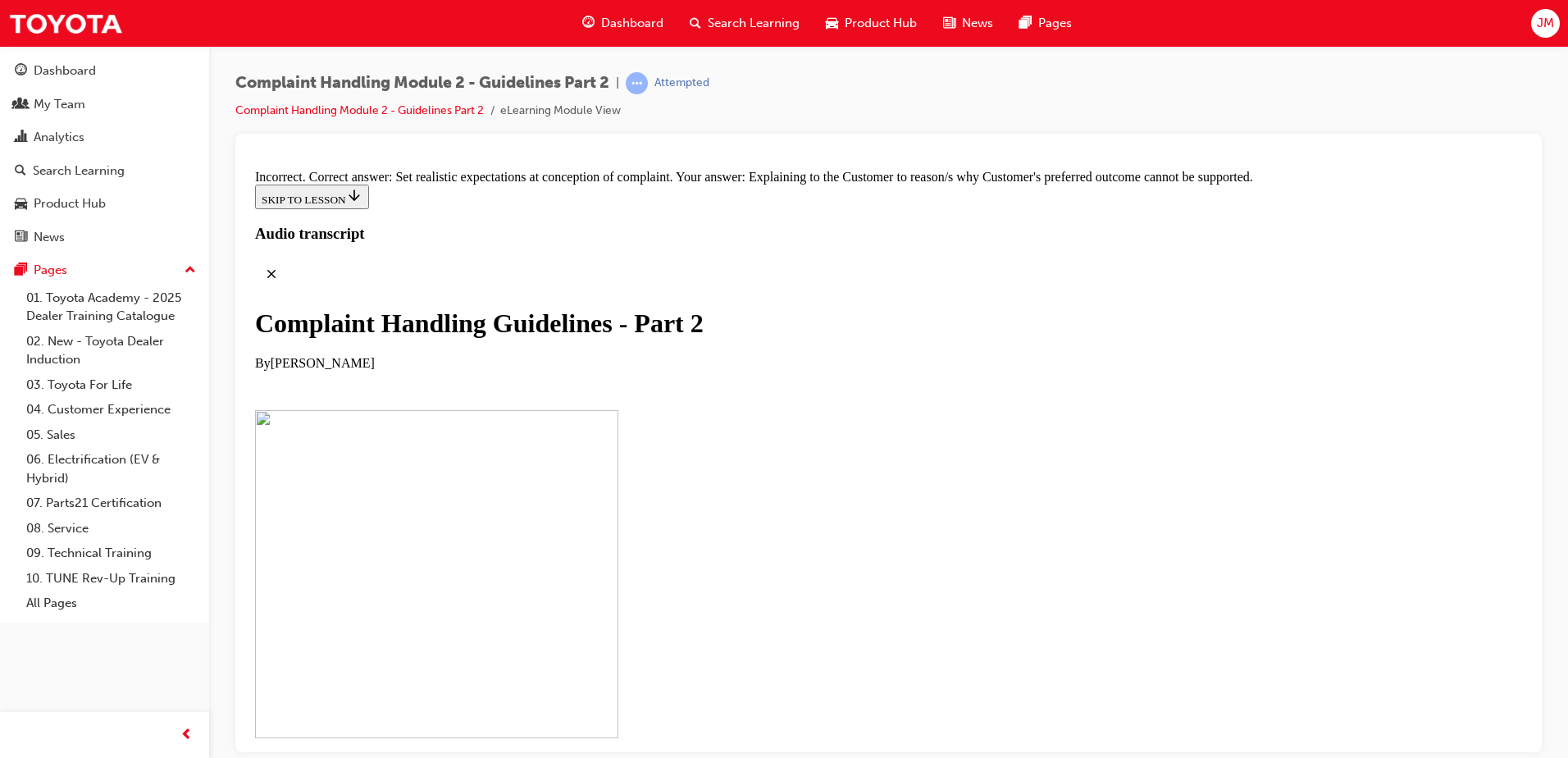
scroll to position [12494, 0]
radio input "true"
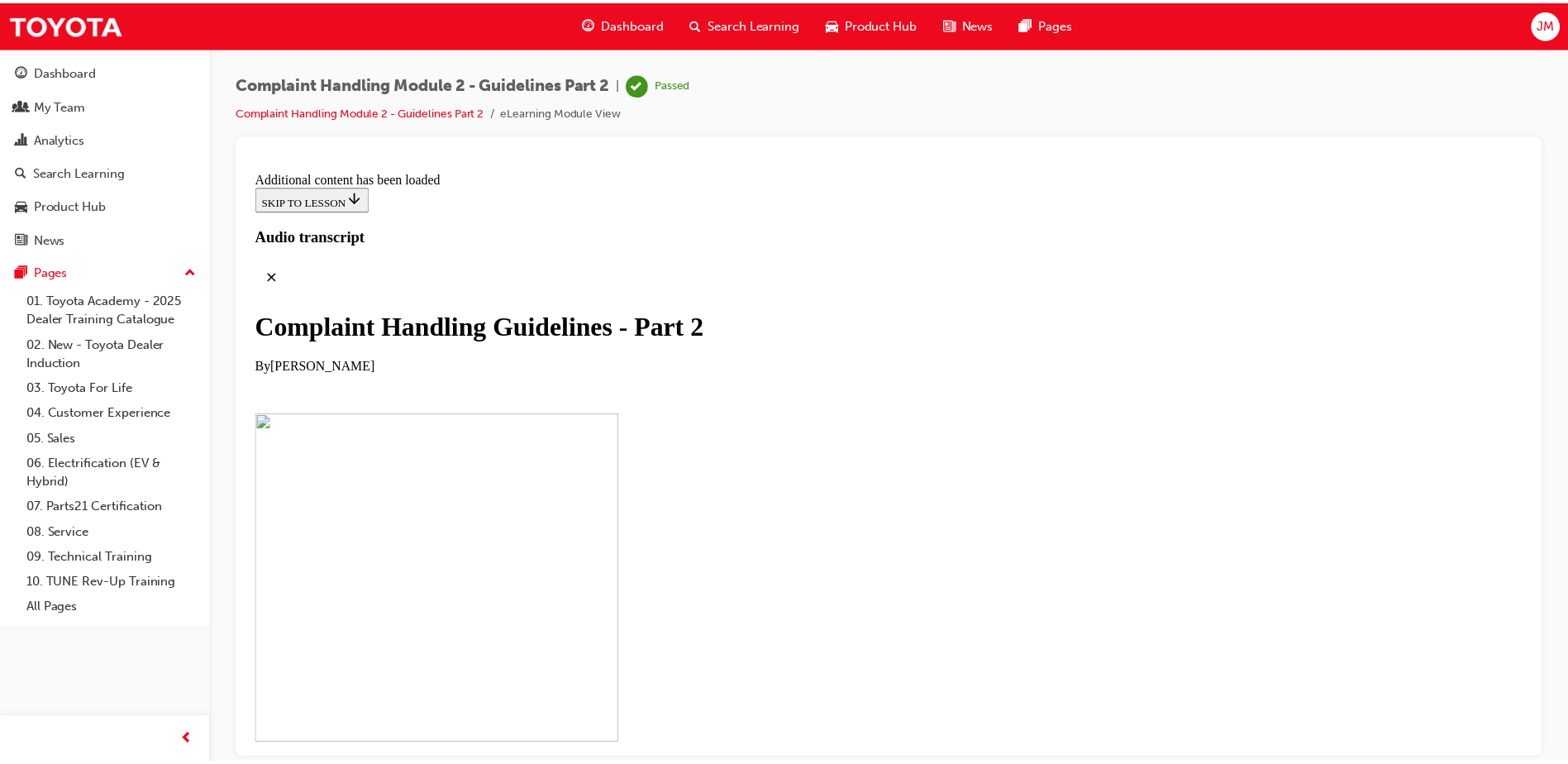
scroll to position [13387, 0]
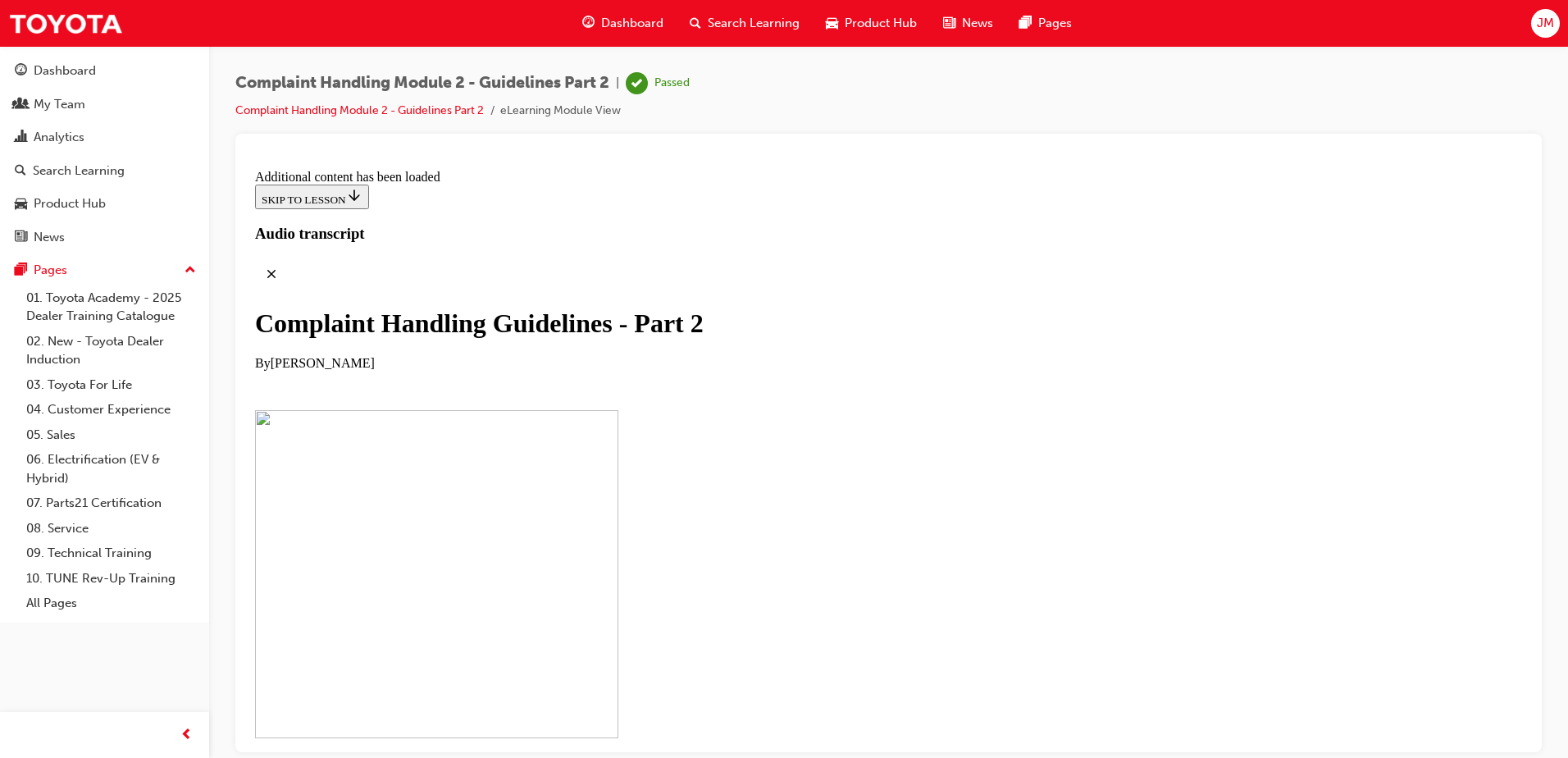
click at [701, 24] on div "Search Learning" at bounding box center [744, 24] width 136 height 34
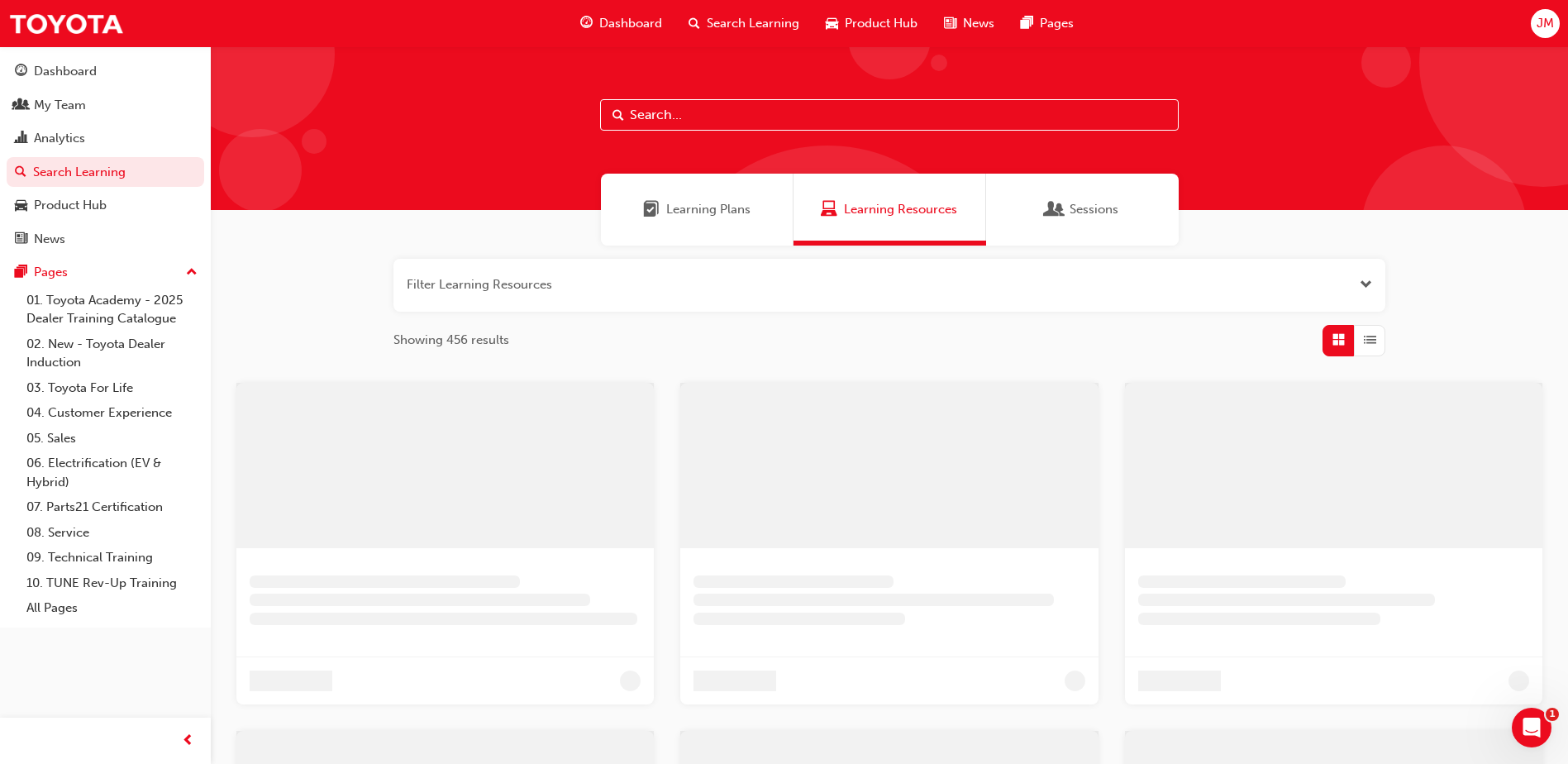
click at [719, 191] on div "Learning Plans" at bounding box center [697, 209] width 193 height 72
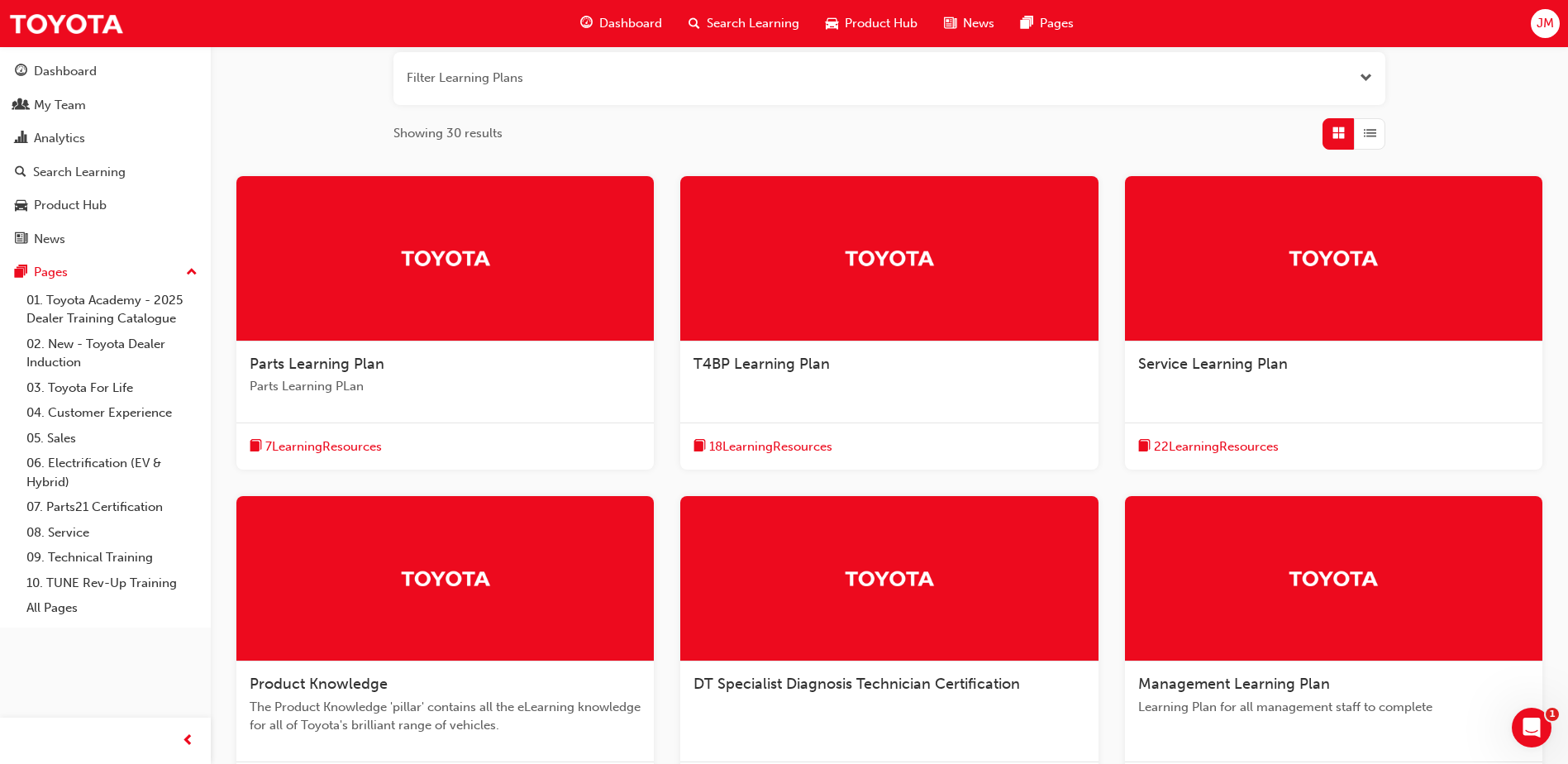
scroll to position [248, 0]
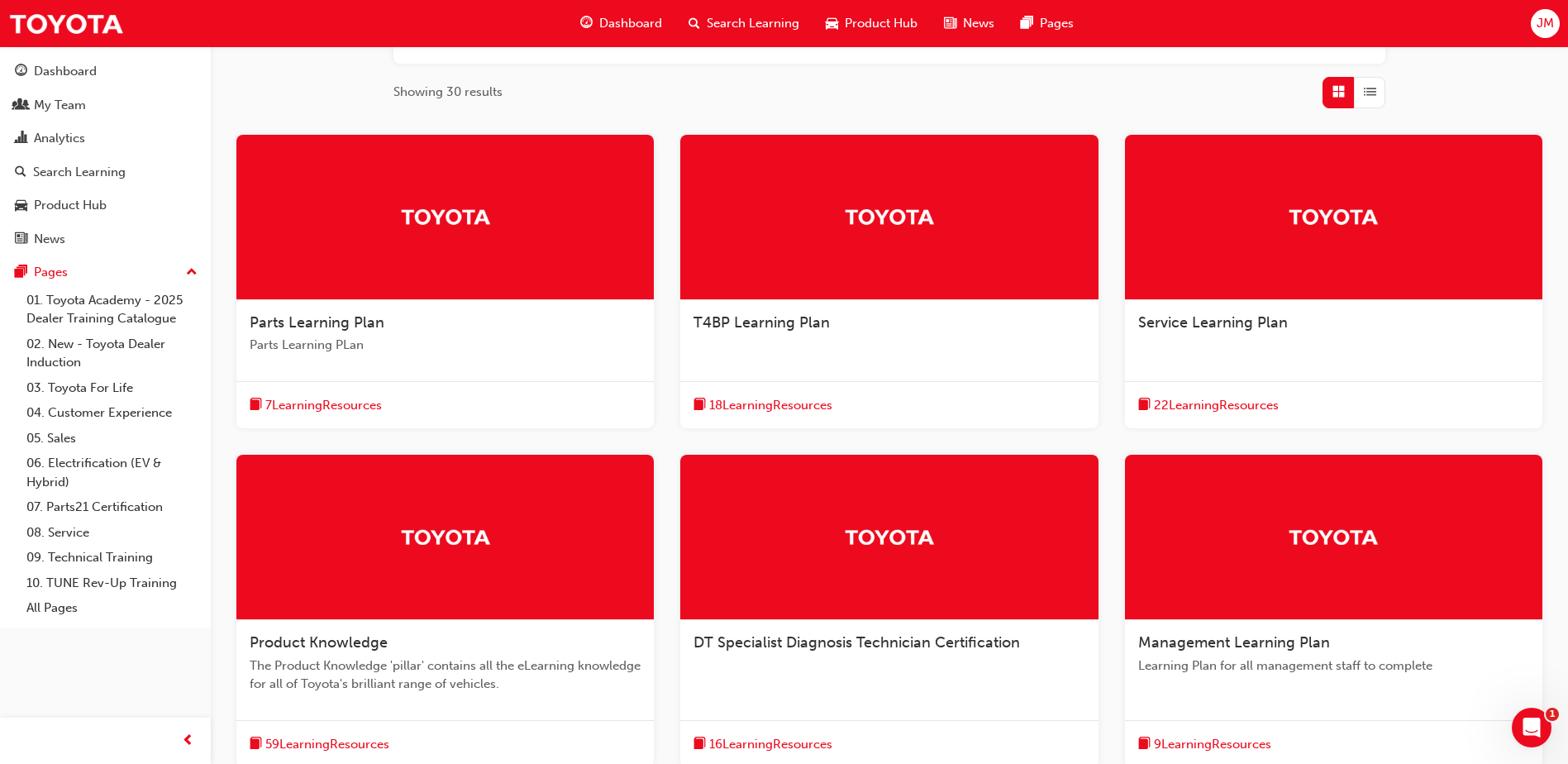
click at [1222, 299] on div at bounding box center [1334, 217] width 417 height 165
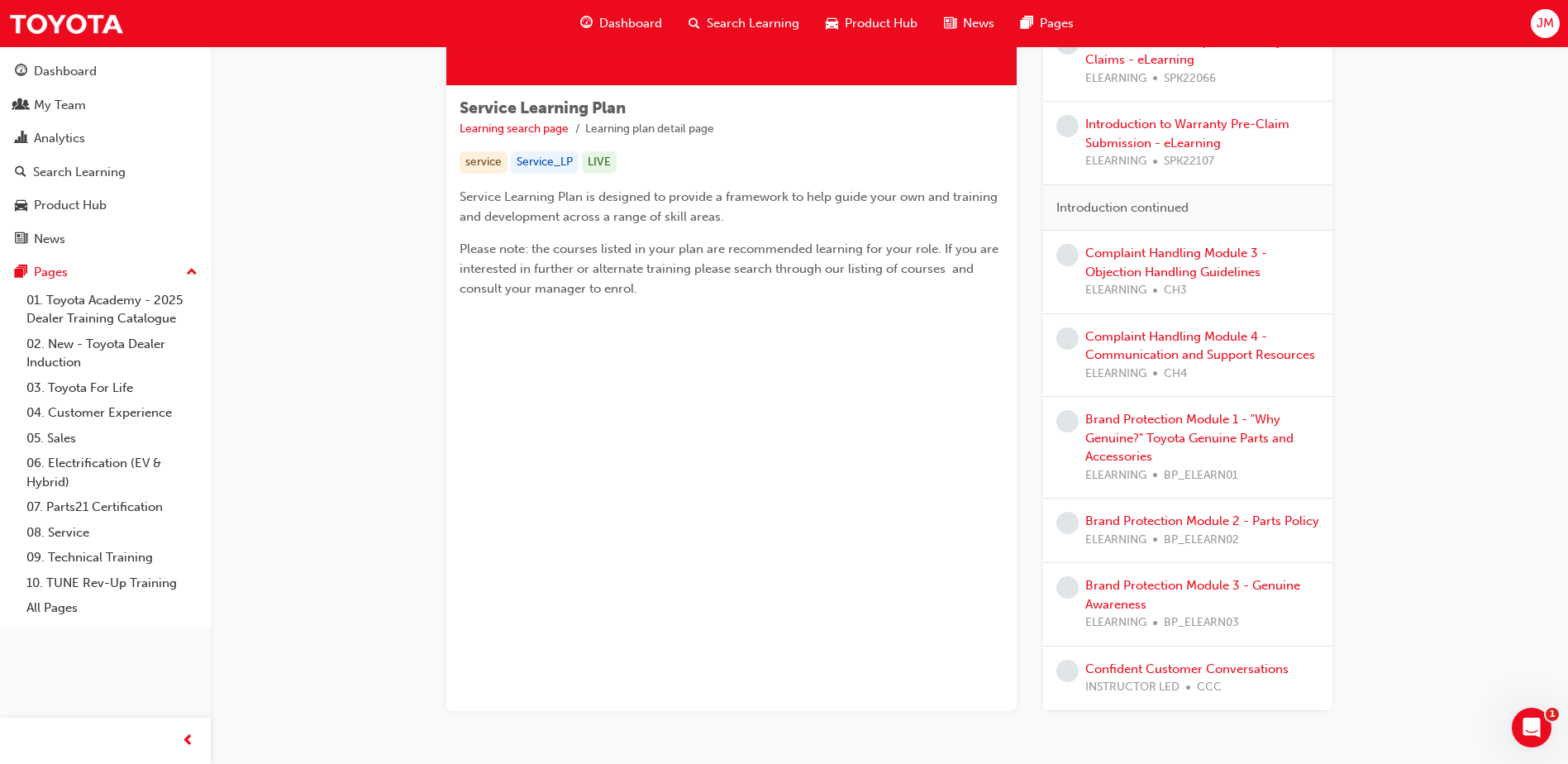
scroll to position [315, 0]
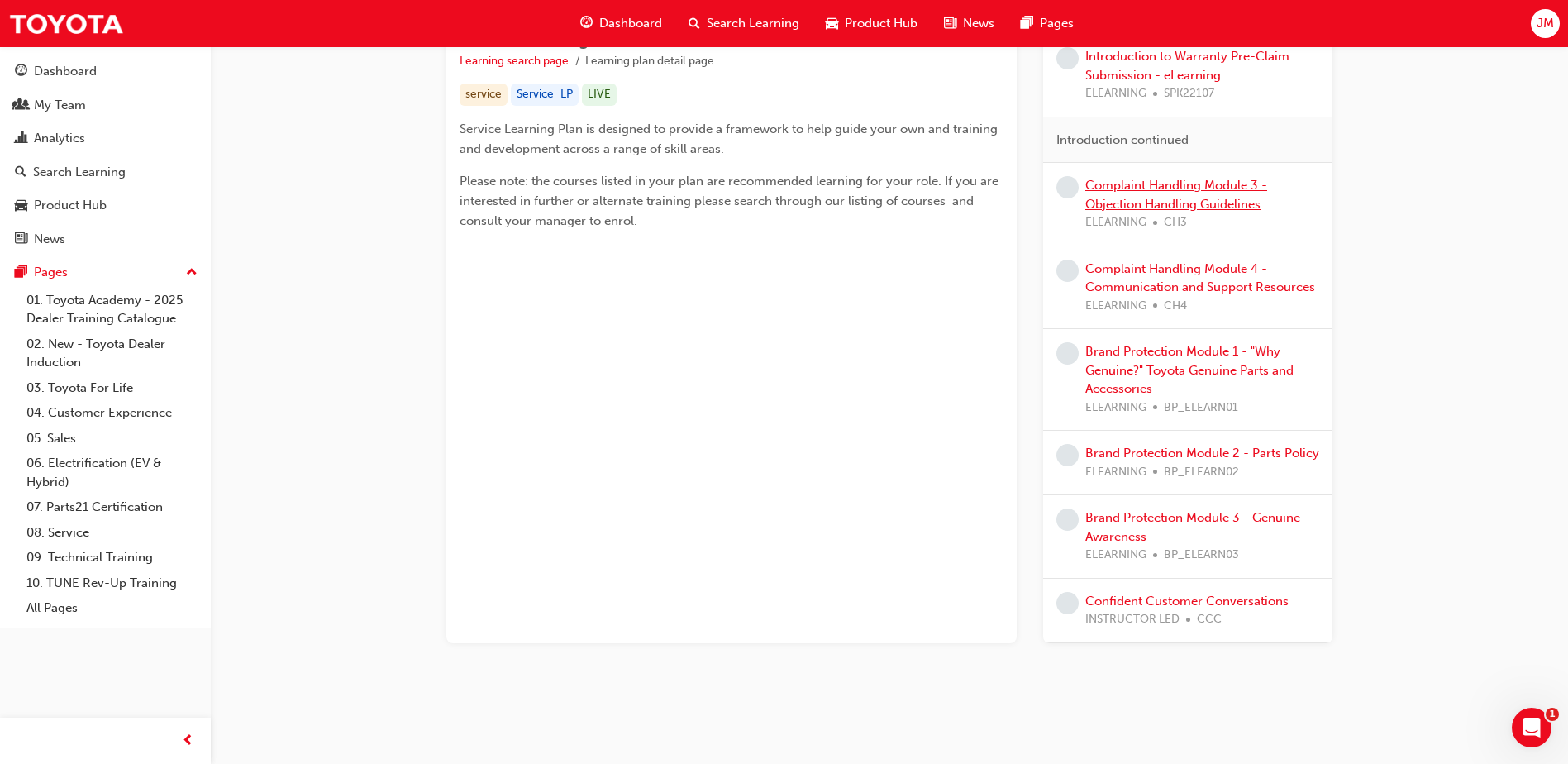
click at [1159, 188] on link "Complaint Handling Module 3 - Objection Handling Guidelines" at bounding box center [1176, 195] width 181 height 34
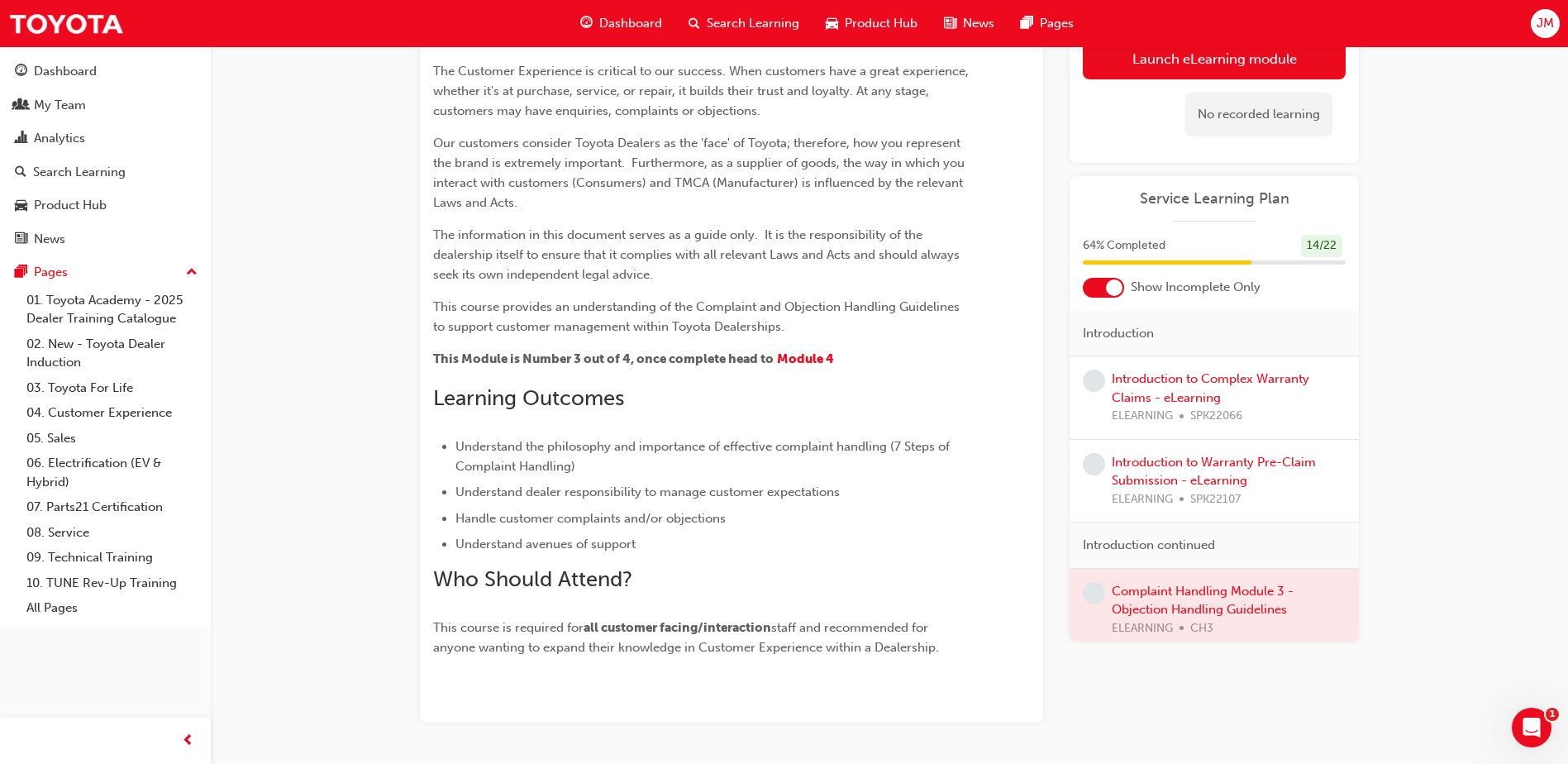
scroll to position [198, 0]
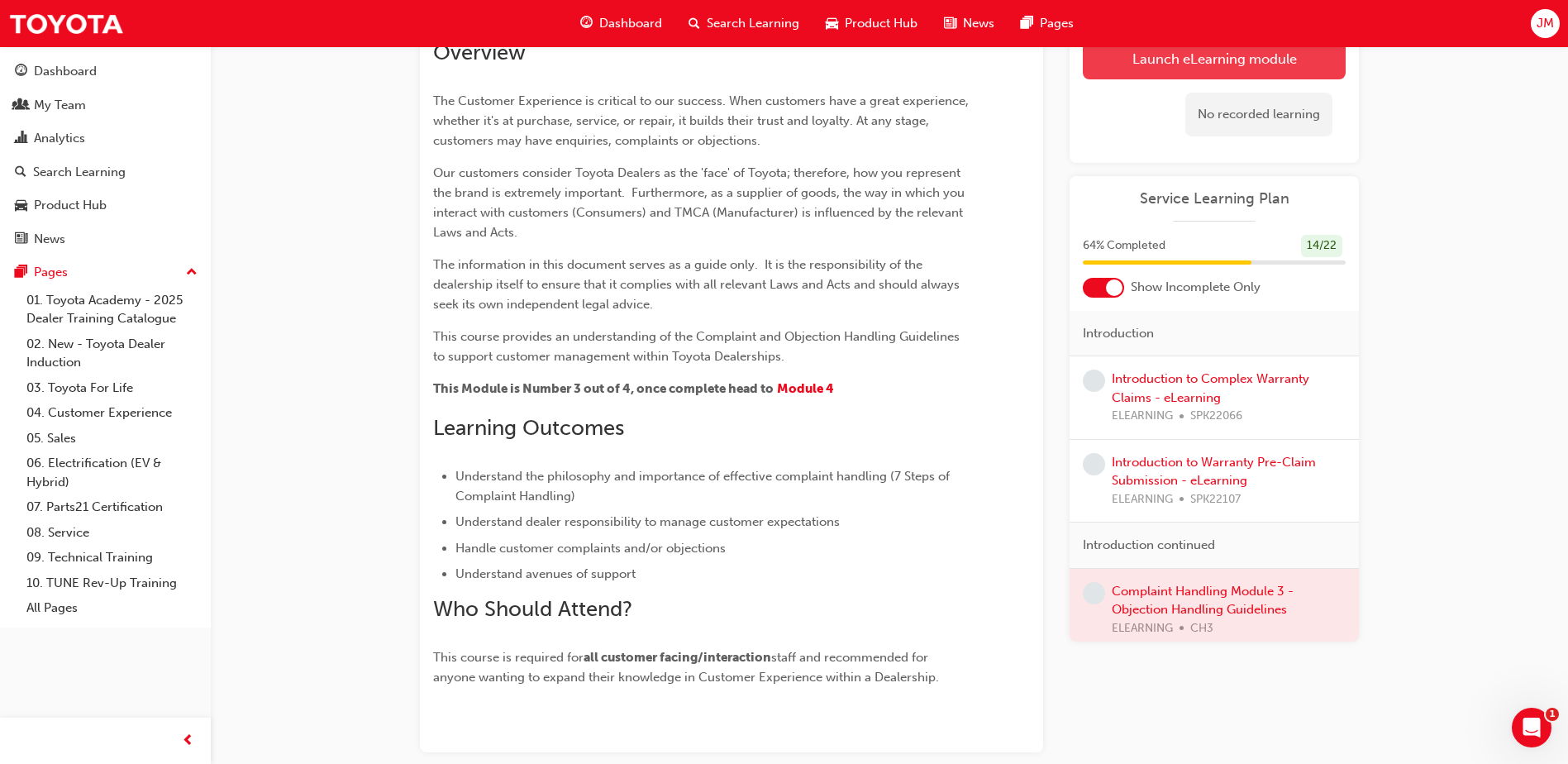
click at [1184, 62] on link "Launch eLearning module" at bounding box center [1214, 59] width 263 height 42
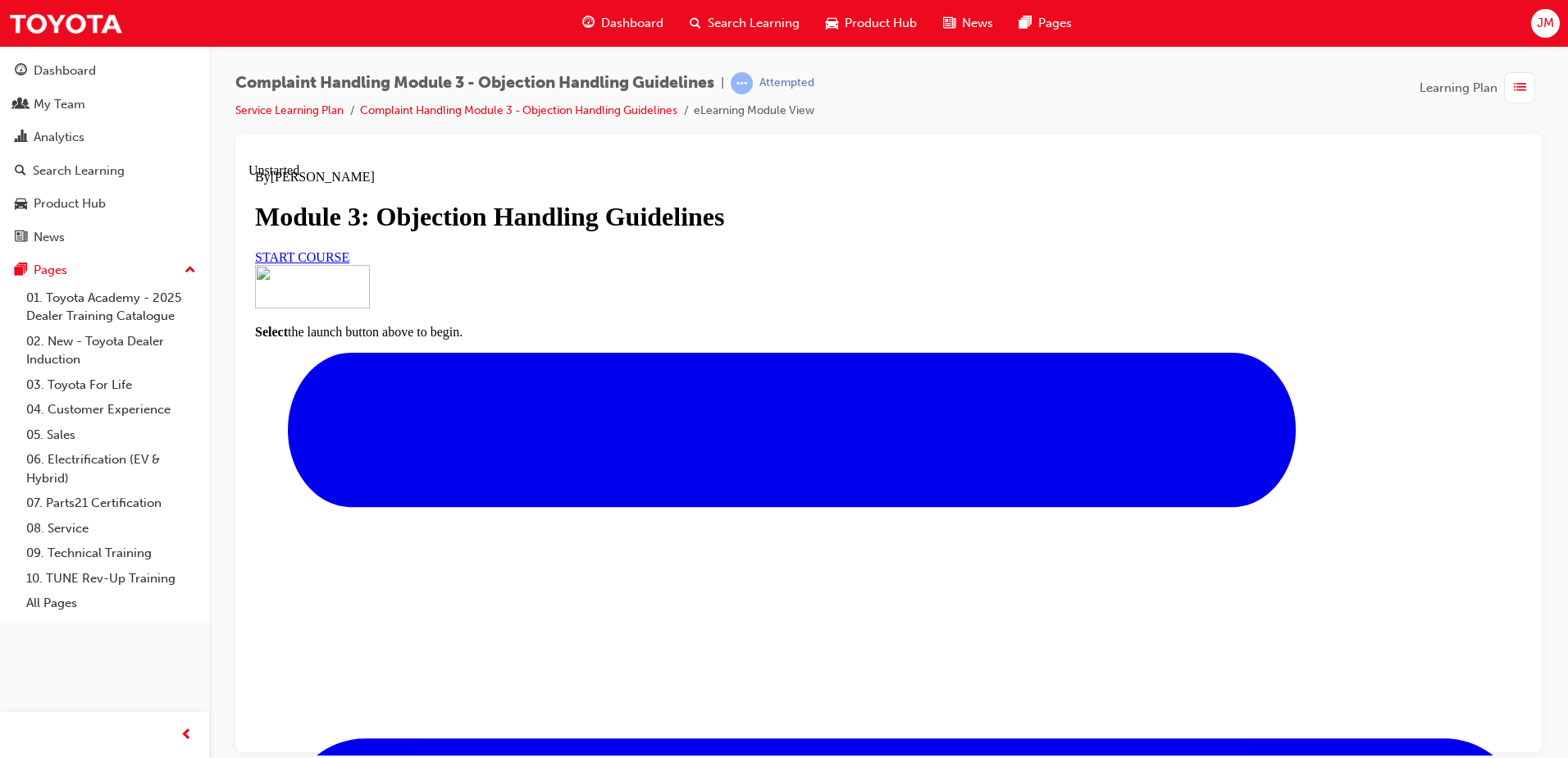
scroll to position [137, 0]
